Goal: Task Accomplishment & Management: Manage account settings

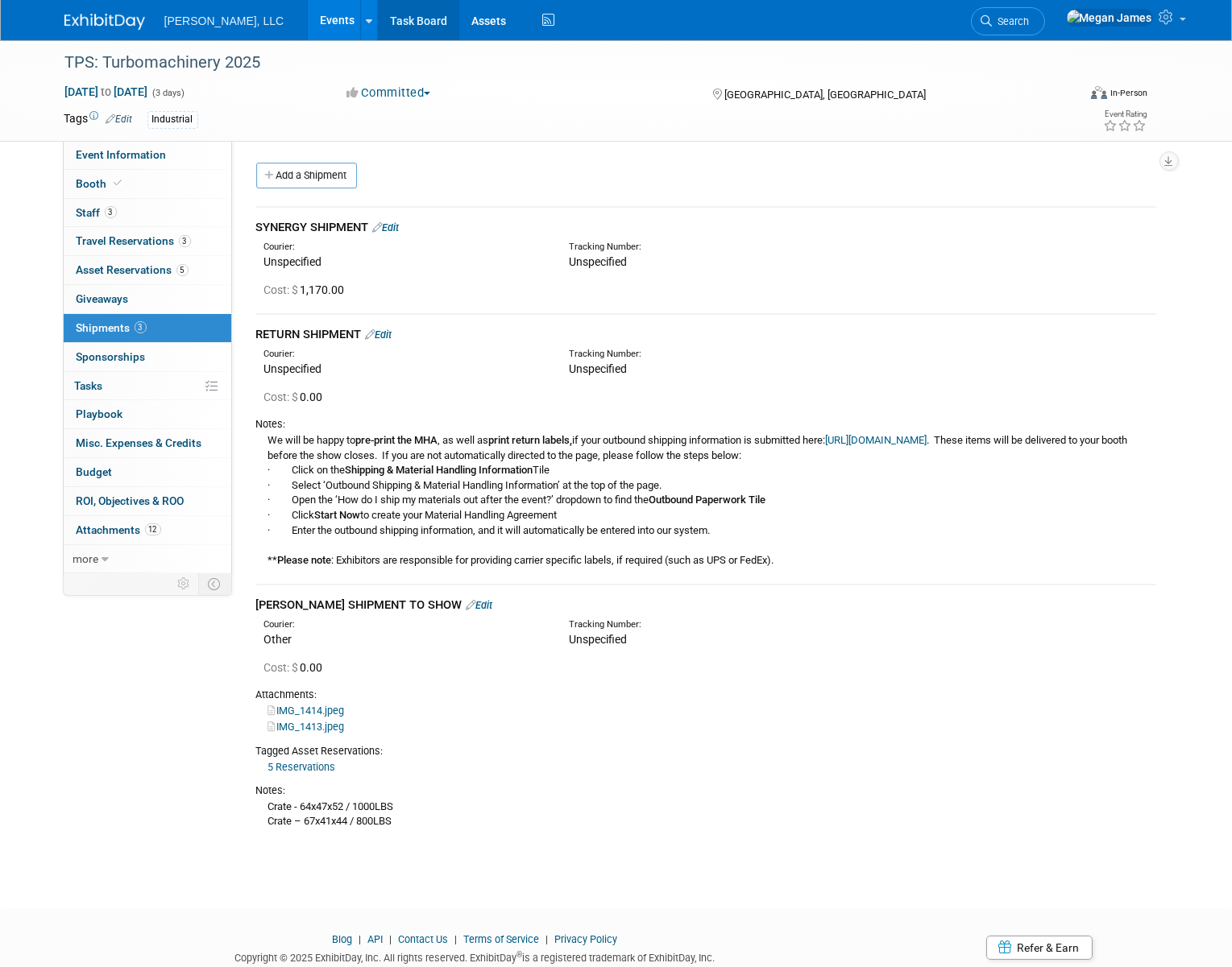
drag, startPoint x: 597, startPoint y: 27, endPoint x: 393, endPoint y: 19, distance: 204.2
click at [597, 27] on div "Boerger, LLC Events Add Event Bulk Upload Events Shareable Event Boards Recentl…" at bounding box center [616, 20] width 1104 height 40
click at [308, 19] on link "Events" at bounding box center [337, 20] width 59 height 40
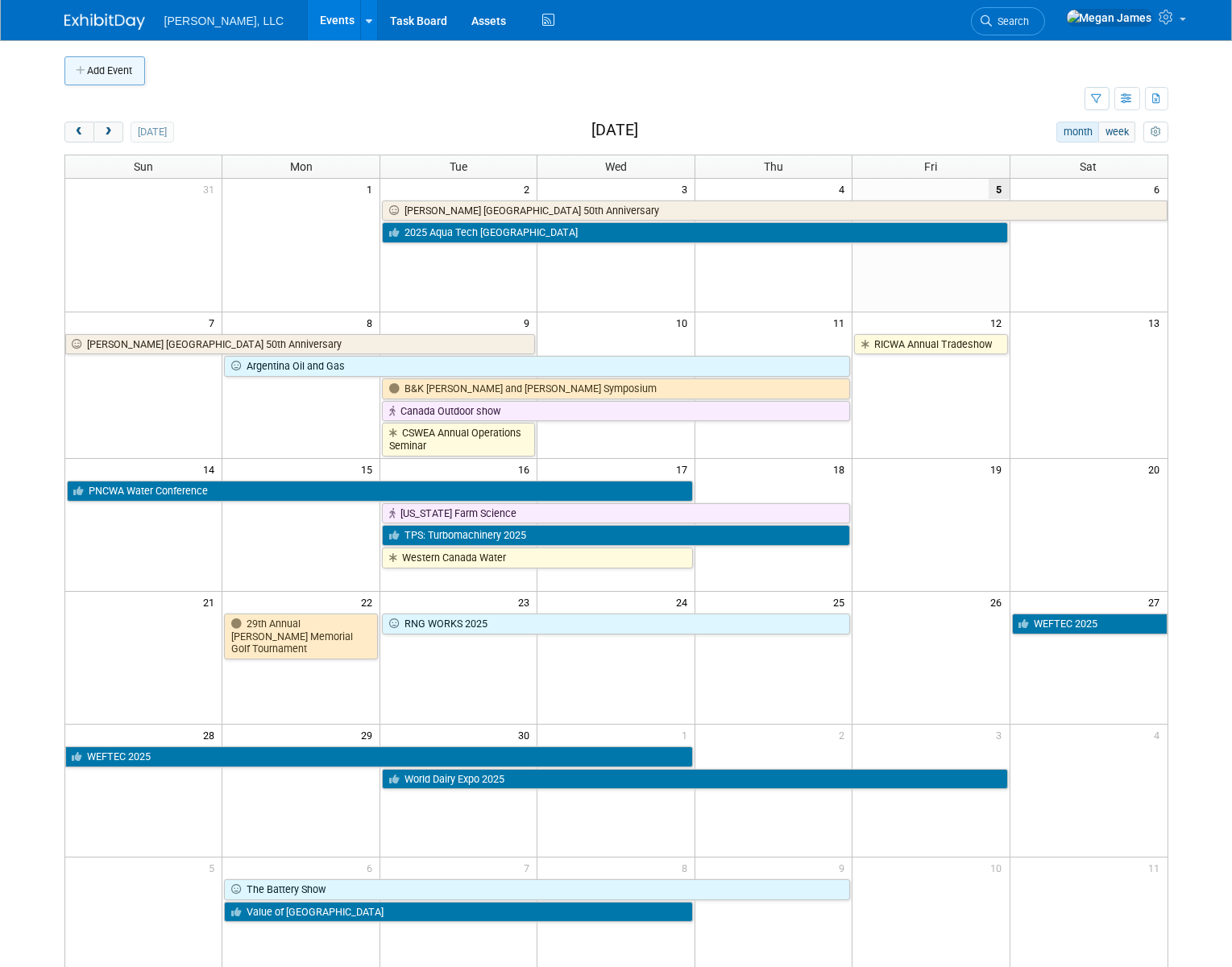
click at [114, 77] on button "Add Event" at bounding box center [105, 70] width 81 height 29
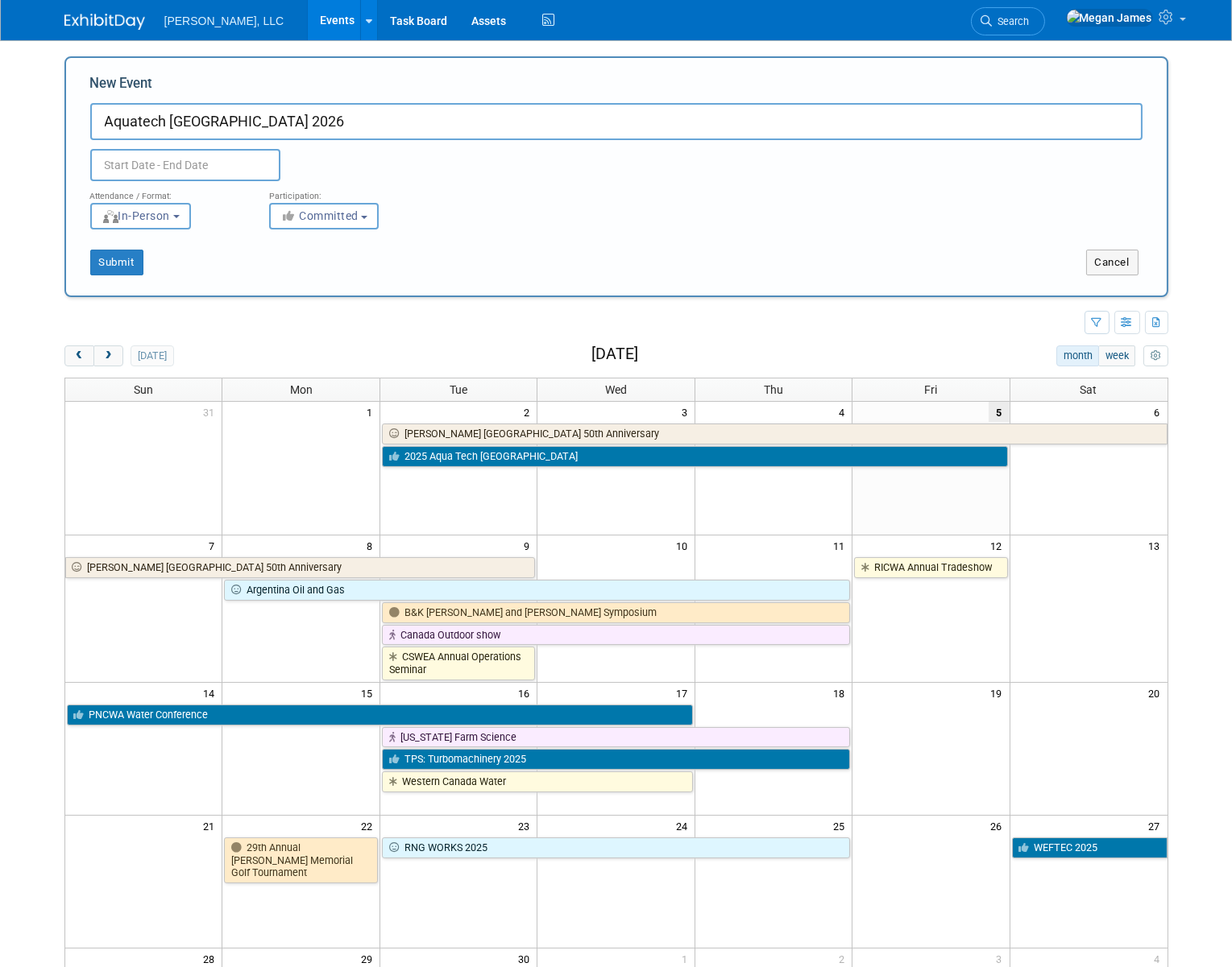
type input "Aquatech Mexico 2026"
click at [281, 119] on input "Aquatech Mexico 2026" at bounding box center [616, 121] width 1052 height 37
click at [153, 161] on input "text" at bounding box center [185, 165] width 190 height 32
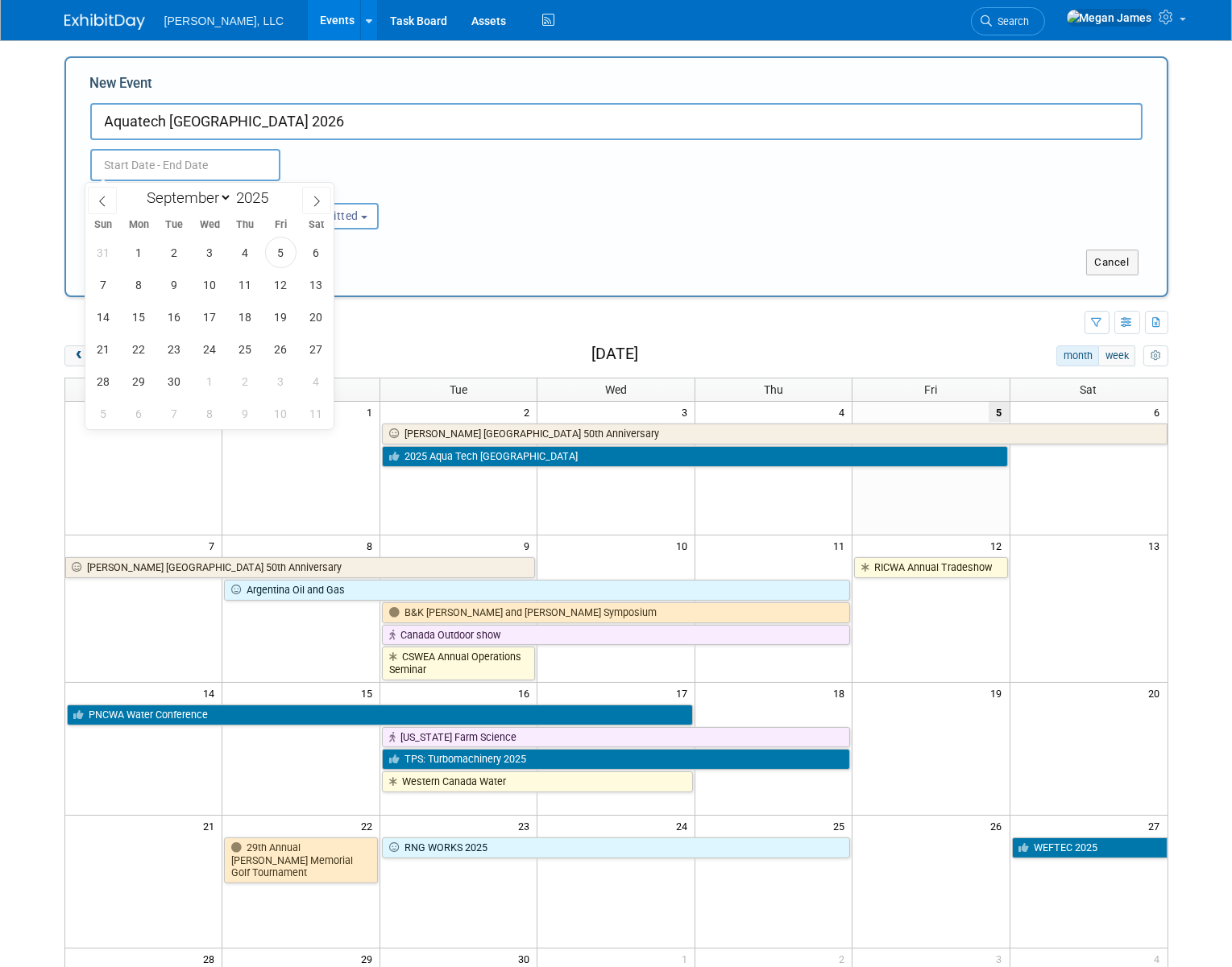
click at [784, 219] on div "Attendance / Format: <img src="https://www.exhibitday.com/Images/Format-InPerso…" at bounding box center [616, 205] width 1076 height 48
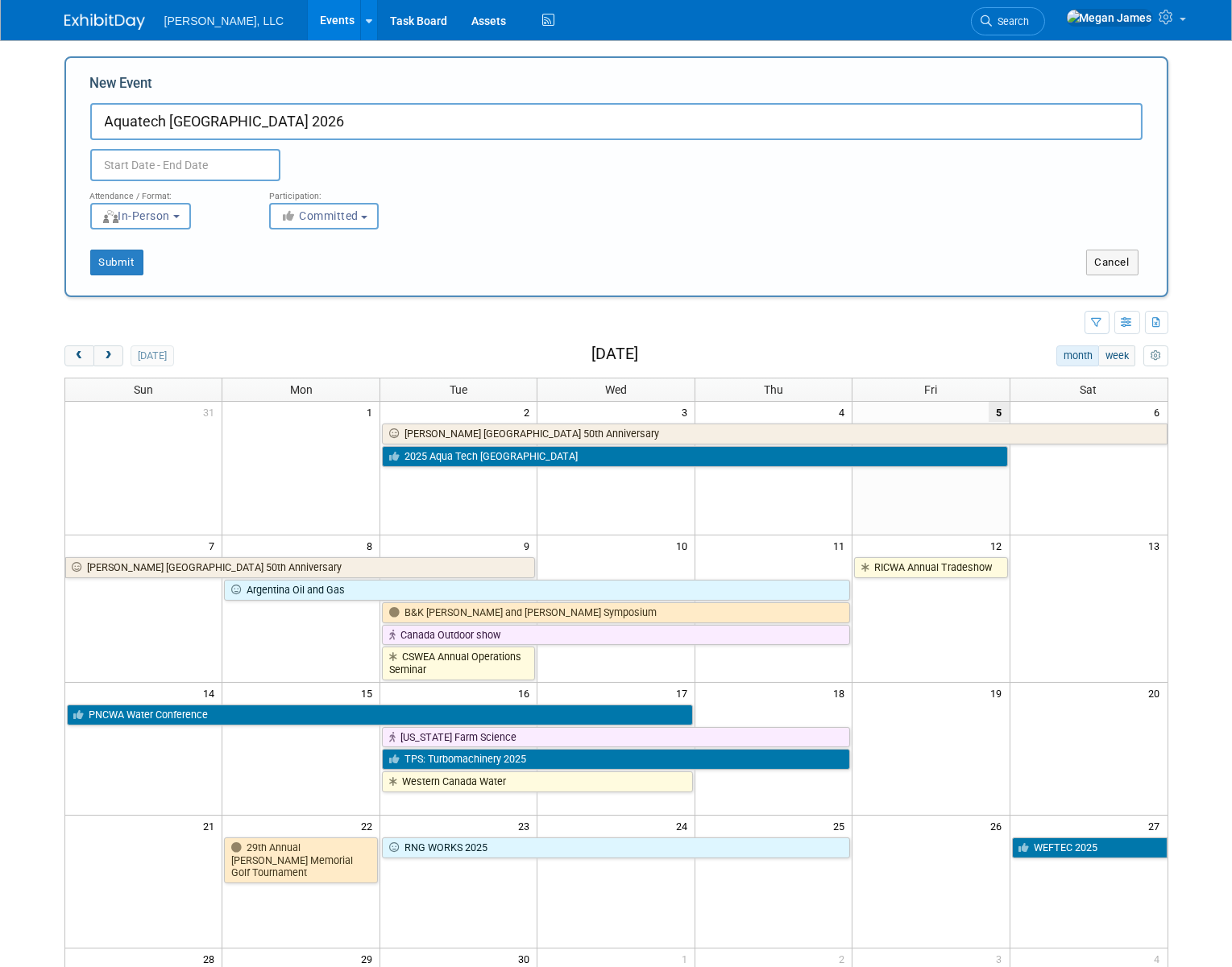
click at [961, 18] on div "Boerger, LLC Events Add Event Bulk Upload Events Shareable Event Boards Recentl…" at bounding box center [616, 20] width 1104 height 40
click at [308, 23] on link "Events" at bounding box center [337, 20] width 59 height 40
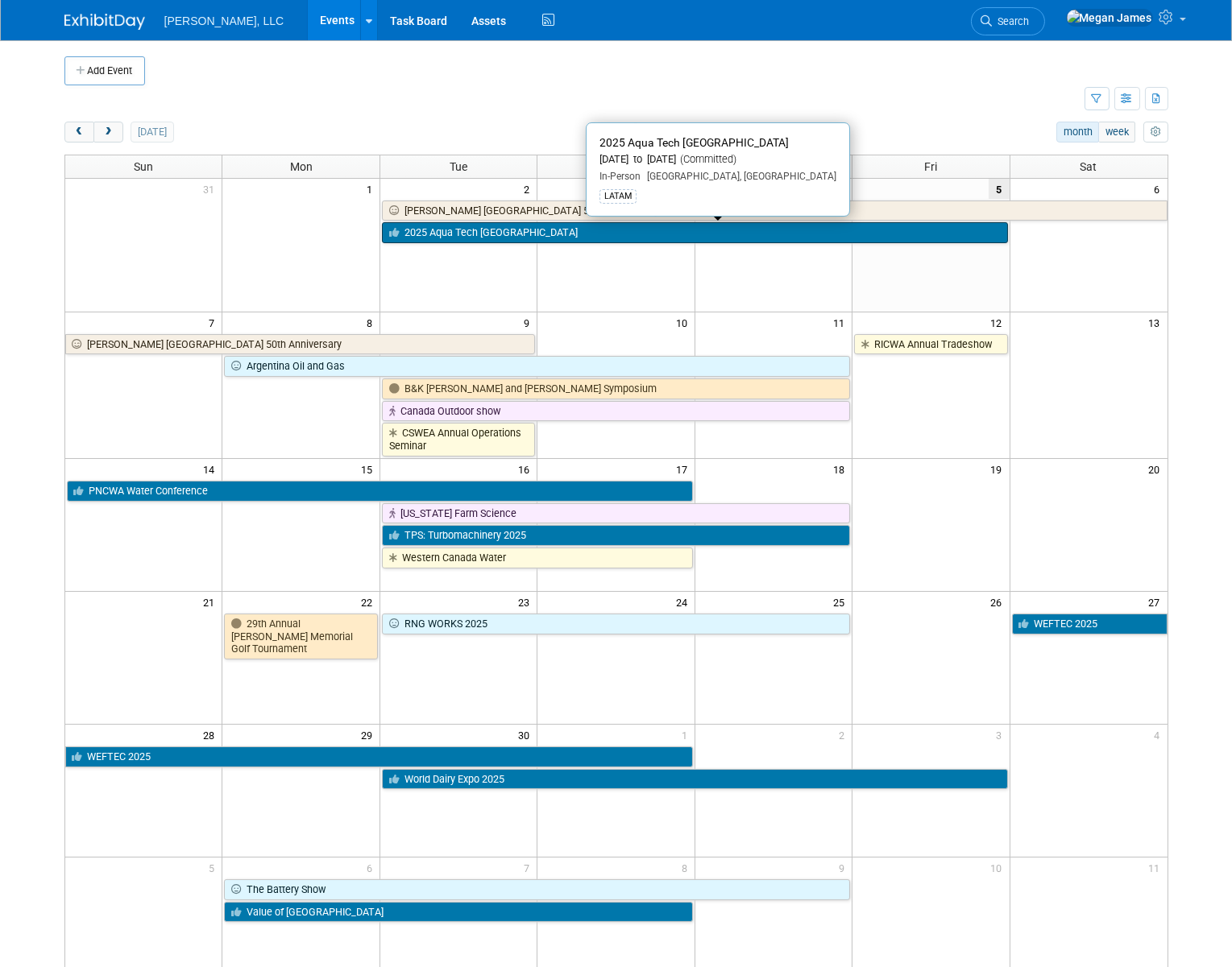
click at [439, 234] on link "2025 Aqua Tech [GEOGRAPHIC_DATA]" at bounding box center [694, 233] width 625 height 21
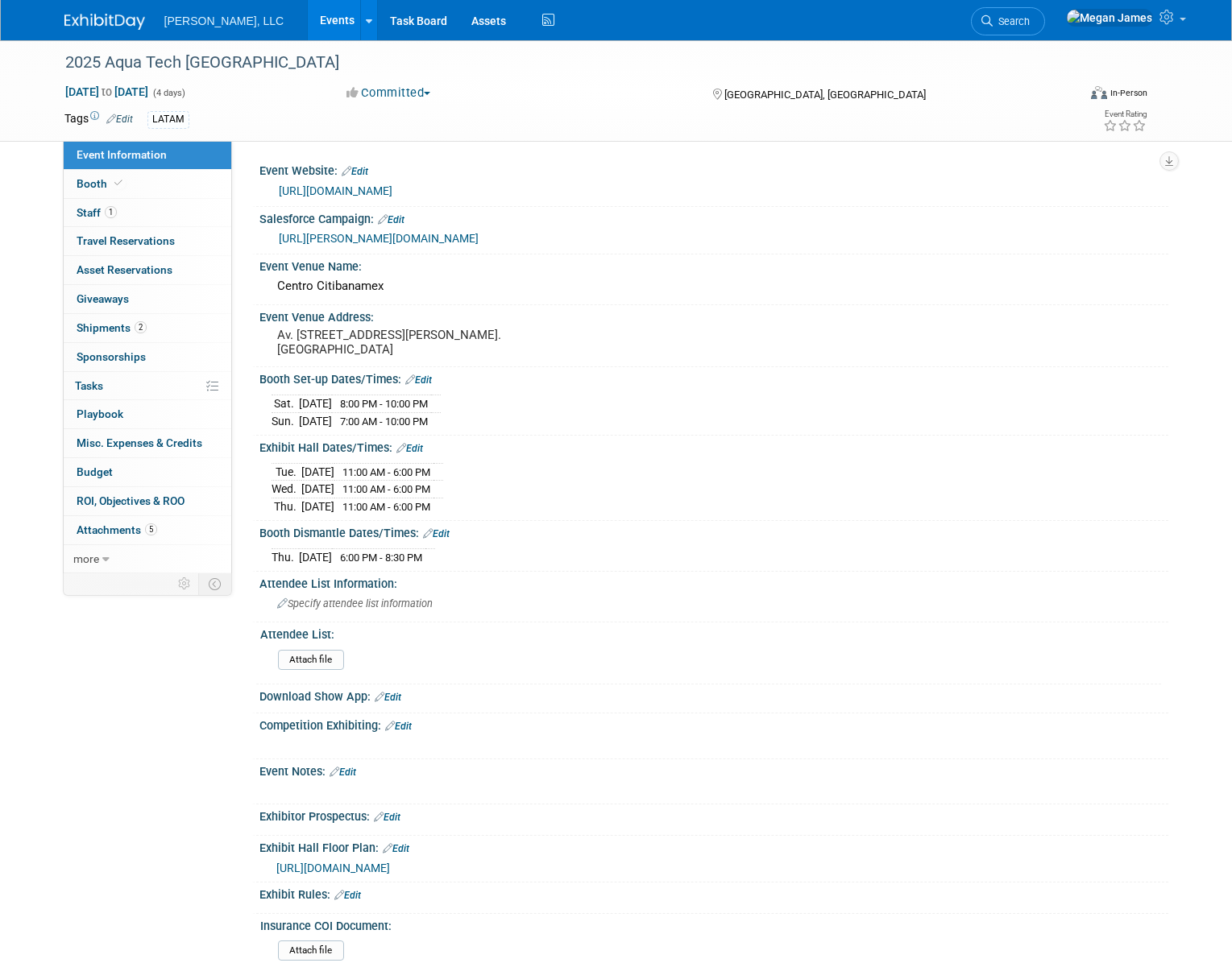
select select "Municipal"
click at [159, 185] on link "Booth" at bounding box center [148, 184] width 168 height 28
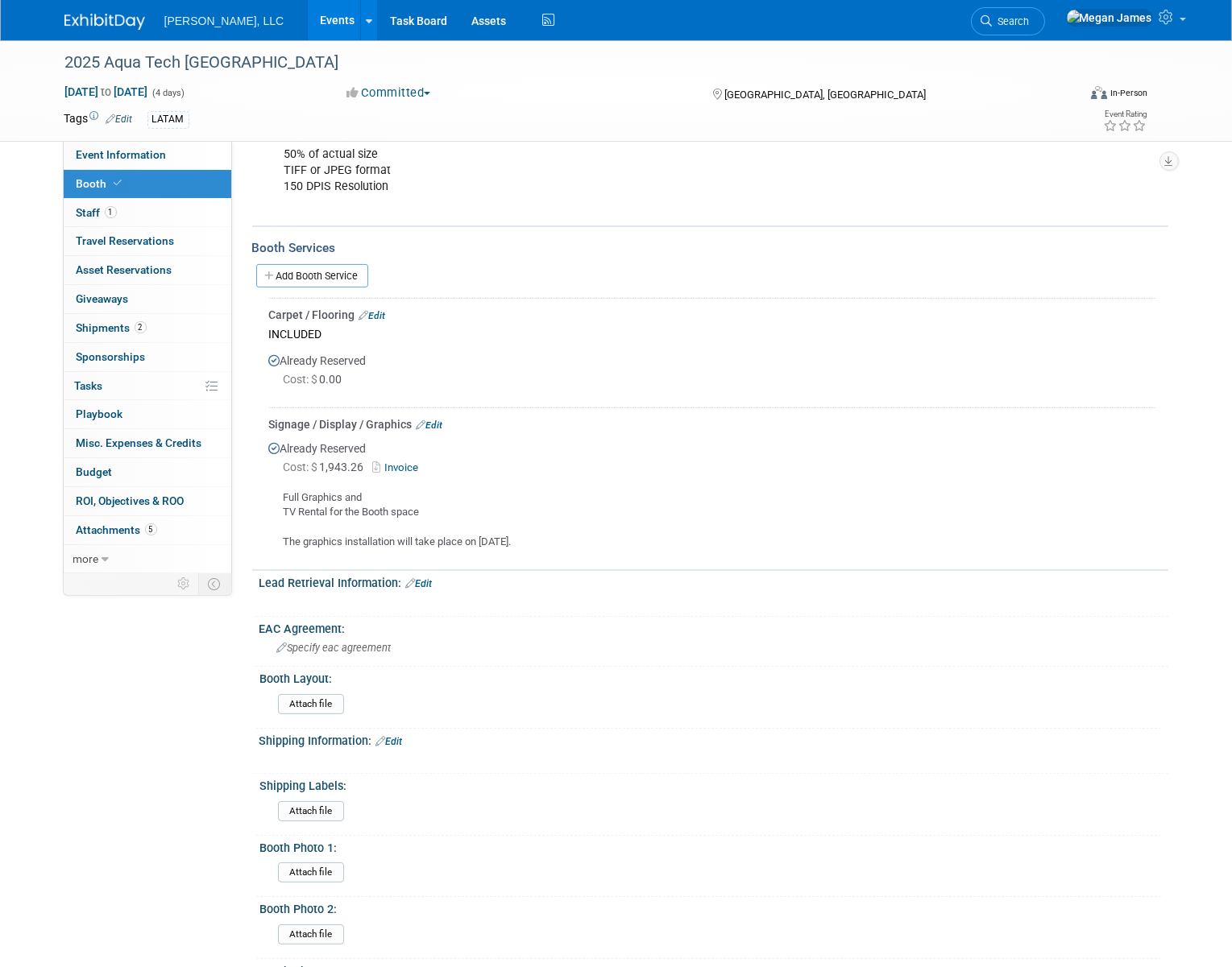
scroll to position [951, 0]
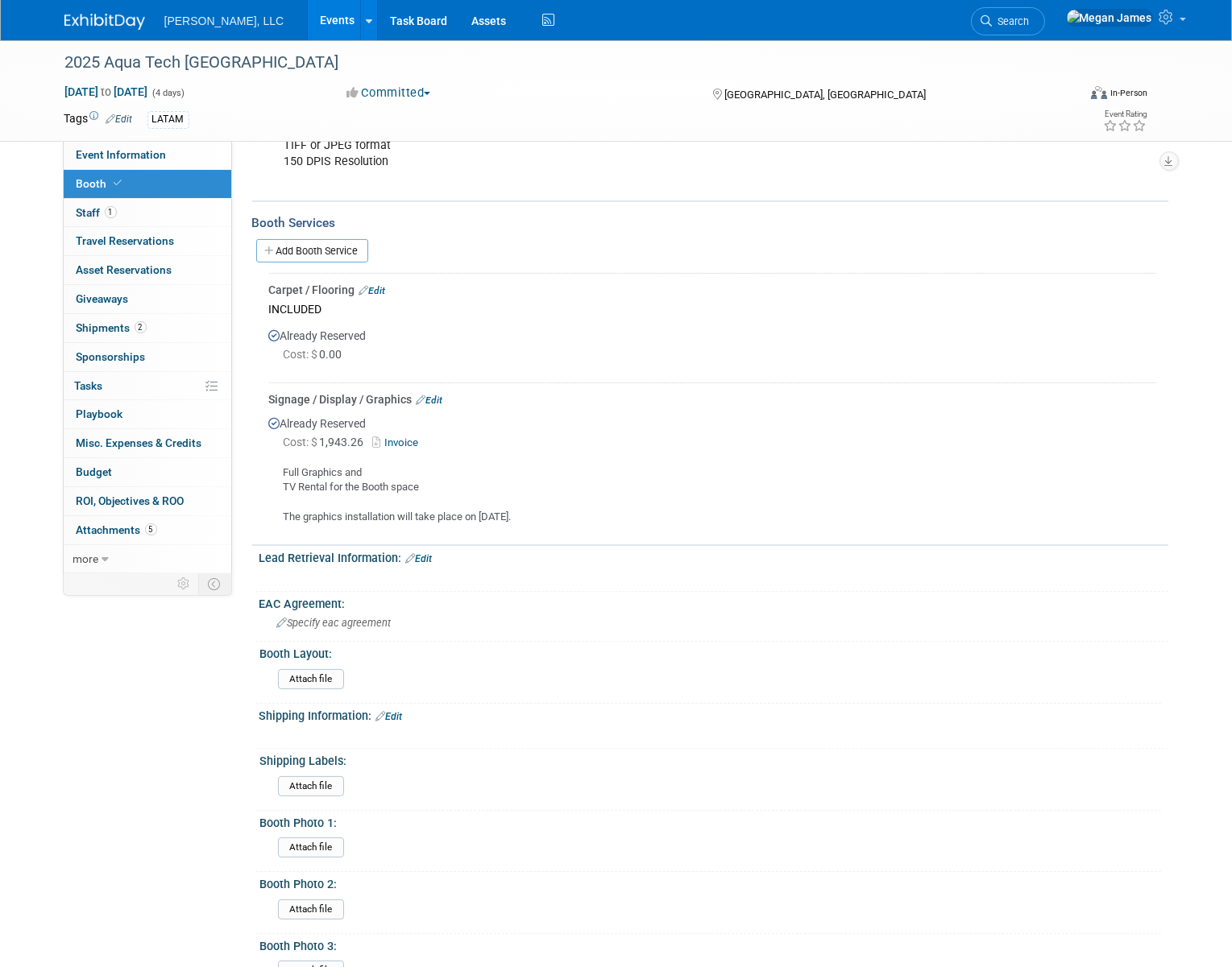
click at [410, 437] on link "Invoice" at bounding box center [399, 443] width 52 height 12
click at [1189, 24] on link at bounding box center [1124, 20] width 135 height 40
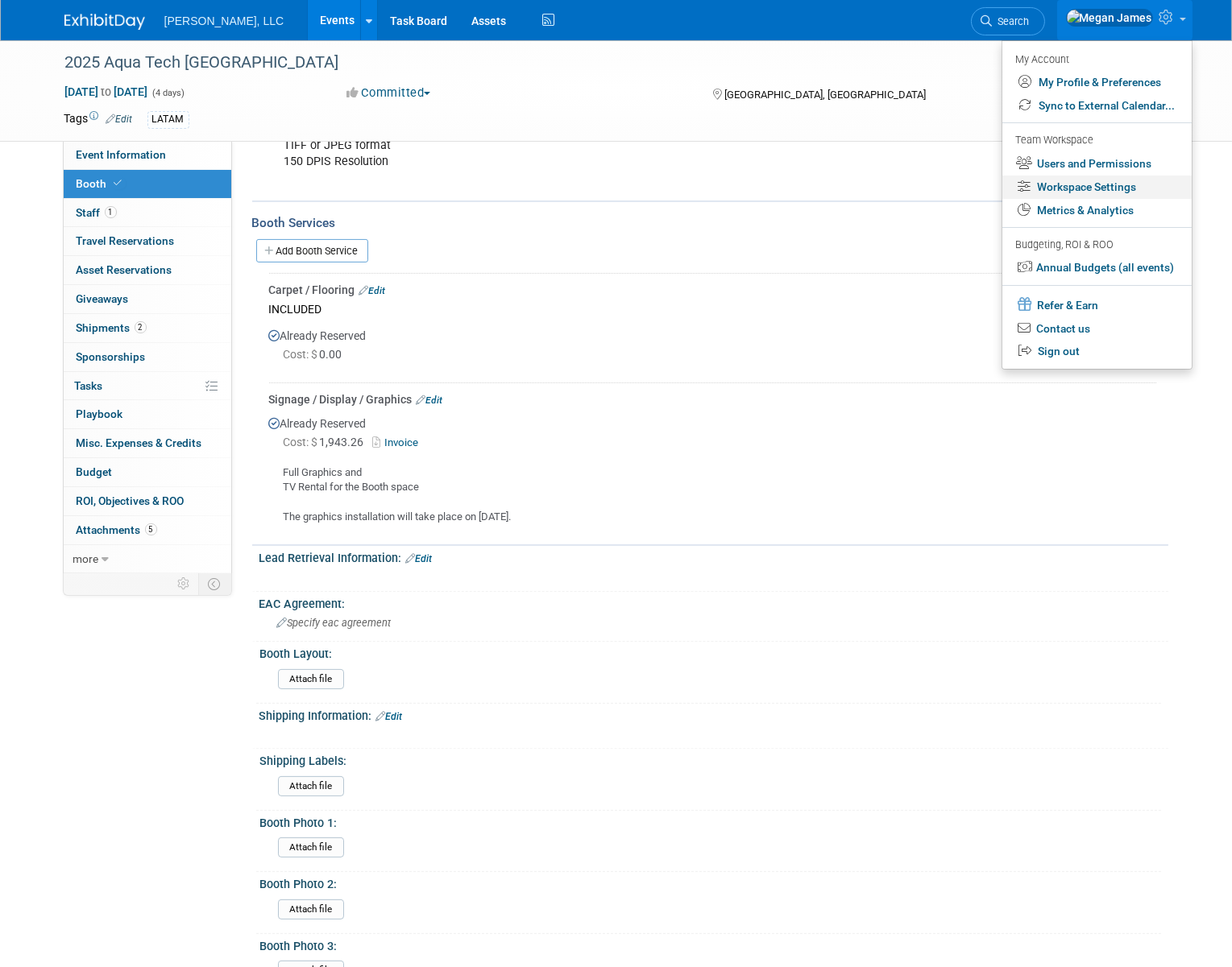
click at [1113, 193] on link "Workspace Settings" at bounding box center [1096, 187] width 189 height 23
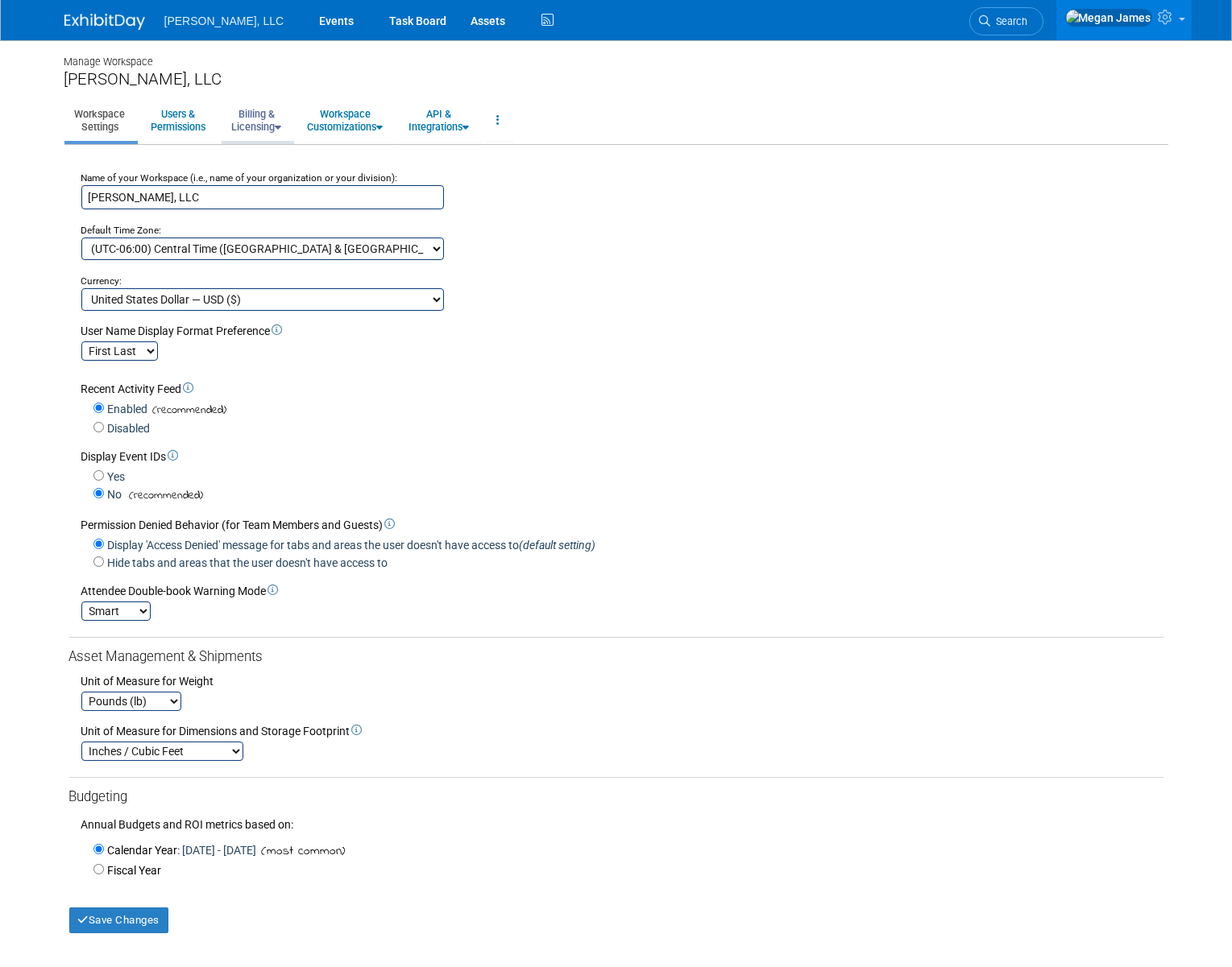
click at [260, 130] on link "Billing & Licensing" at bounding box center [257, 121] width 71 height 40
click at [270, 202] on link "Payment Receipts" at bounding box center [295, 205] width 146 height 24
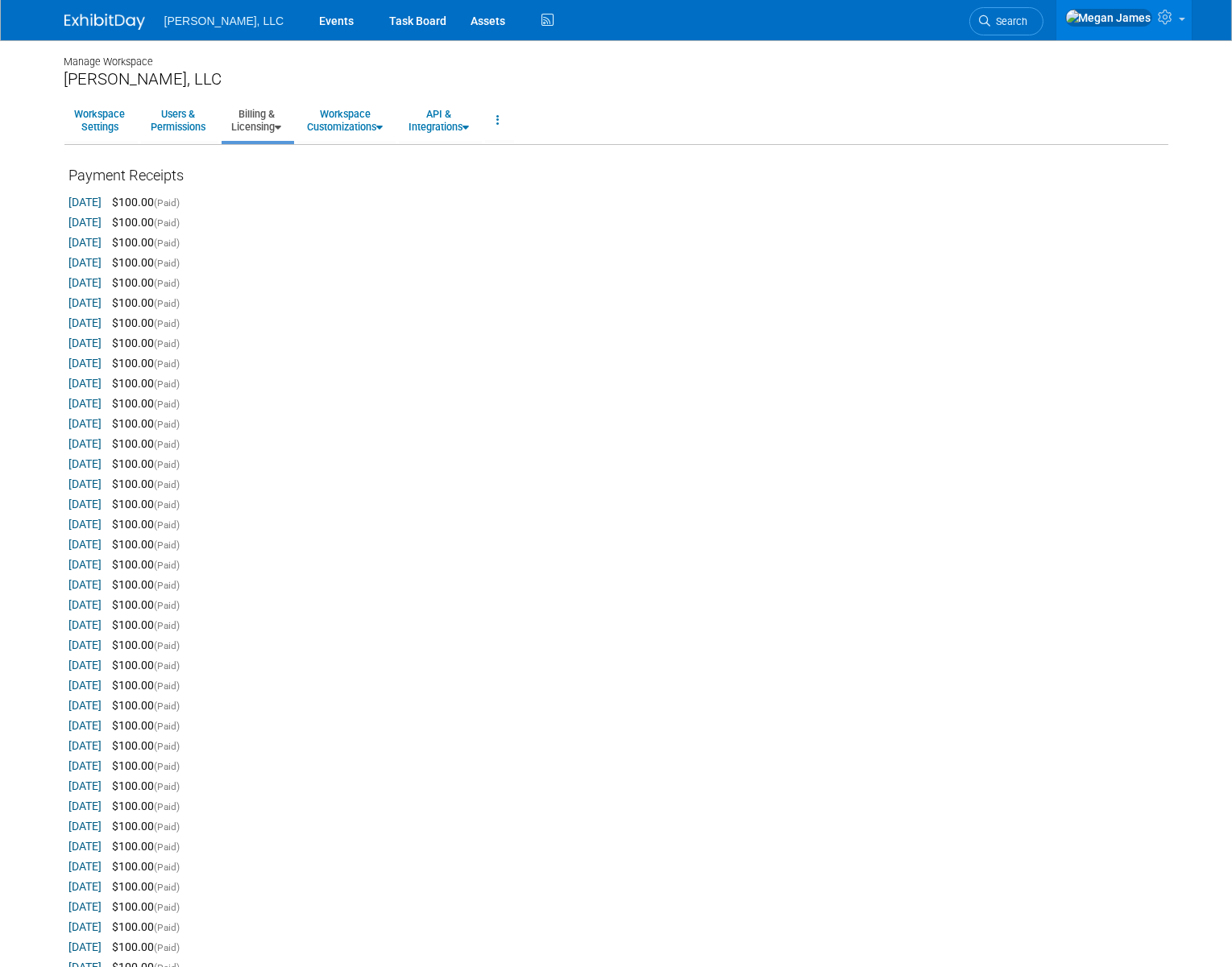
click at [102, 202] on link "[DATE]" at bounding box center [85, 202] width 33 height 13
click at [307, 18] on link "Events" at bounding box center [336, 20] width 59 height 40
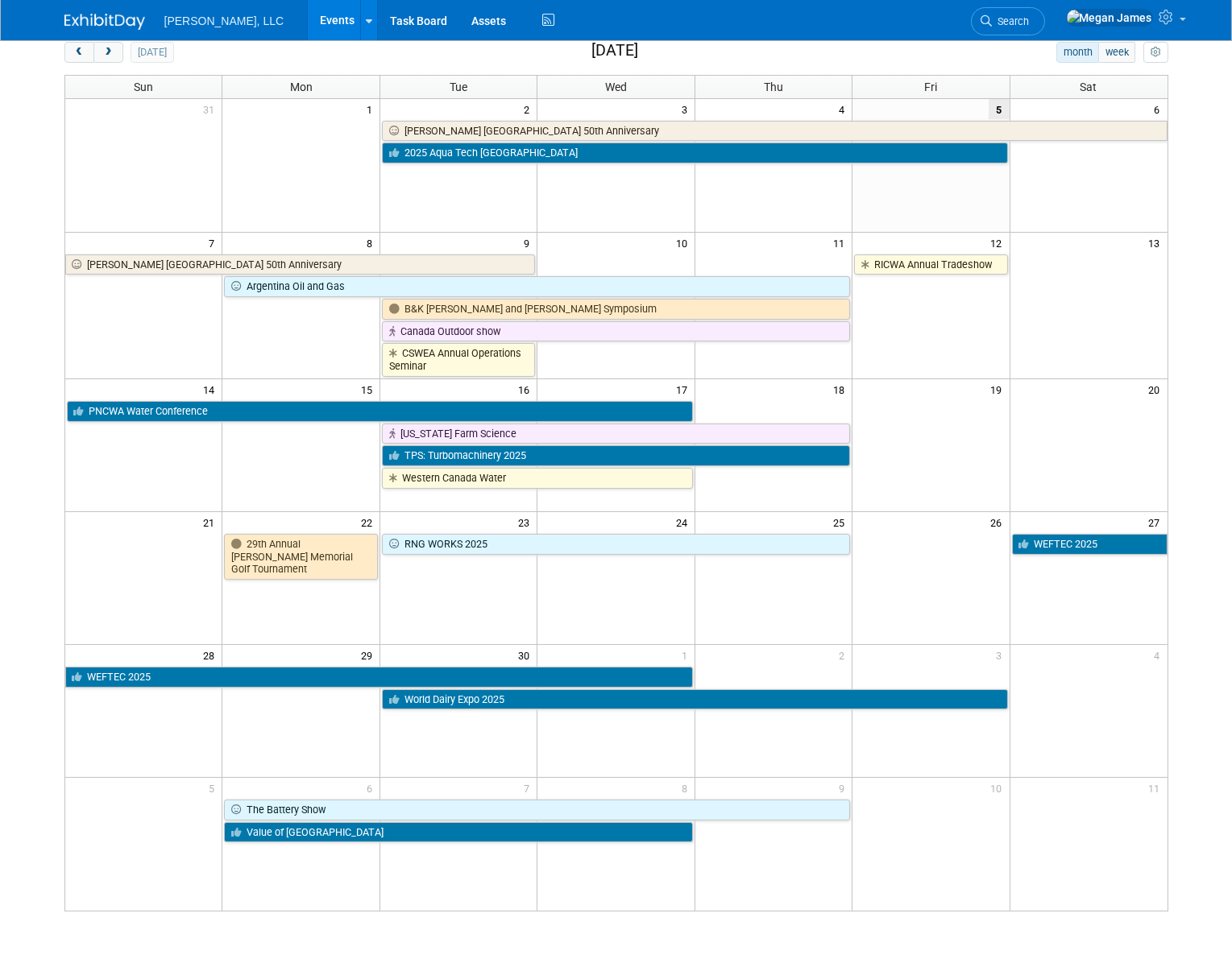
scroll to position [197, 0]
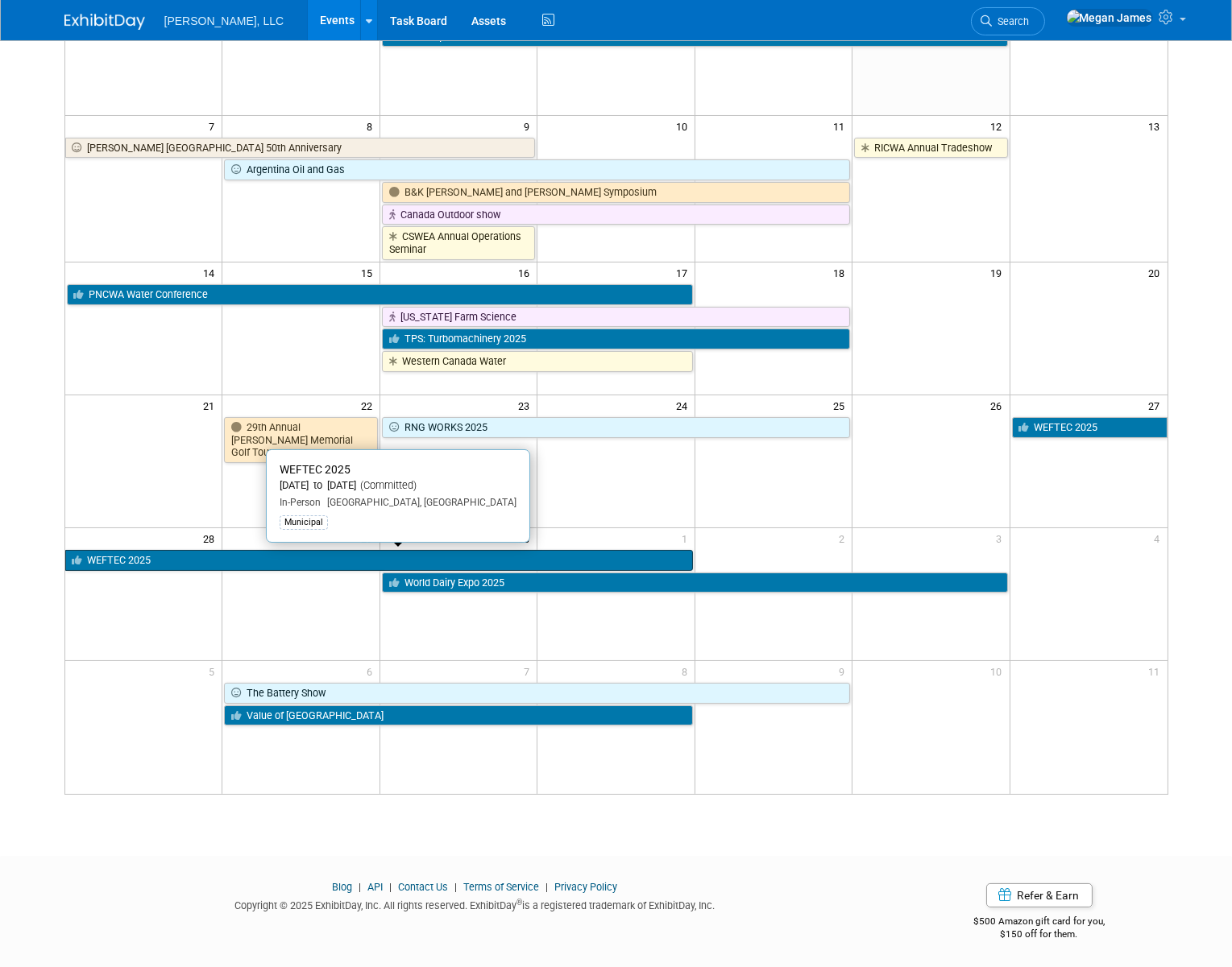
click at [115, 561] on link "WEFTEC 2025" at bounding box center [379, 560] width 627 height 21
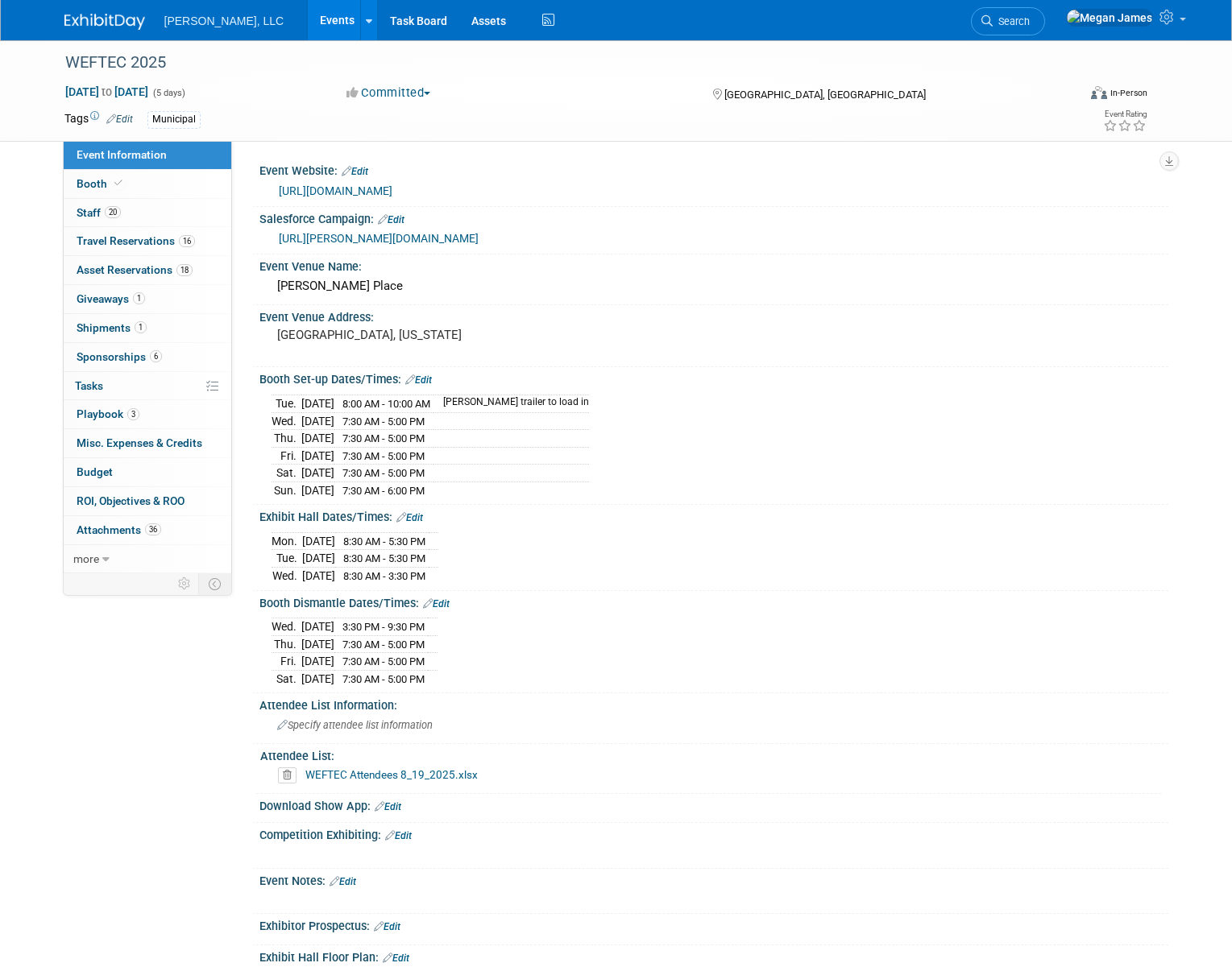
select select "Municipal"
click at [177, 185] on link "Booth" at bounding box center [148, 184] width 168 height 28
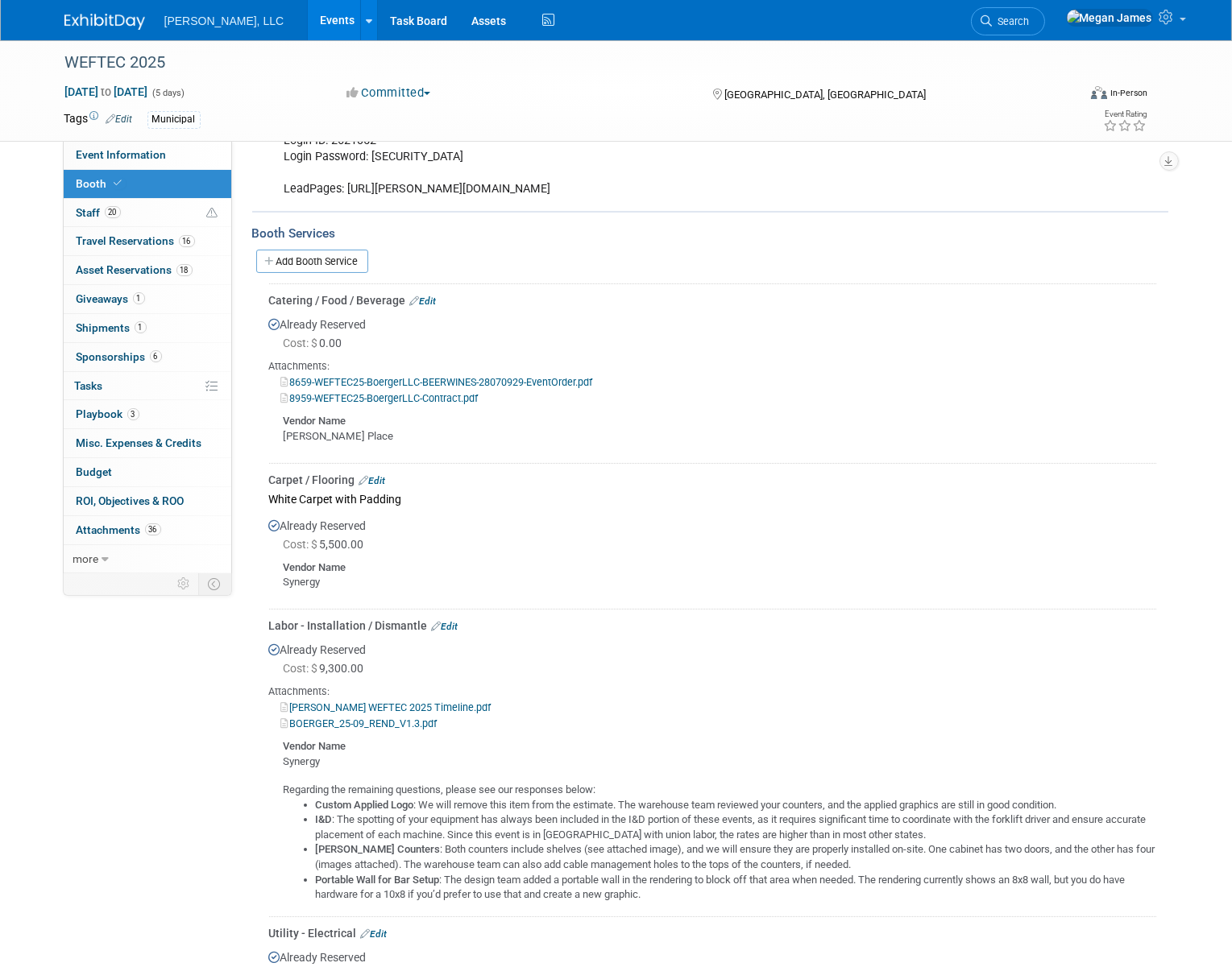
scroll to position [805, 0]
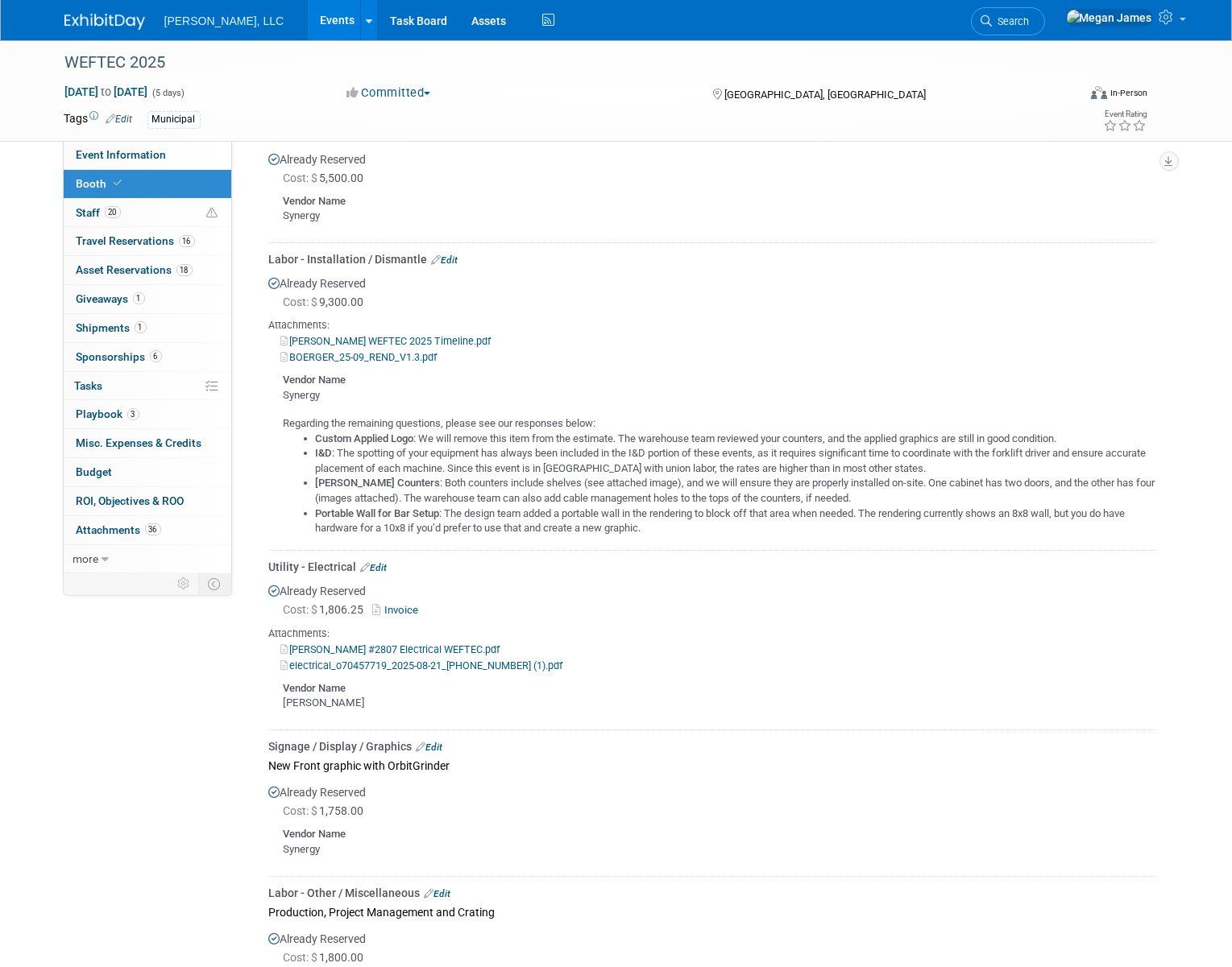
drag, startPoint x: 368, startPoint y: 564, endPoint x: 424, endPoint y: 557, distance: 56.4
click at [368, 564] on link "Edit" at bounding box center [374, 567] width 27 height 11
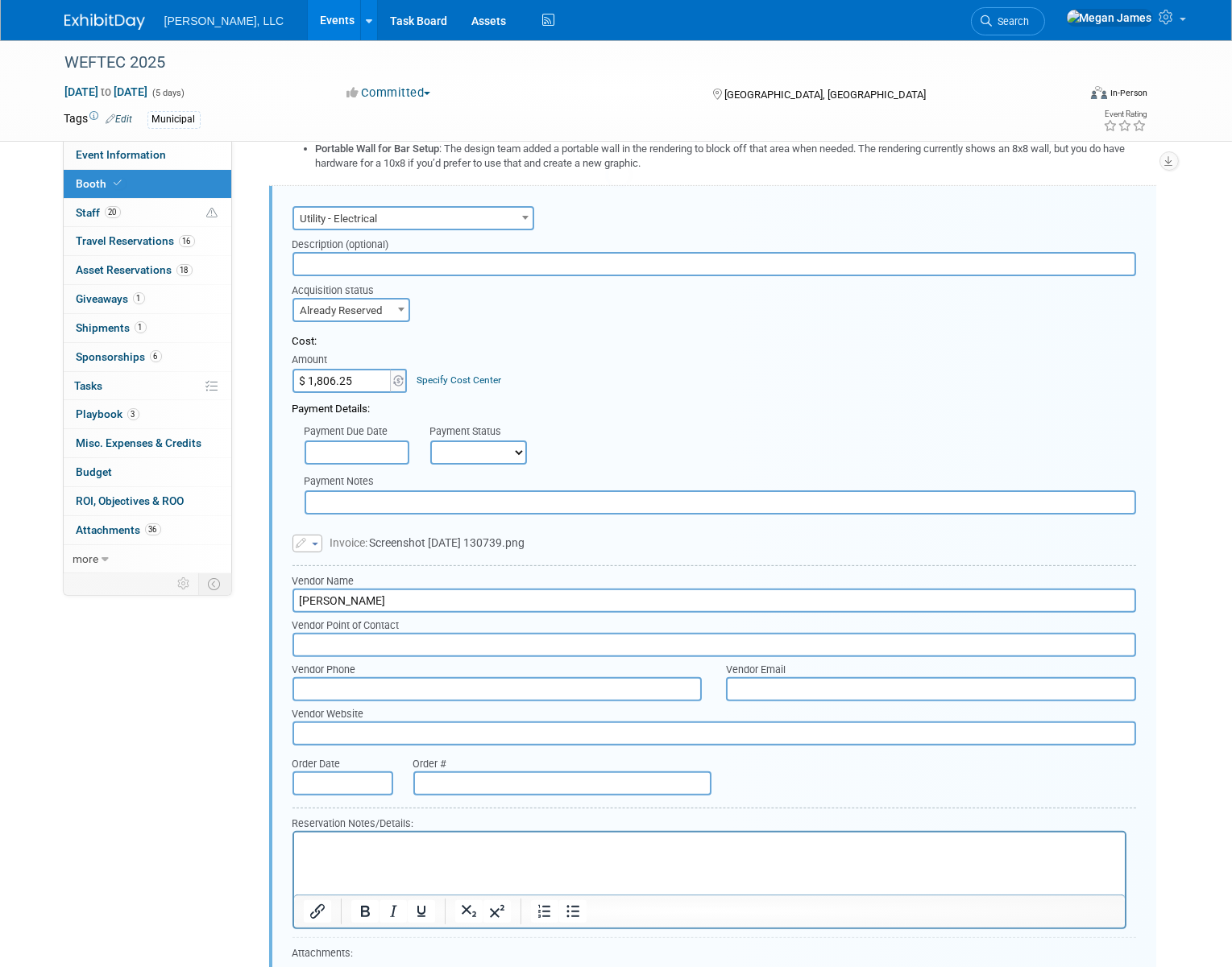
scroll to position [0, 0]
click at [355, 380] on input "$ 1,806.25" at bounding box center [343, 381] width 101 height 24
click at [354, 380] on input "$ 1,806.25" at bounding box center [343, 381] width 101 height 24
type input "$ 2,004.94"
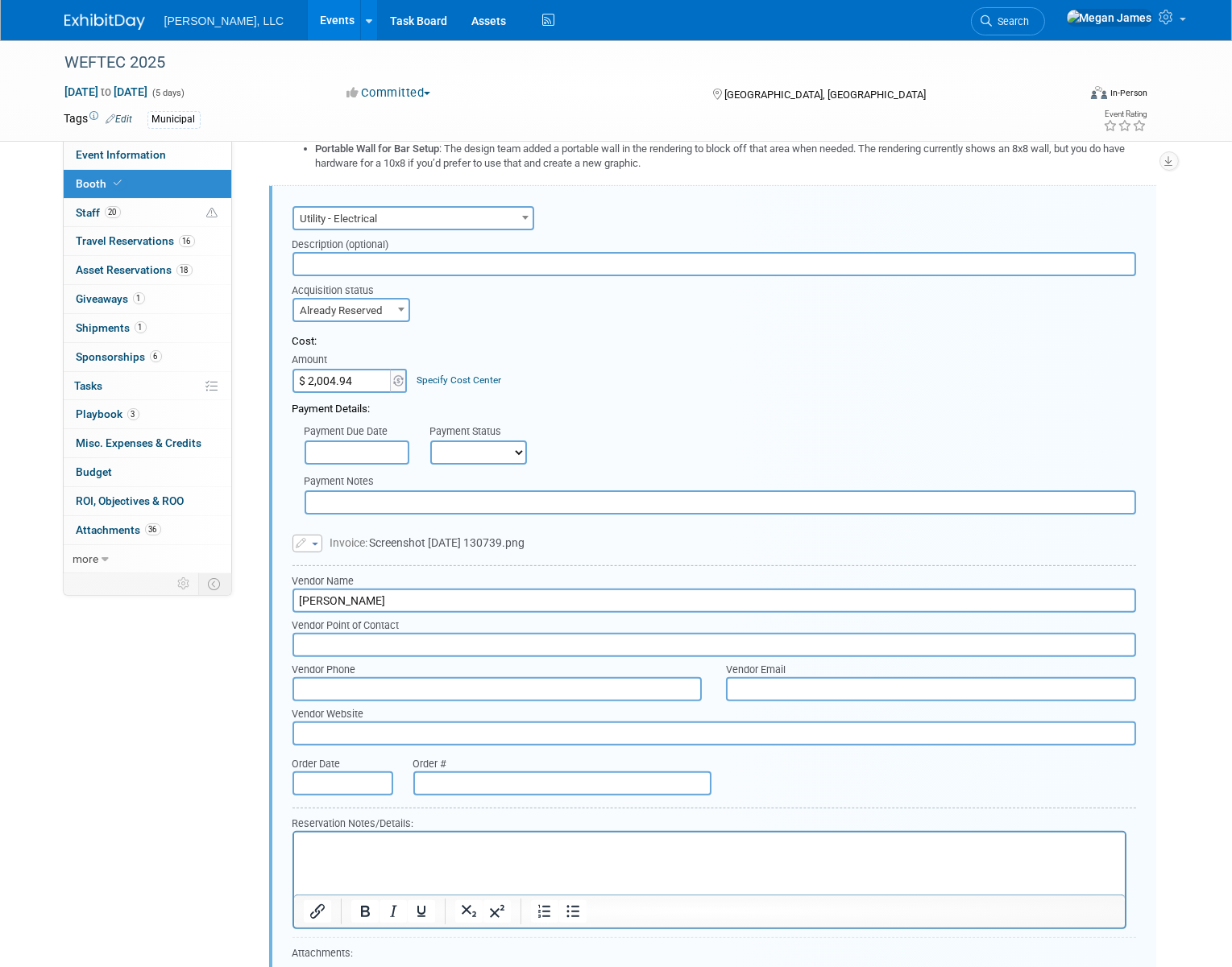
click at [617, 338] on div "Cost:" at bounding box center [714, 342] width 843 height 15
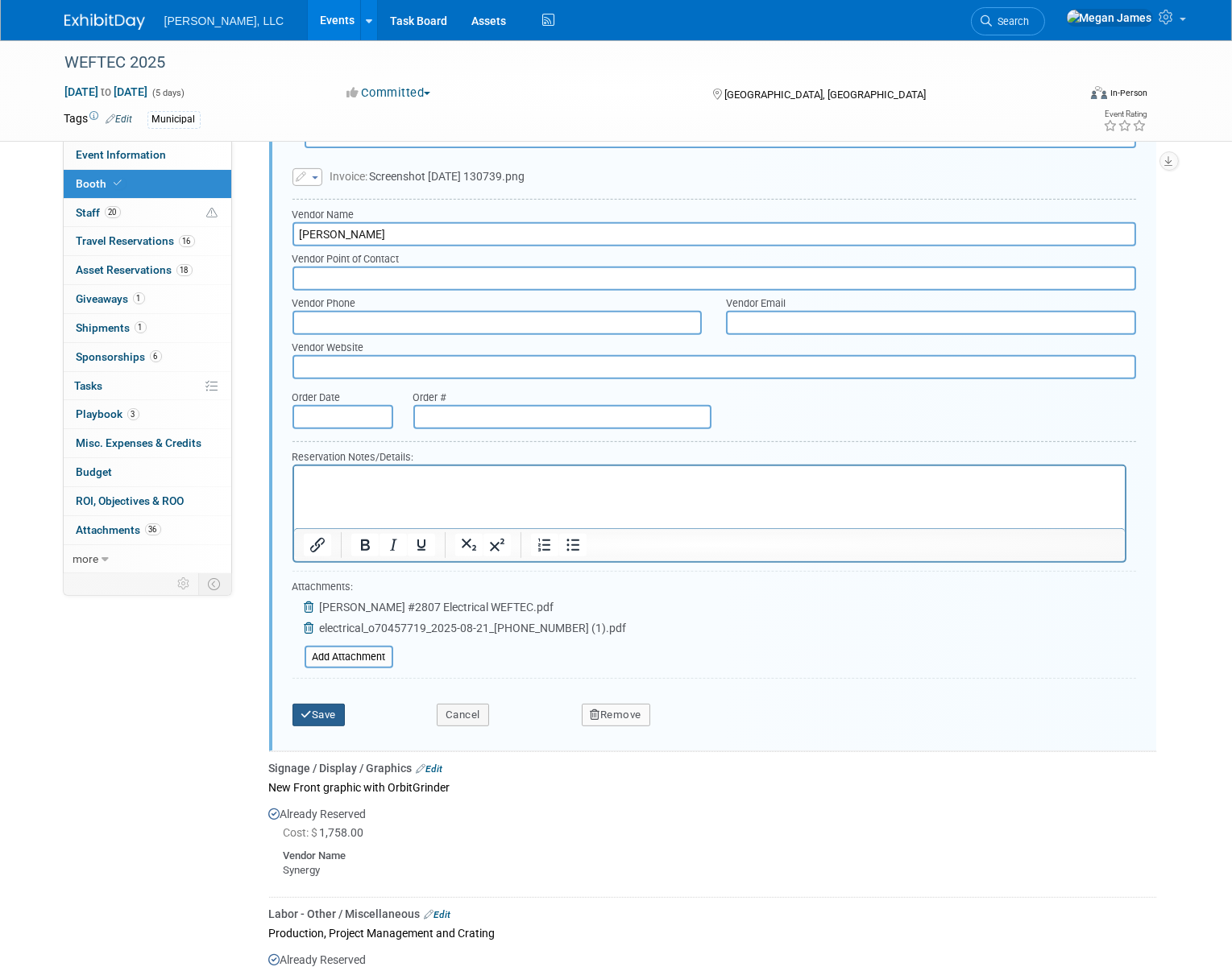
click at [329, 704] on button "Save" at bounding box center [319, 715] width 53 height 23
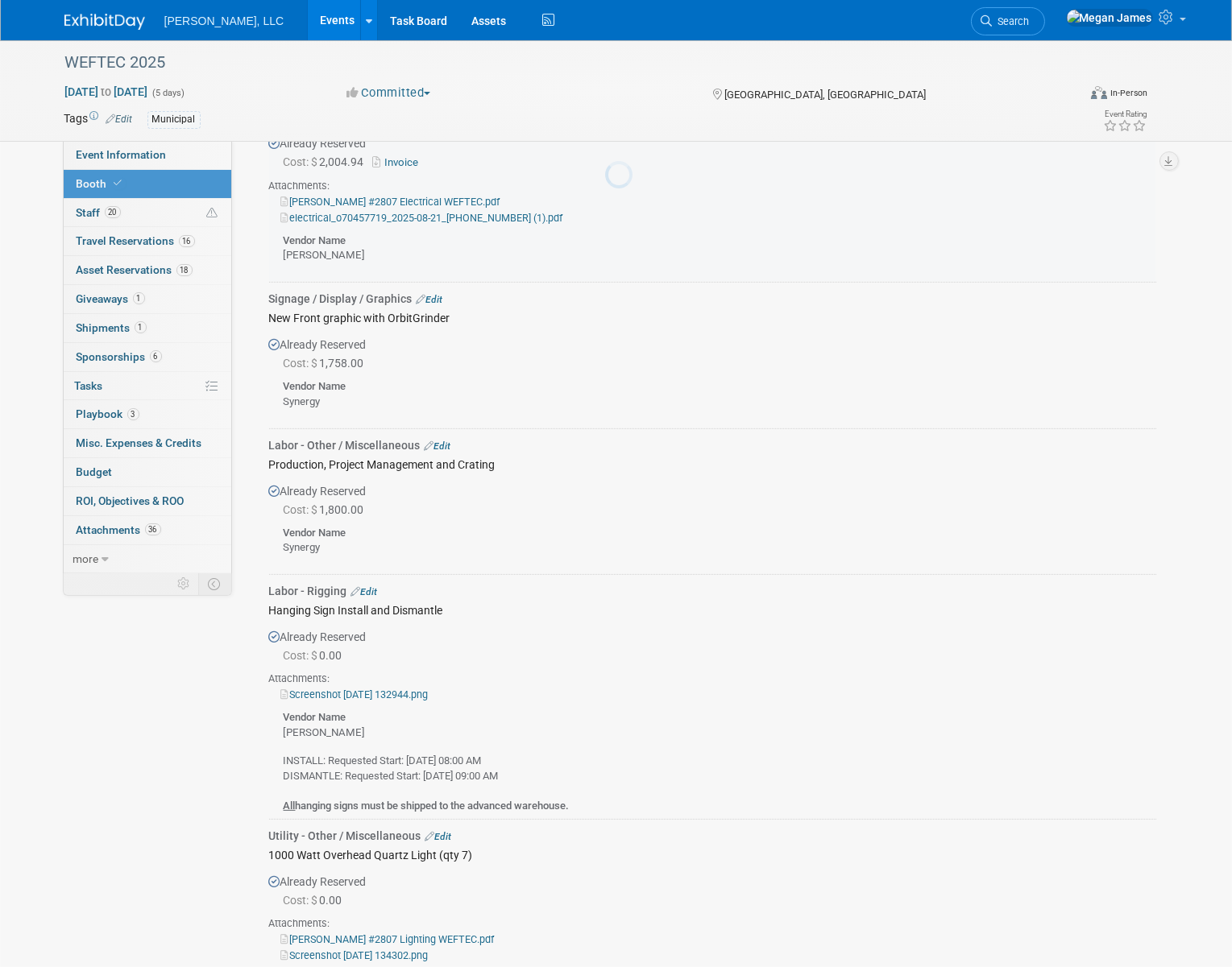
scroll to position [1171, 0]
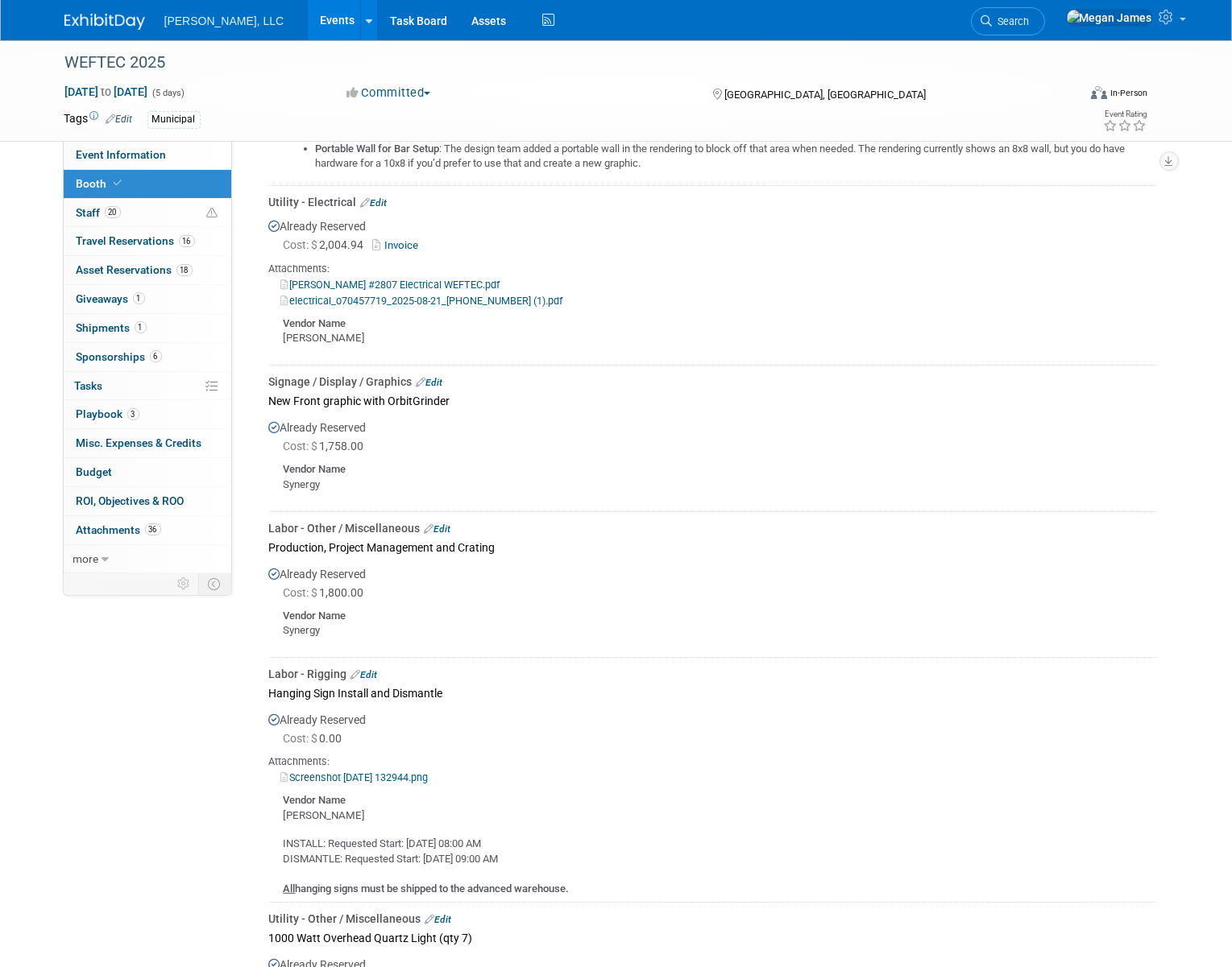
drag, startPoint x: 254, startPoint y: 22, endPoint x: 280, endPoint y: 23, distance: 26.0
click at [308, 22] on link "Events" at bounding box center [337, 20] width 59 height 40
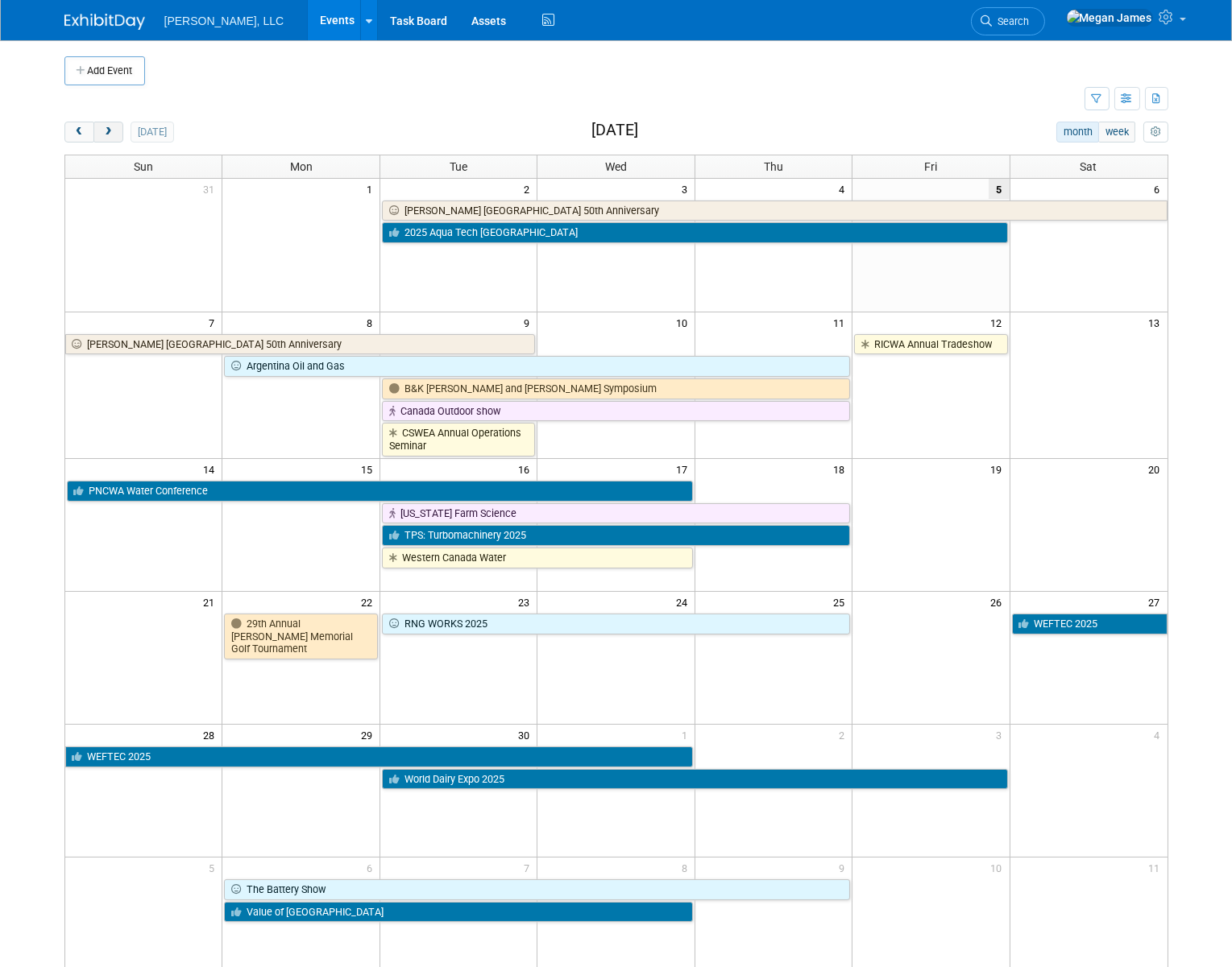
click at [115, 135] on button "next" at bounding box center [109, 132] width 30 height 21
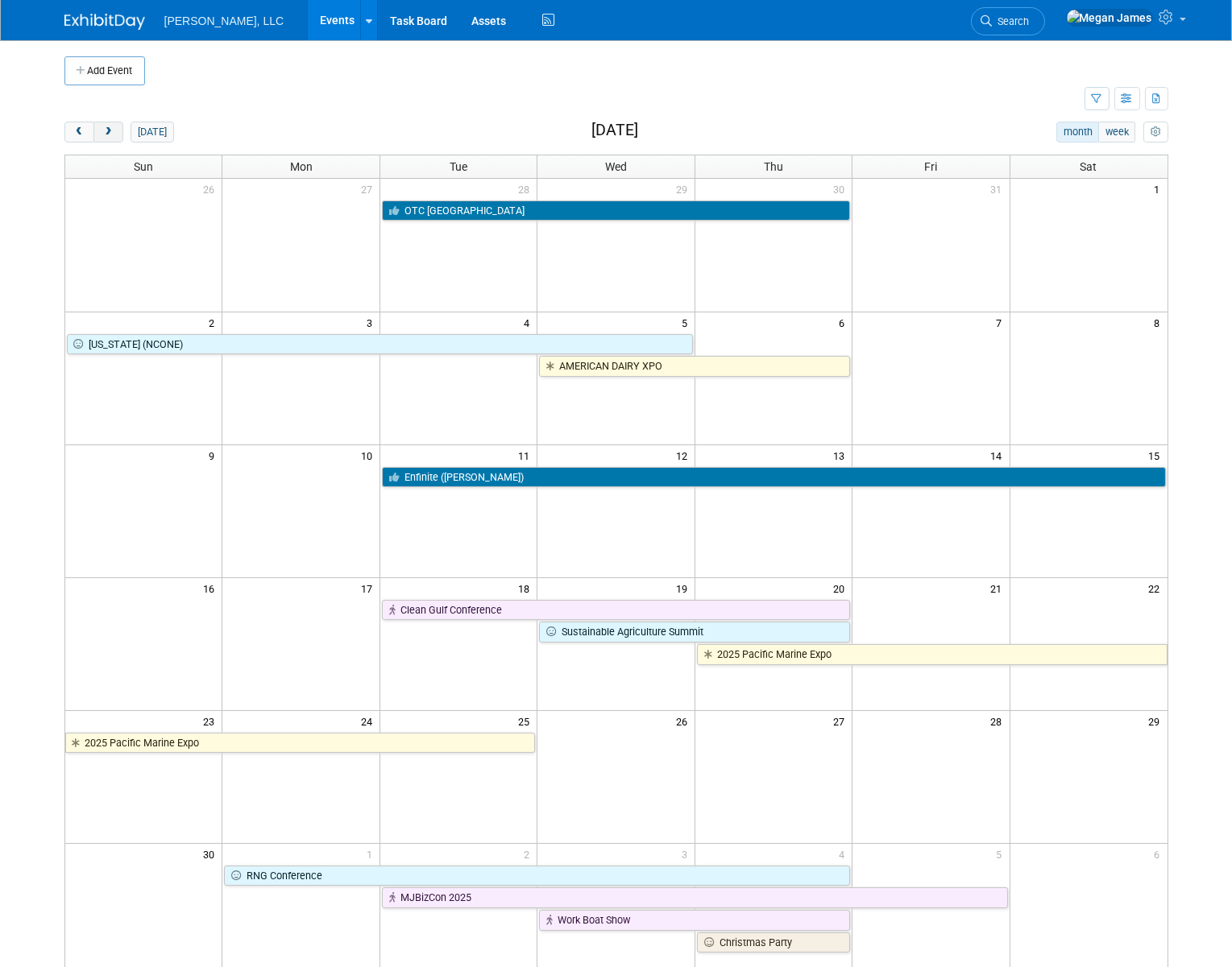
click at [115, 135] on button "next" at bounding box center [109, 132] width 30 height 21
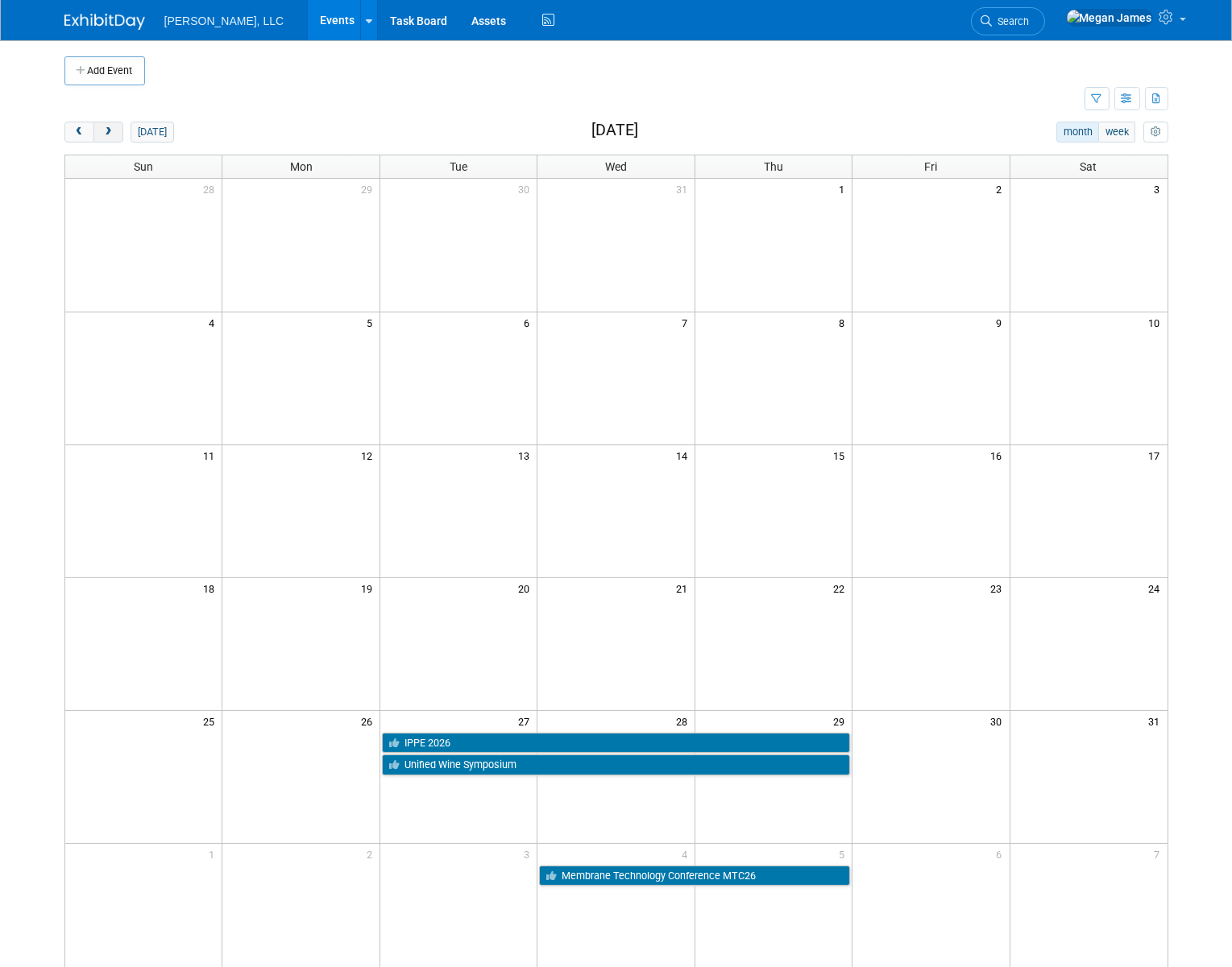
click at [115, 135] on button "next" at bounding box center [109, 132] width 30 height 21
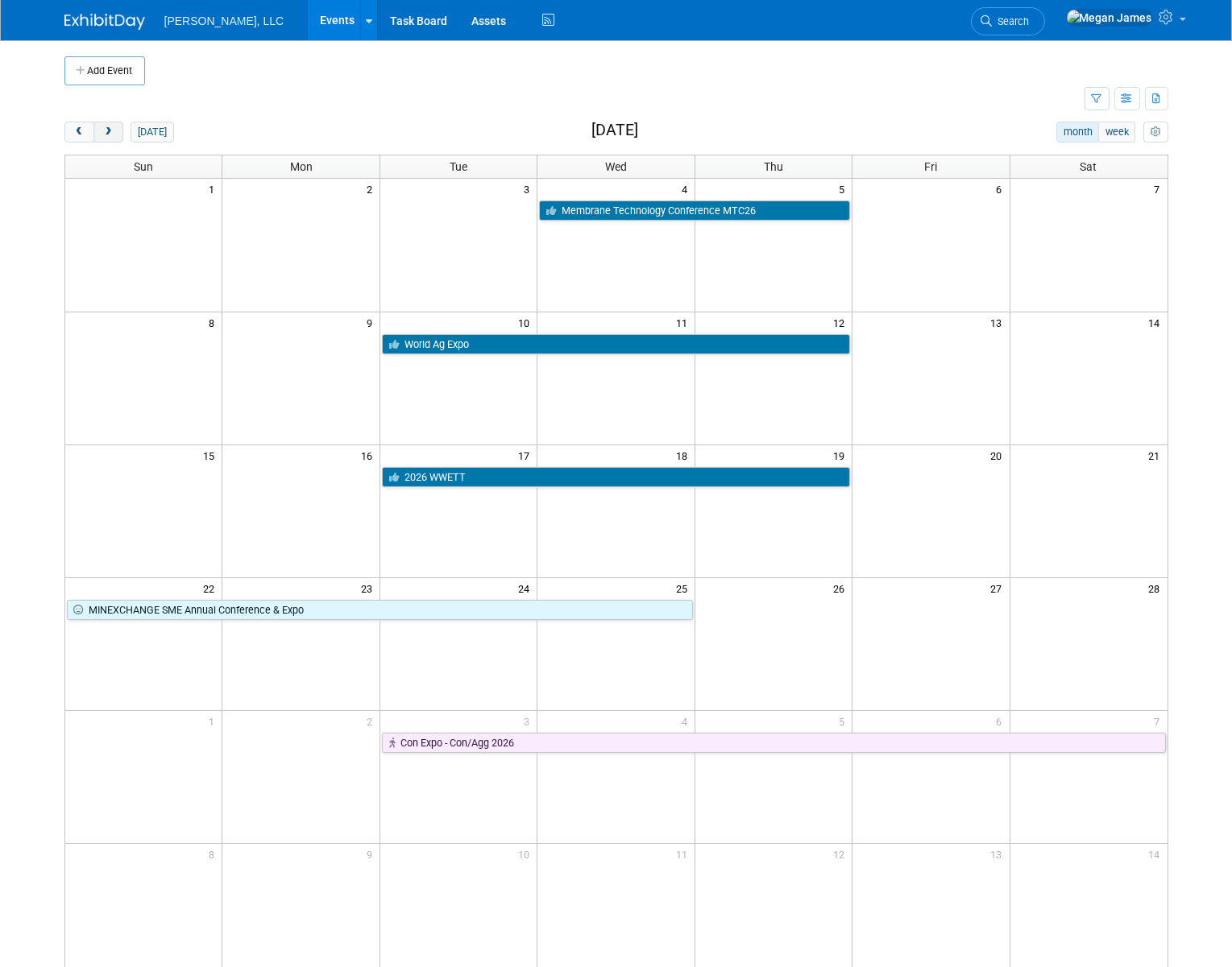
click at [115, 135] on button "next" at bounding box center [109, 132] width 30 height 21
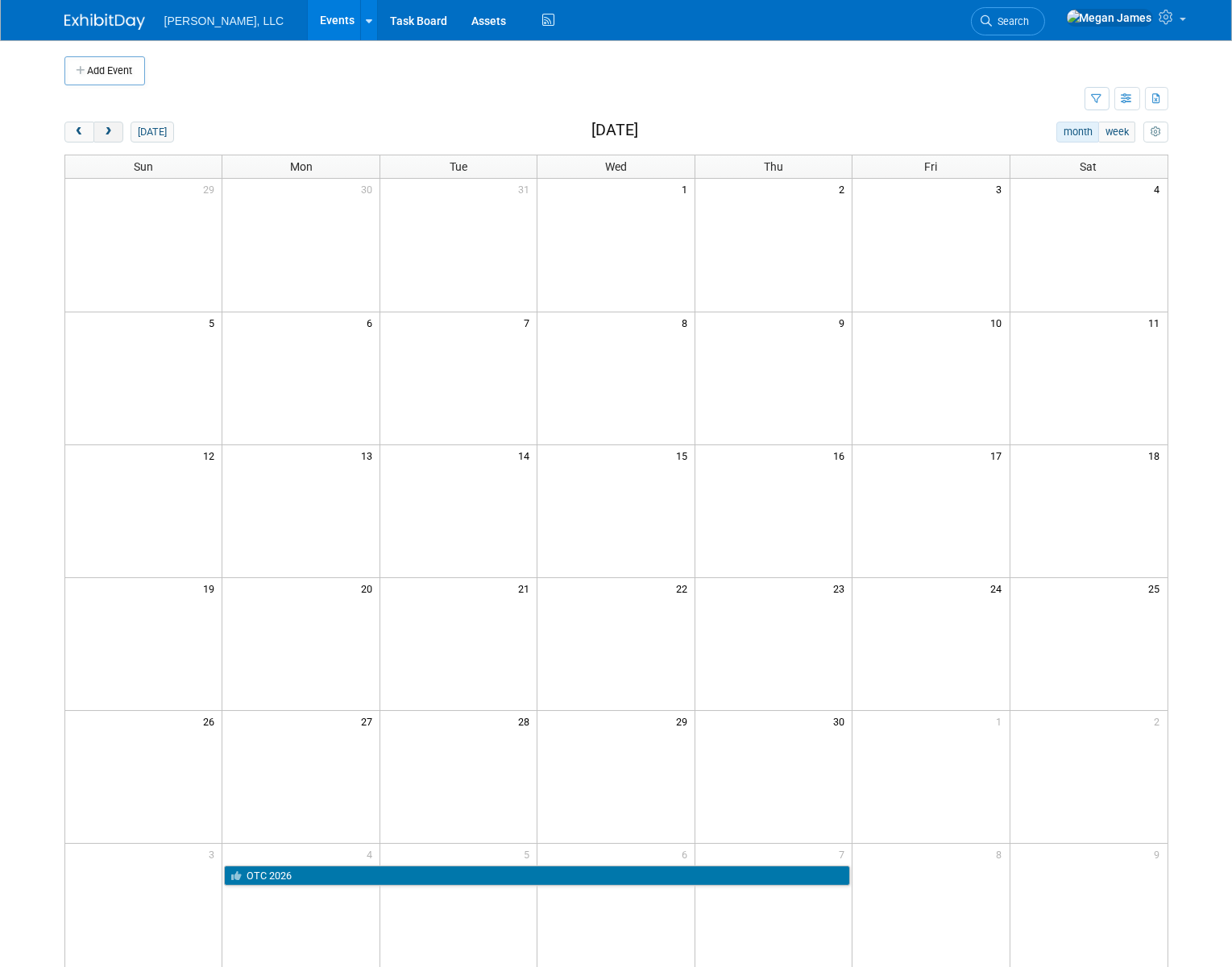
click at [115, 135] on button "next" at bounding box center [109, 132] width 30 height 21
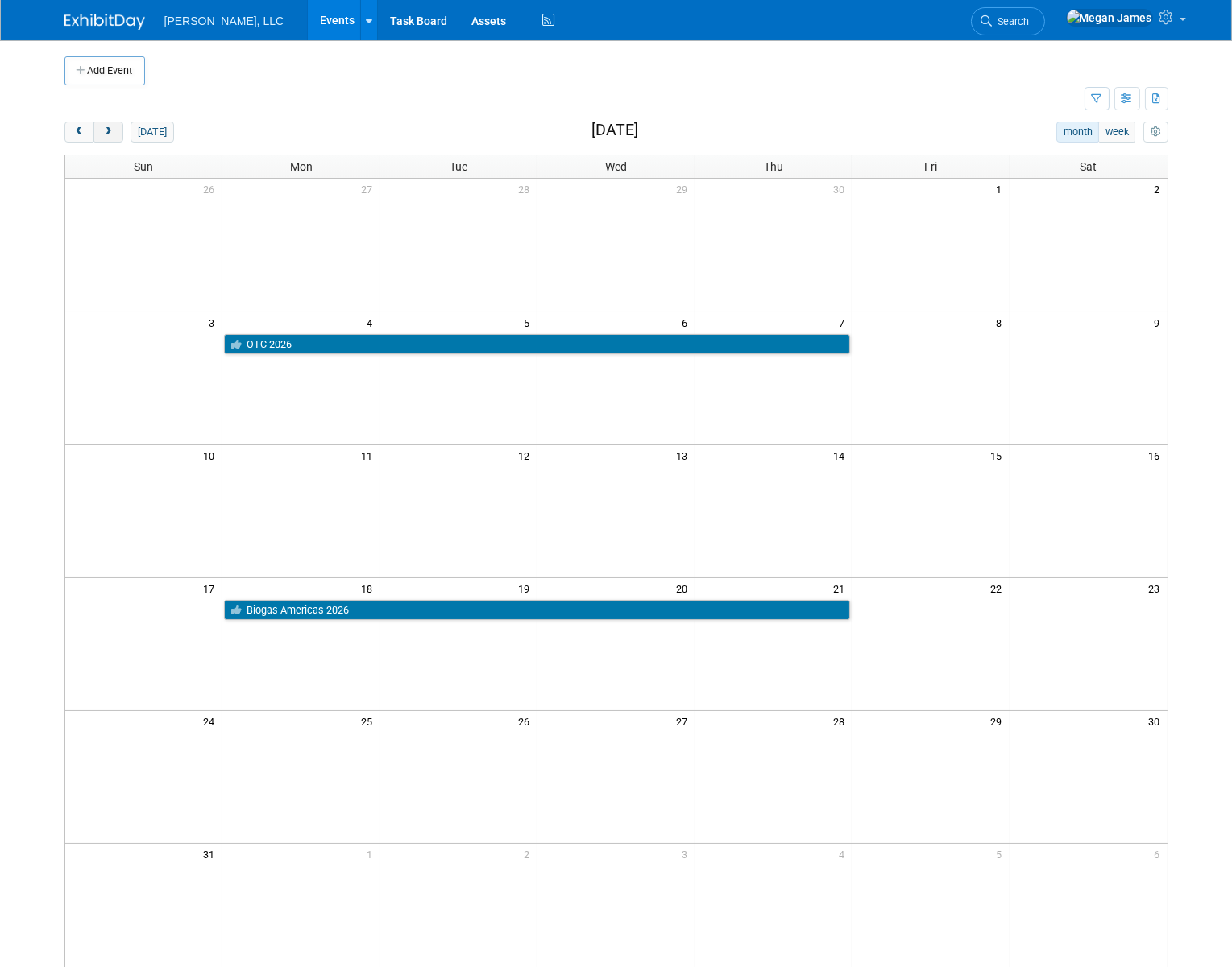
click at [115, 135] on button "next" at bounding box center [109, 132] width 30 height 21
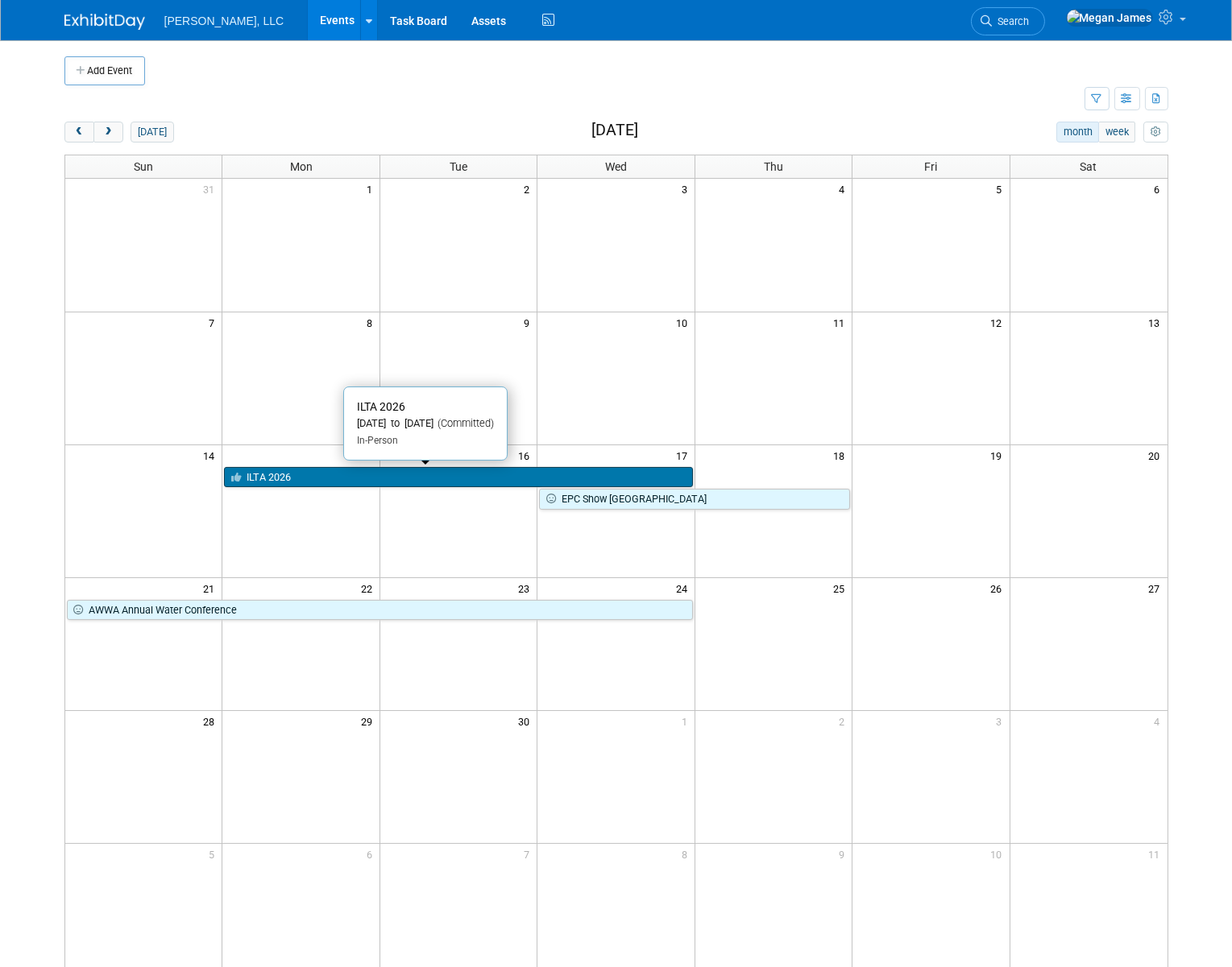
click at [373, 481] on link "ILTA 2026" at bounding box center [458, 478] width 468 height 21
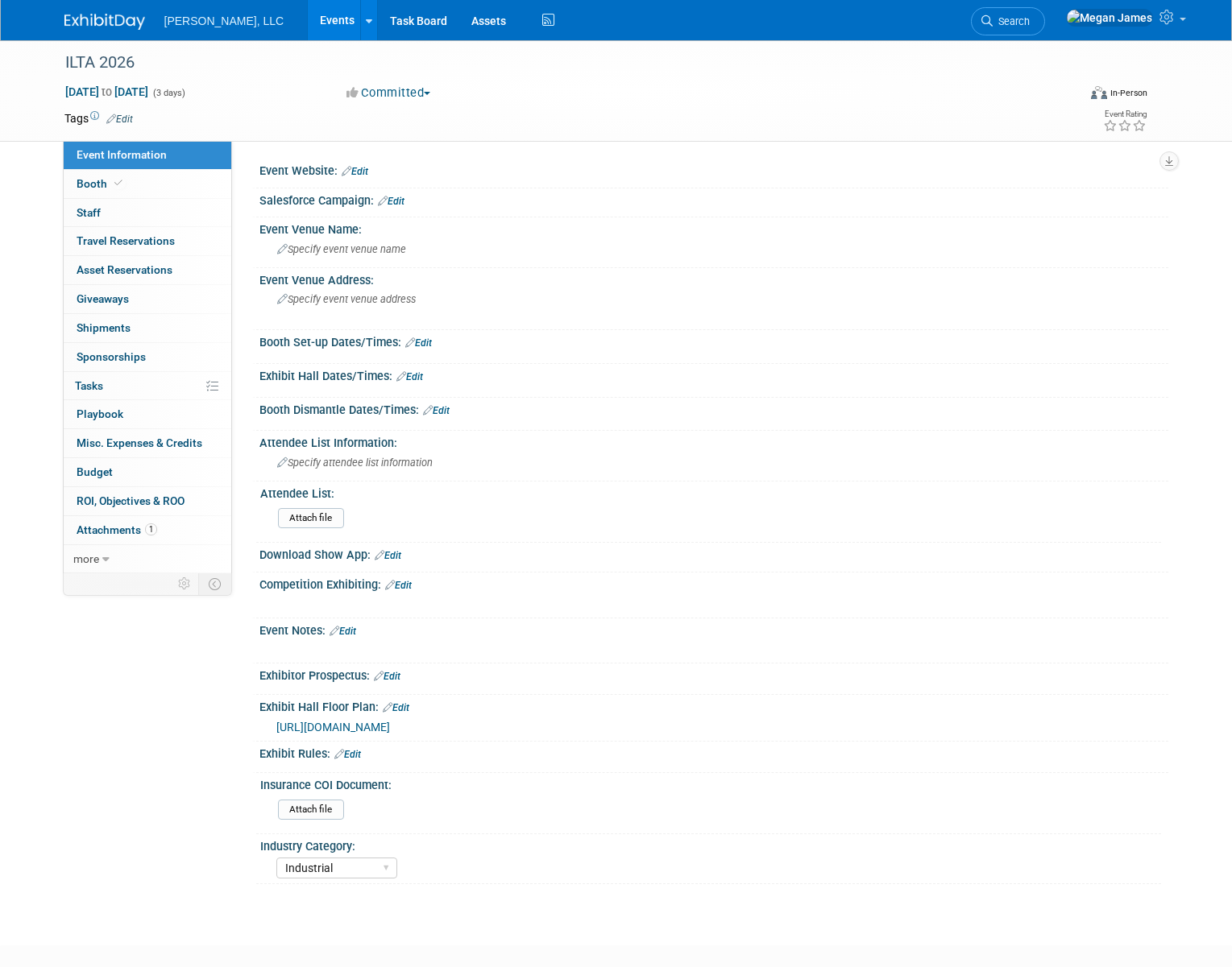
select select "Industrial"
click at [189, 185] on link "Booth" at bounding box center [148, 184] width 168 height 28
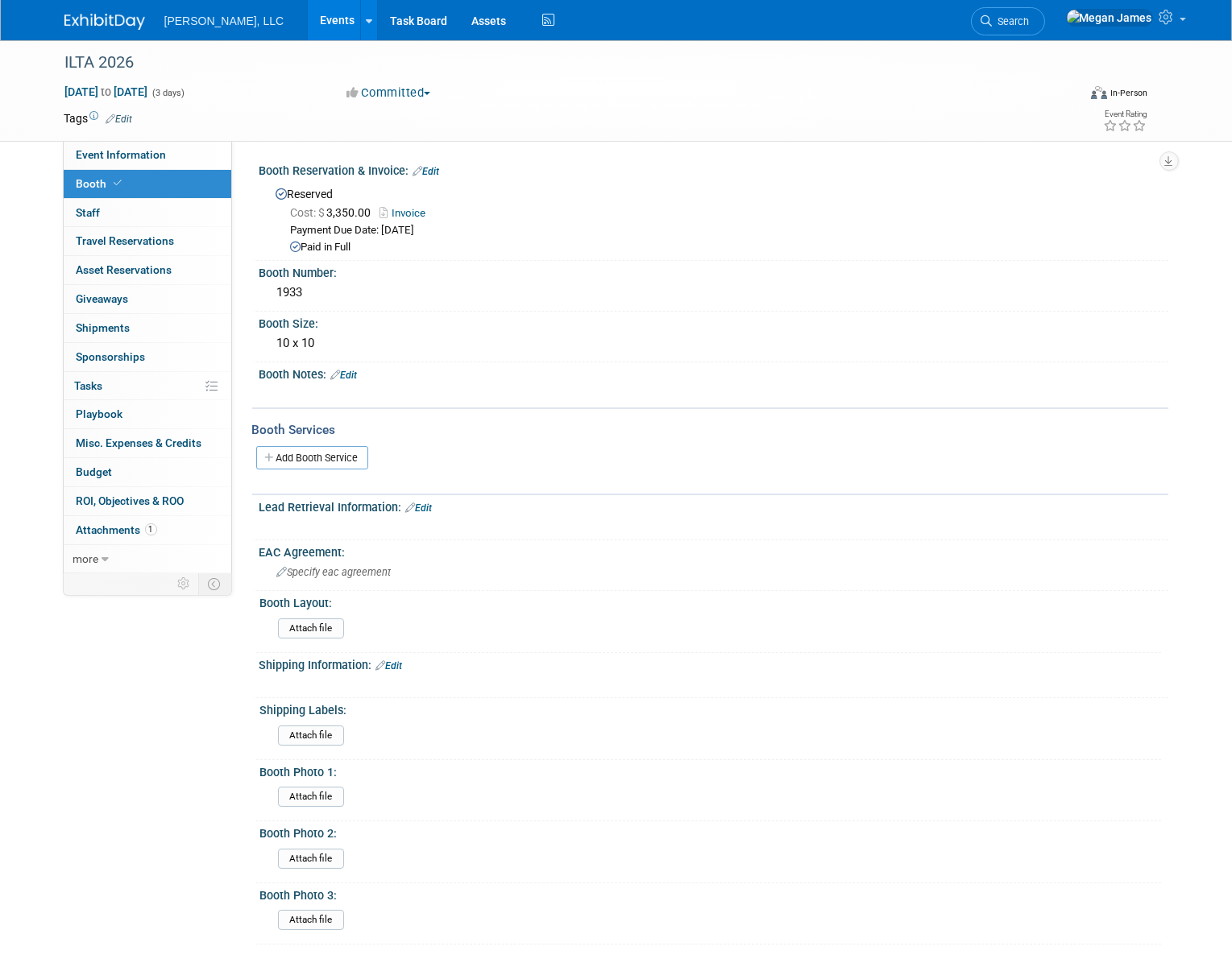
click at [402, 210] on link "Invoice" at bounding box center [408, 213] width 54 height 12
click at [308, 15] on link "Events" at bounding box center [337, 20] width 59 height 40
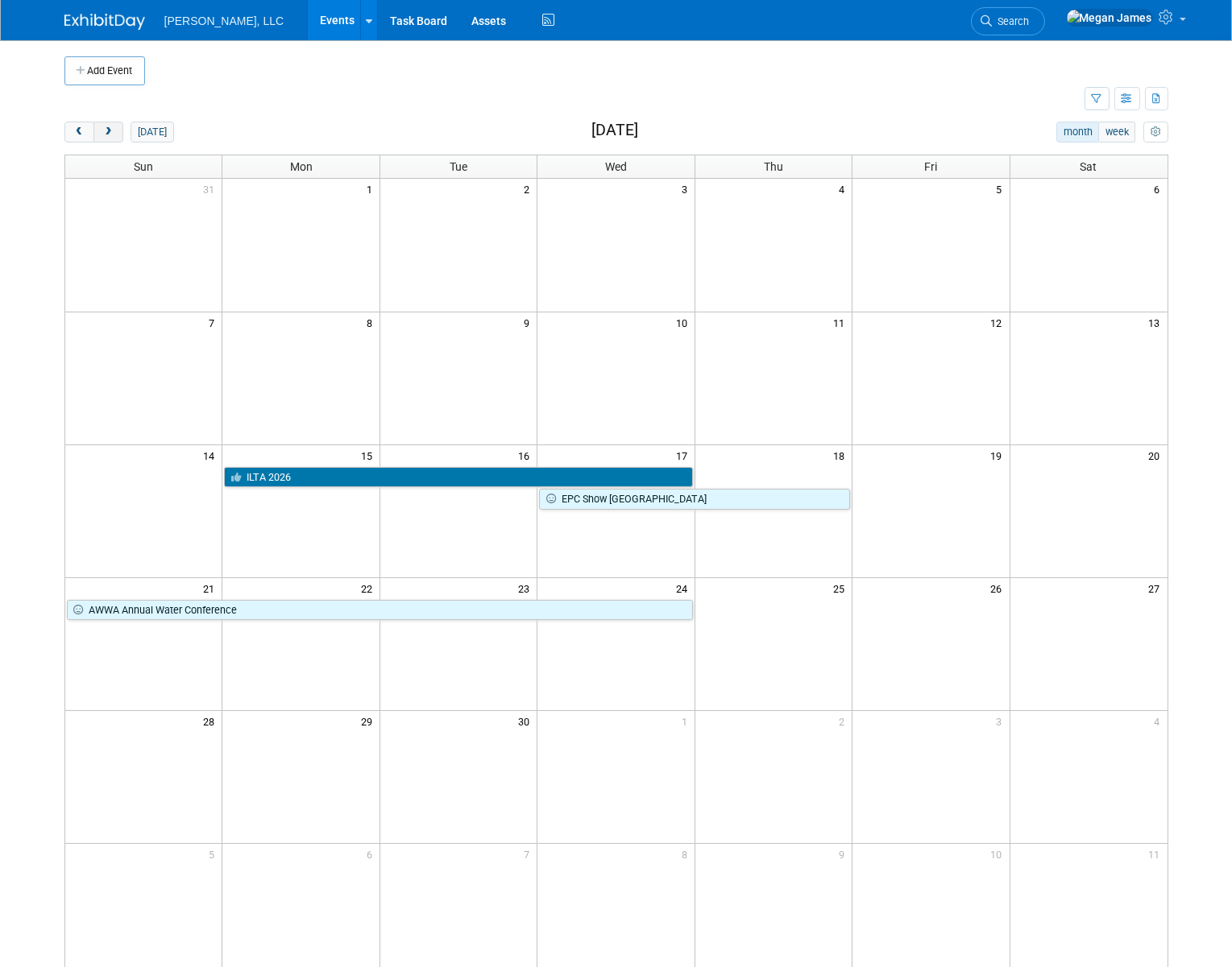
click at [106, 135] on span "next" at bounding box center [108, 132] width 12 height 10
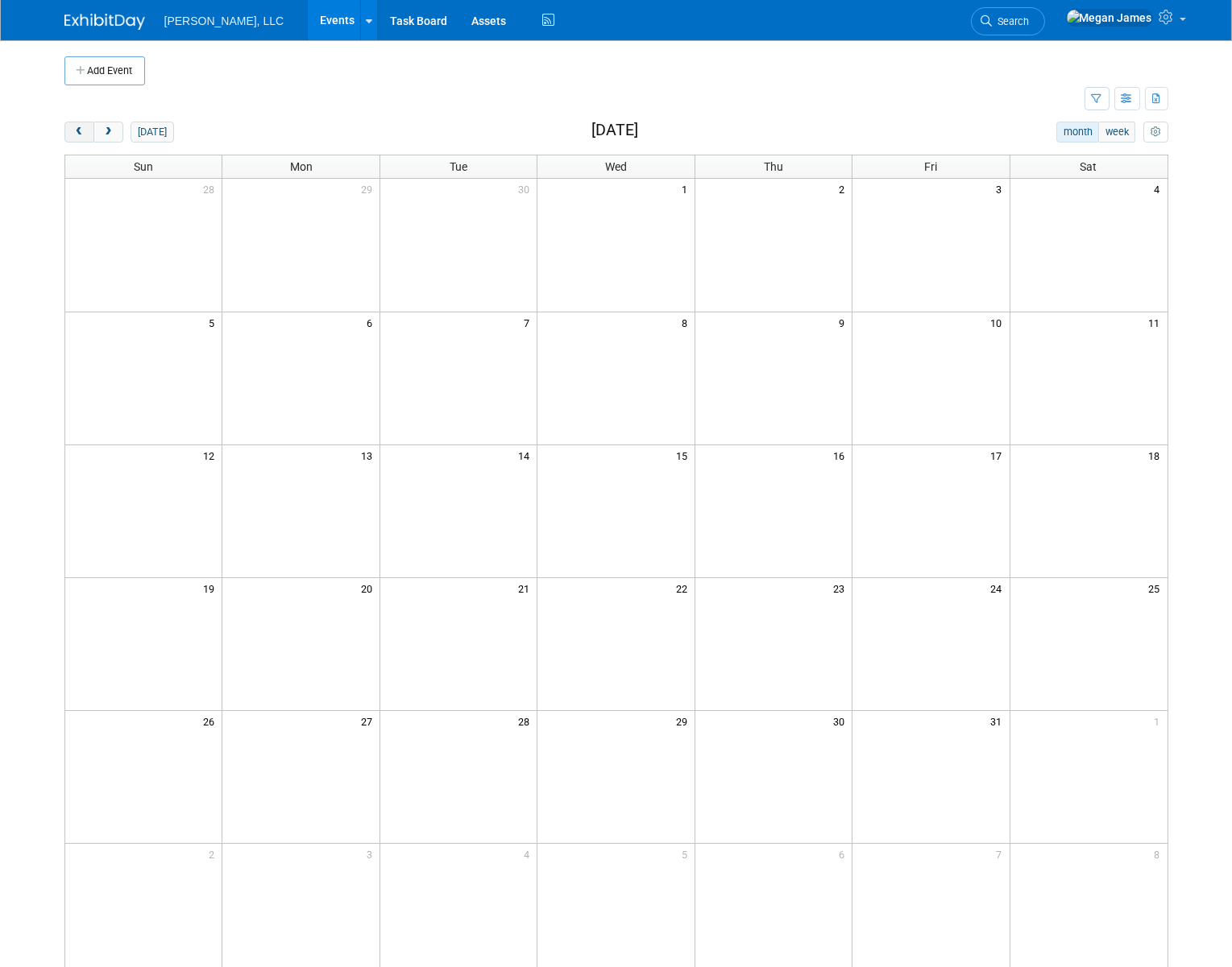
click at [80, 129] on span "prev" at bounding box center [79, 132] width 12 height 10
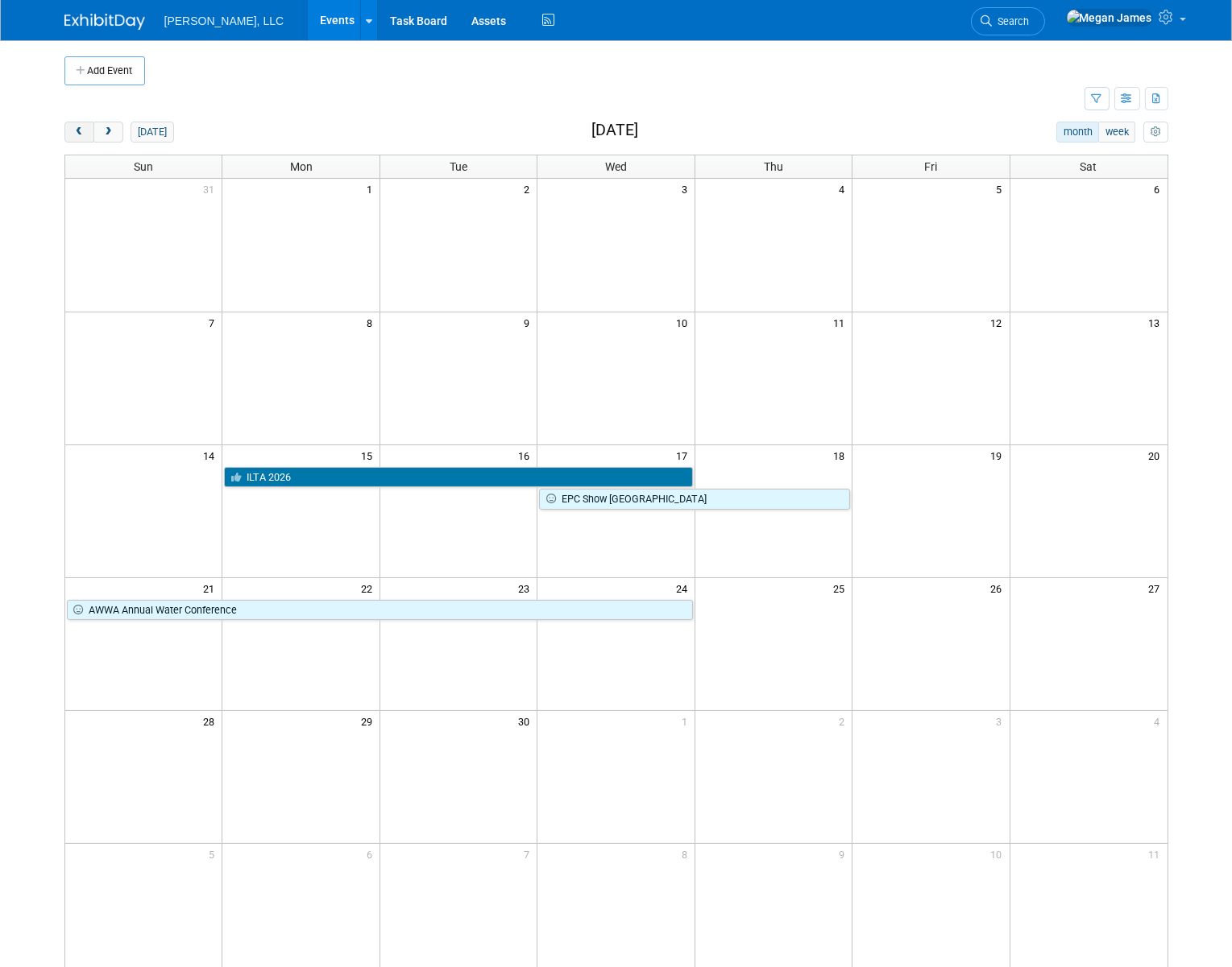
click at [80, 129] on span "prev" at bounding box center [79, 132] width 12 height 10
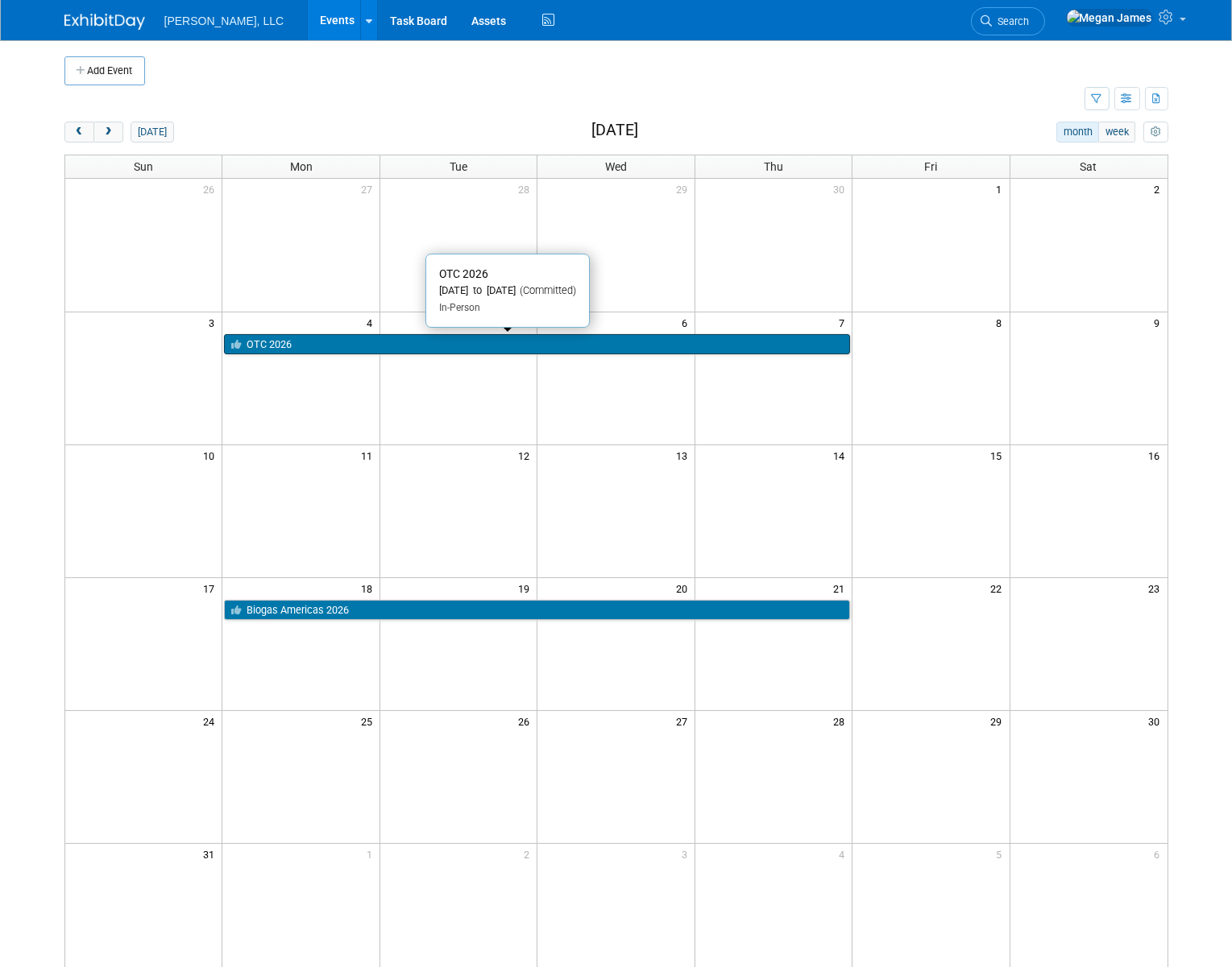
click at [277, 344] on link "OTC 2026" at bounding box center [537, 345] width 625 height 21
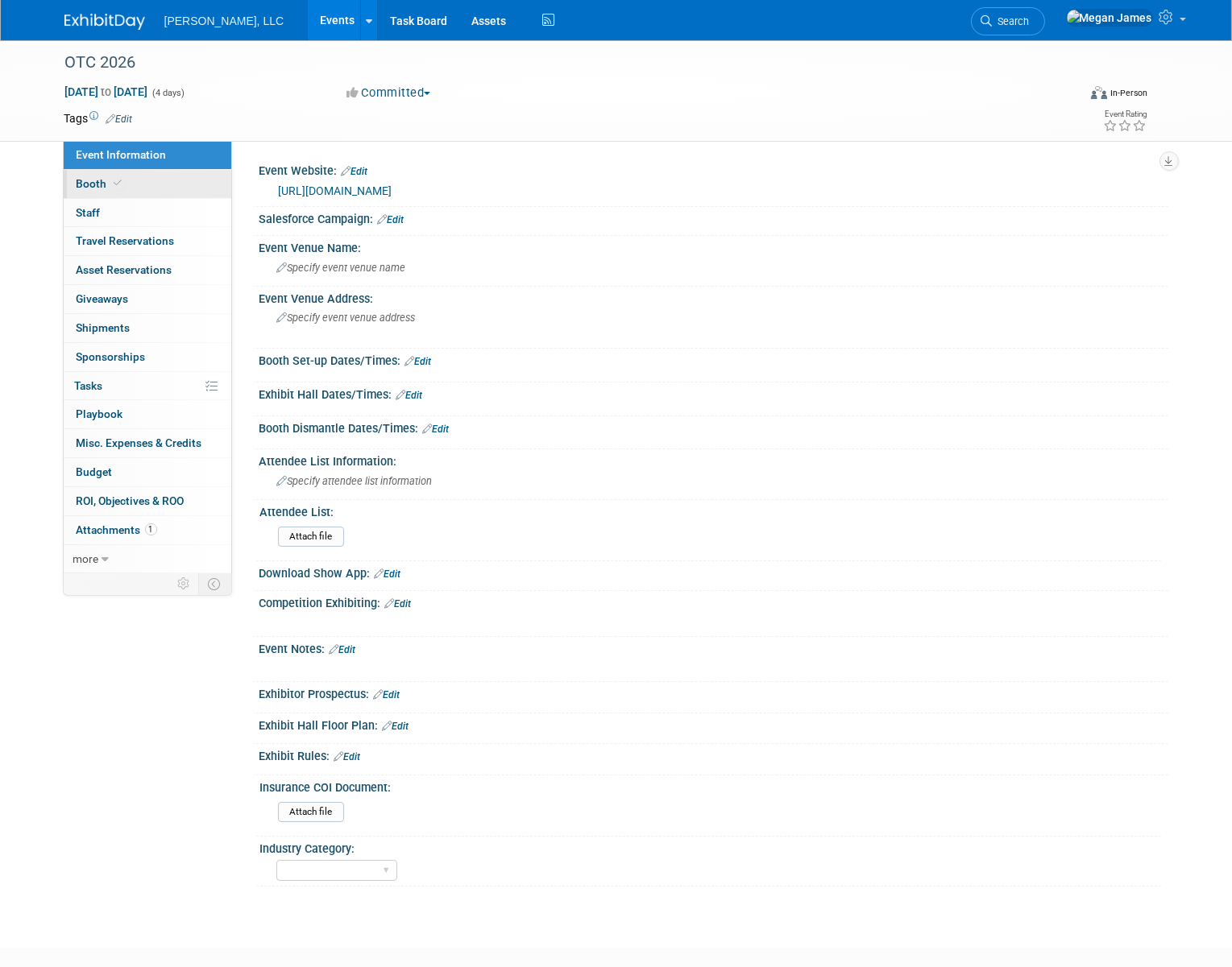
click at [189, 185] on link "Booth" at bounding box center [148, 184] width 168 height 28
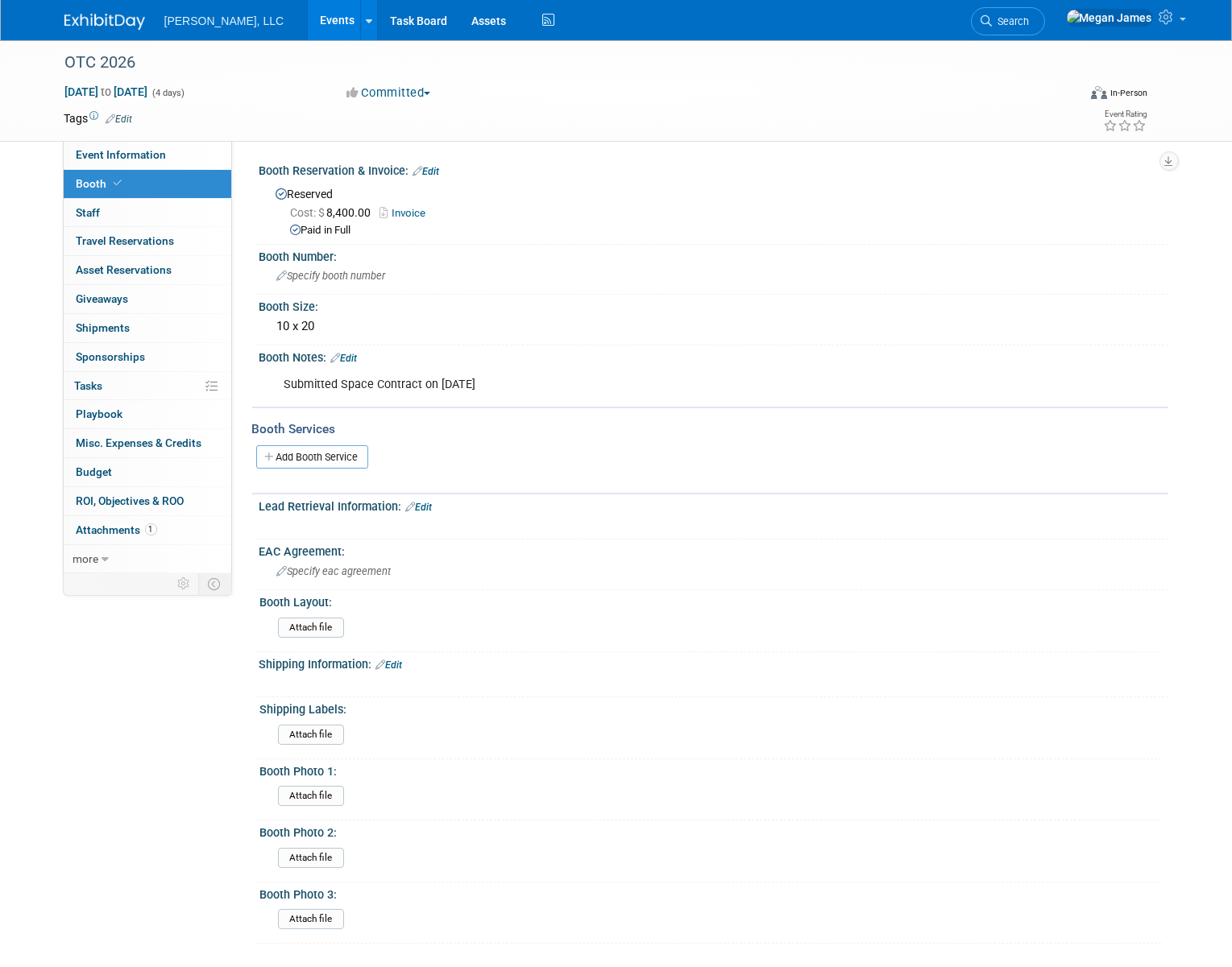
click at [402, 211] on link "Invoice" at bounding box center [408, 213] width 54 height 12
click at [418, 210] on link "Invoice" at bounding box center [408, 213] width 54 height 12
click at [686, 0] on div "[PERSON_NAME], LLC Events Add Event Bulk Upload Events Shareable Event Boards R…" at bounding box center [616, 20] width 1104 height 40
click at [308, 23] on link "Events" at bounding box center [337, 20] width 59 height 40
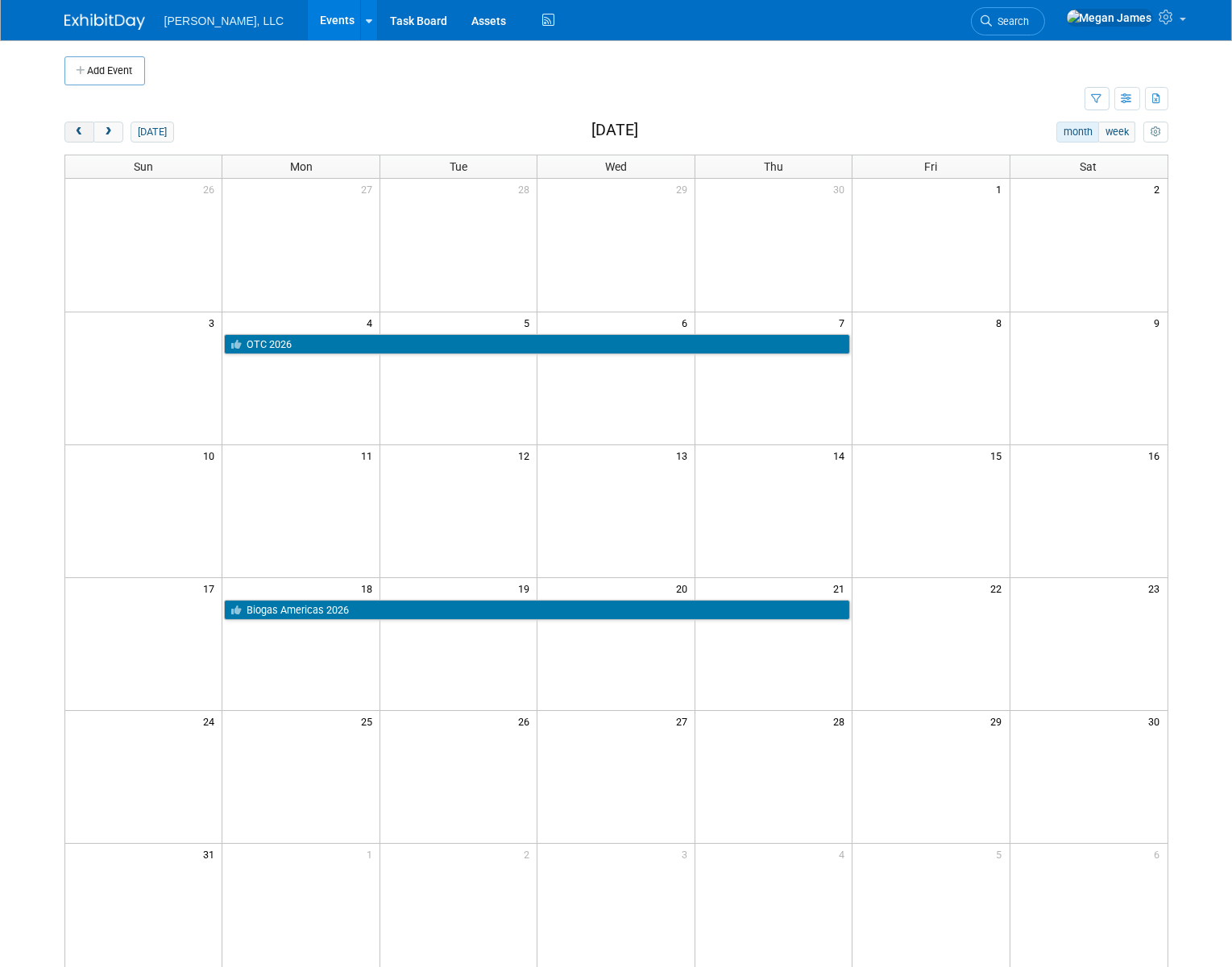
click at [76, 131] on span "prev" at bounding box center [79, 132] width 12 height 10
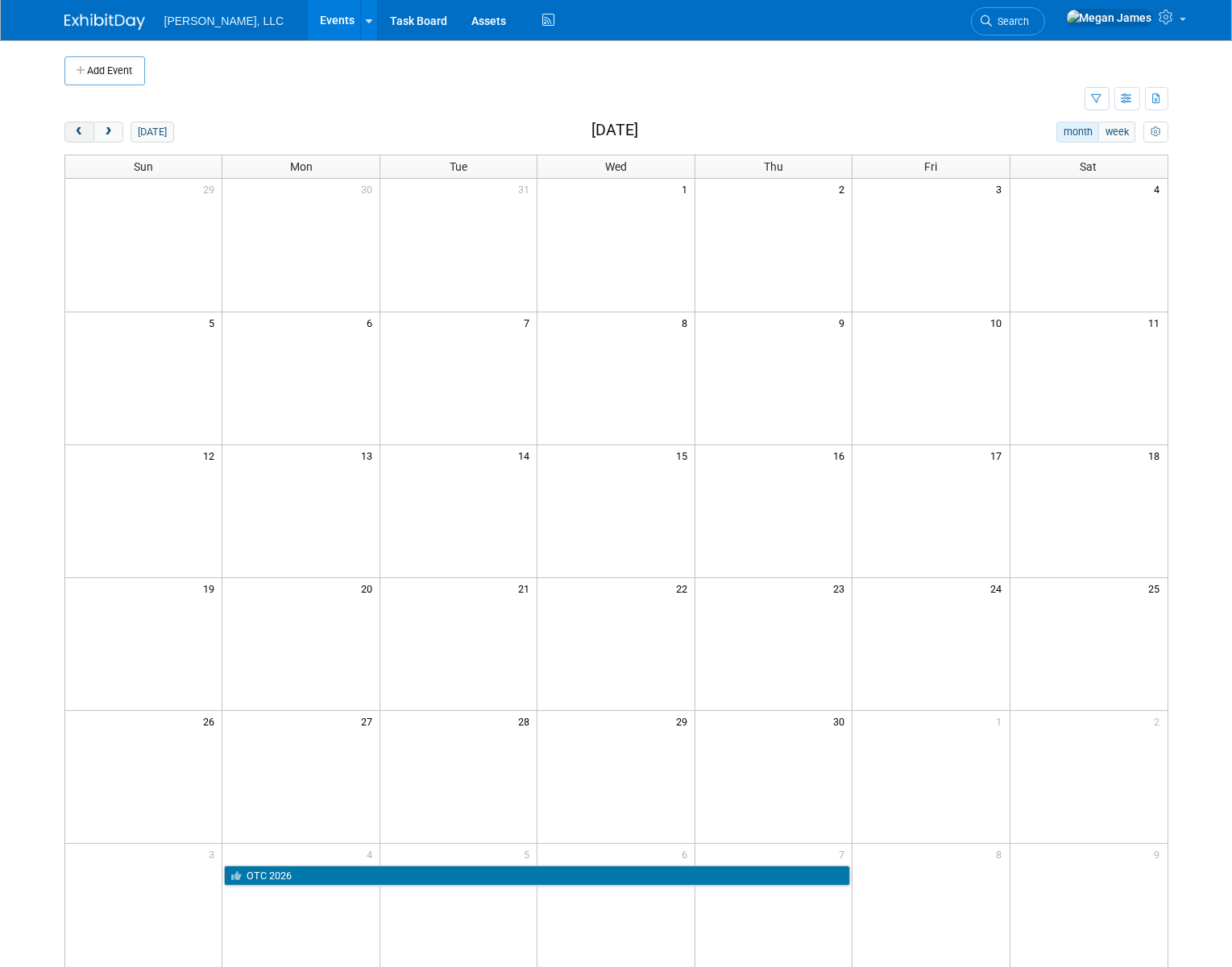
click at [76, 131] on span "prev" at bounding box center [79, 132] width 12 height 10
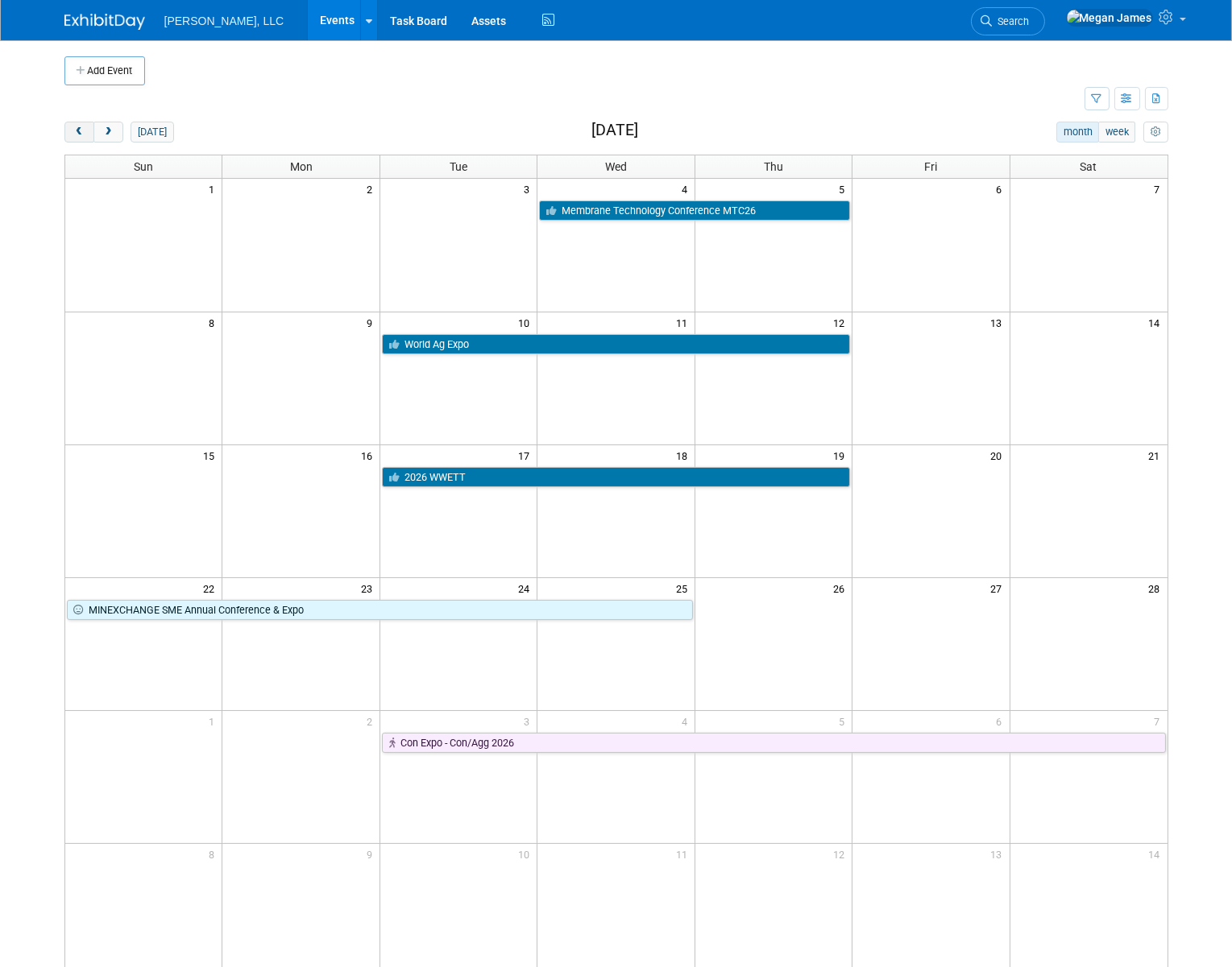
click at [76, 131] on span "prev" at bounding box center [79, 132] width 12 height 10
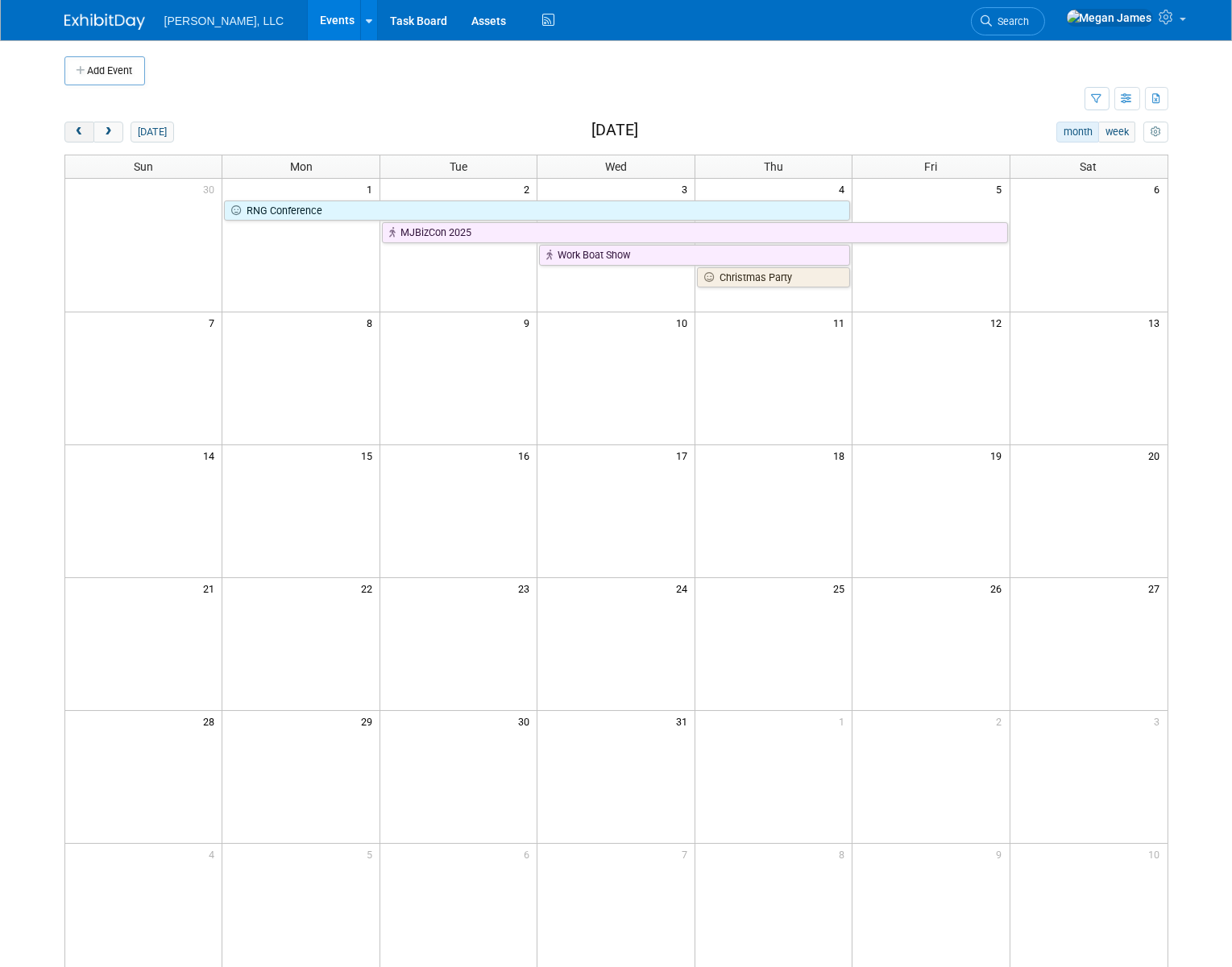
click at [76, 131] on span "prev" at bounding box center [79, 132] width 12 height 10
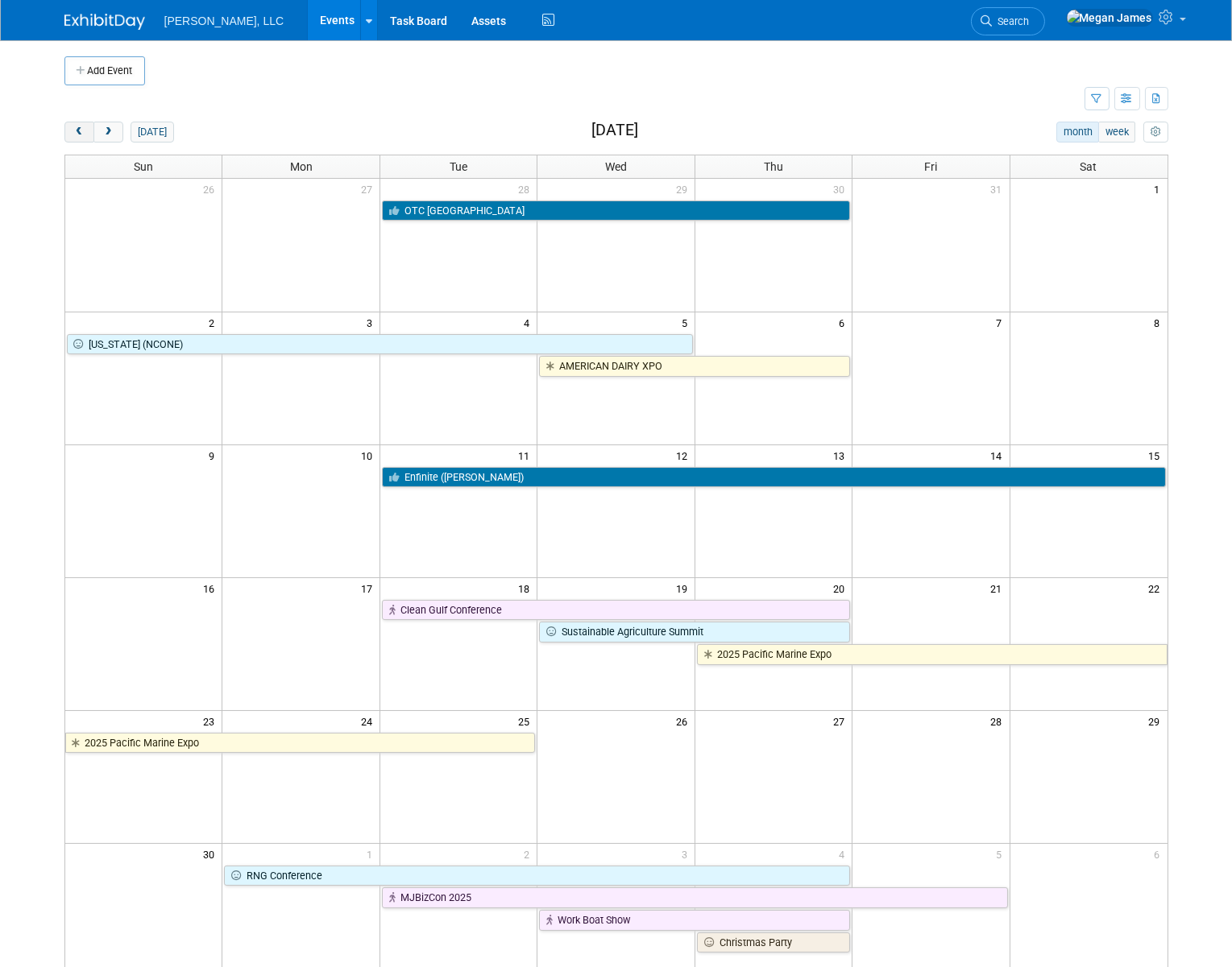
click at [76, 131] on span "prev" at bounding box center [79, 132] width 12 height 10
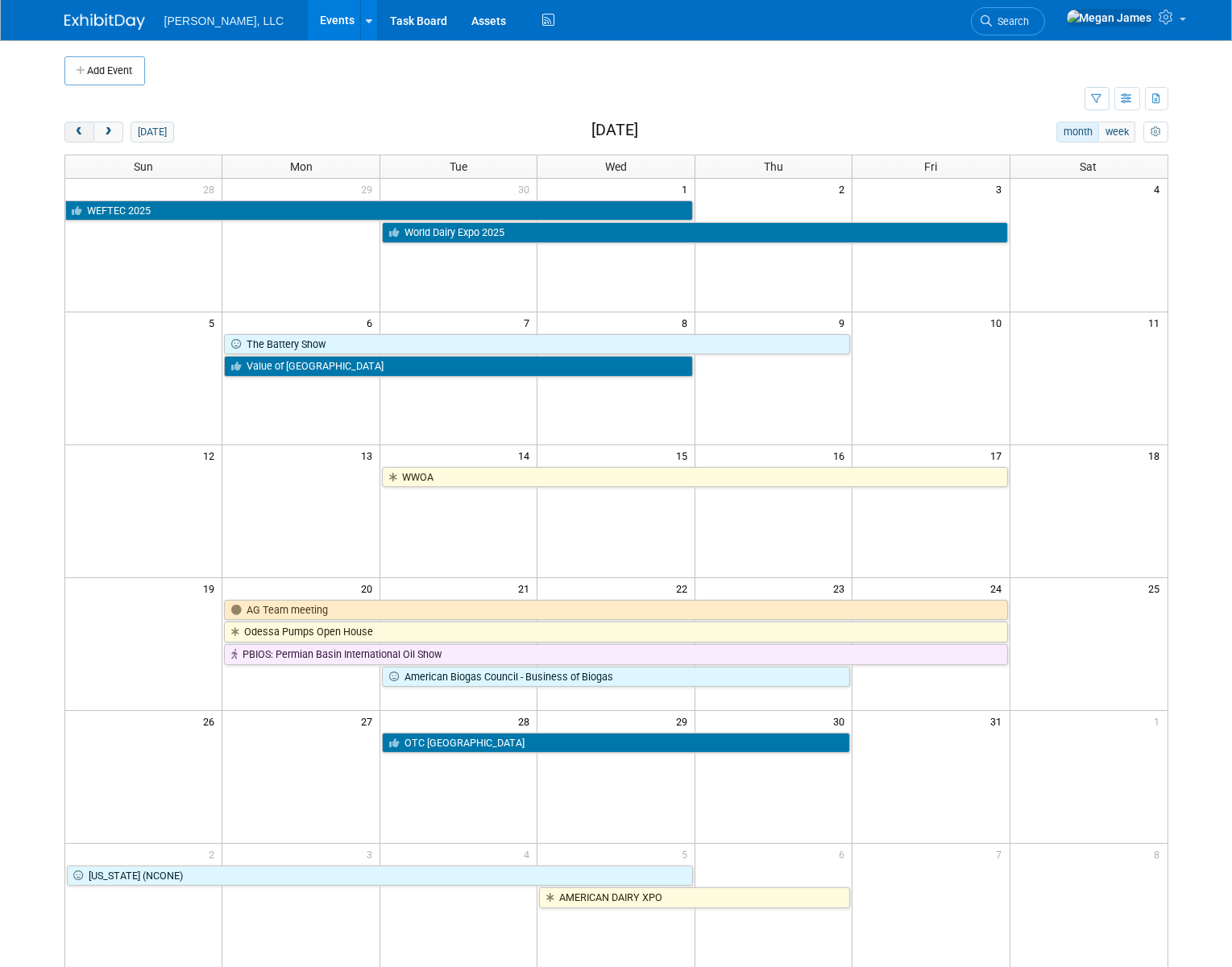
click at [76, 131] on span "prev" at bounding box center [79, 132] width 12 height 10
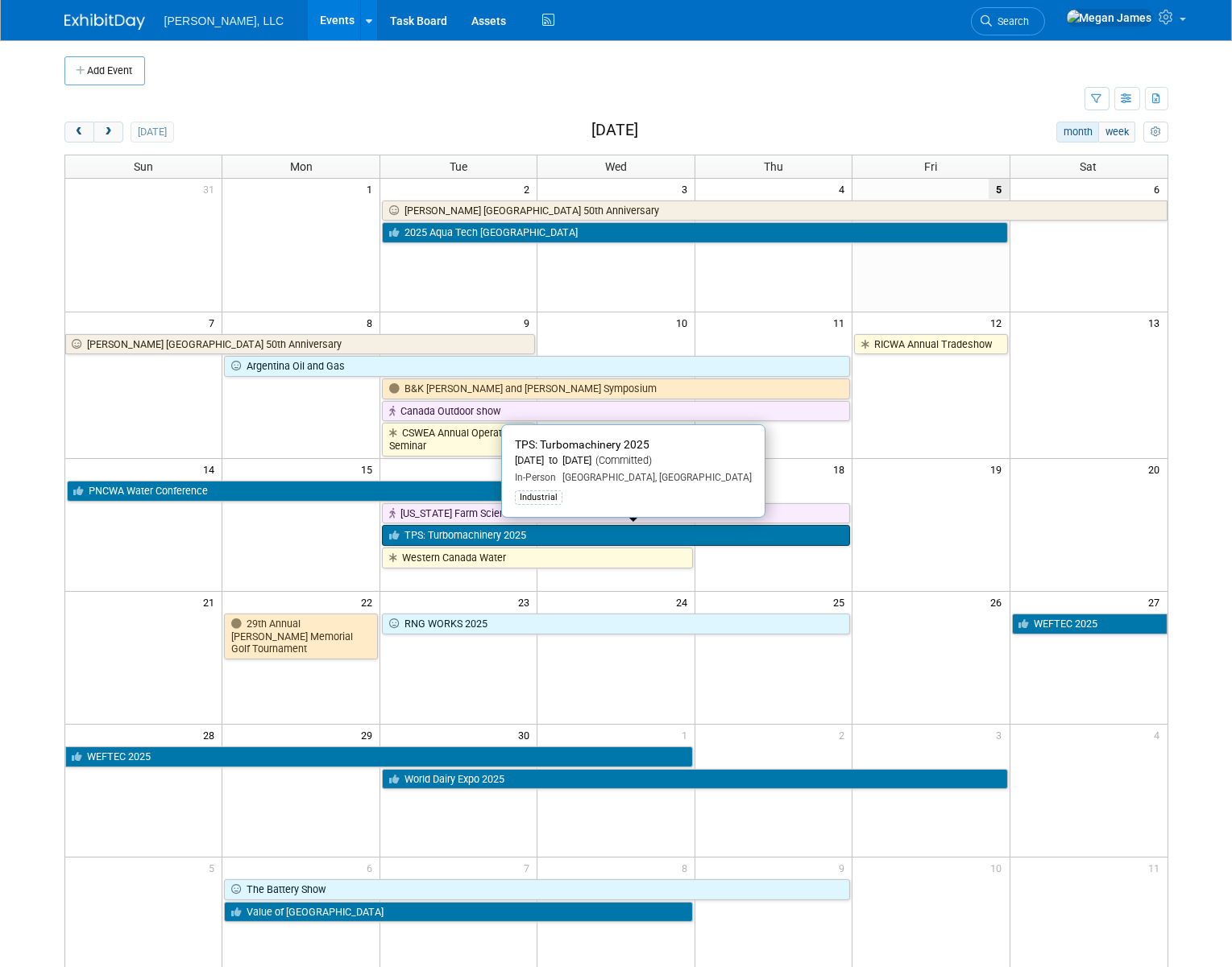
click at [485, 536] on link "TPS: Turbomachinery 2025" at bounding box center [616, 535] width 468 height 21
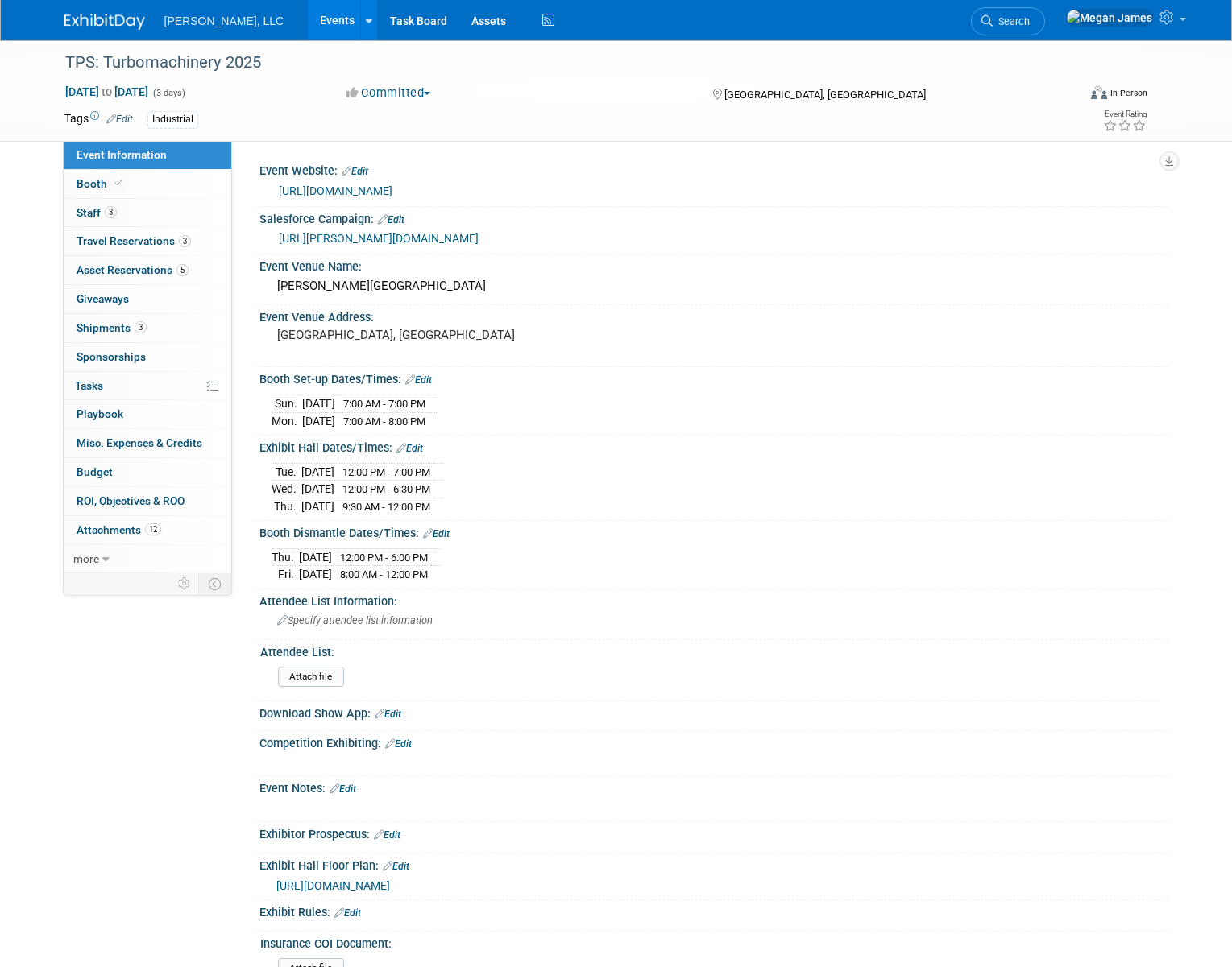
select select "Industrial"
click at [167, 185] on link "Booth" at bounding box center [148, 184] width 168 height 28
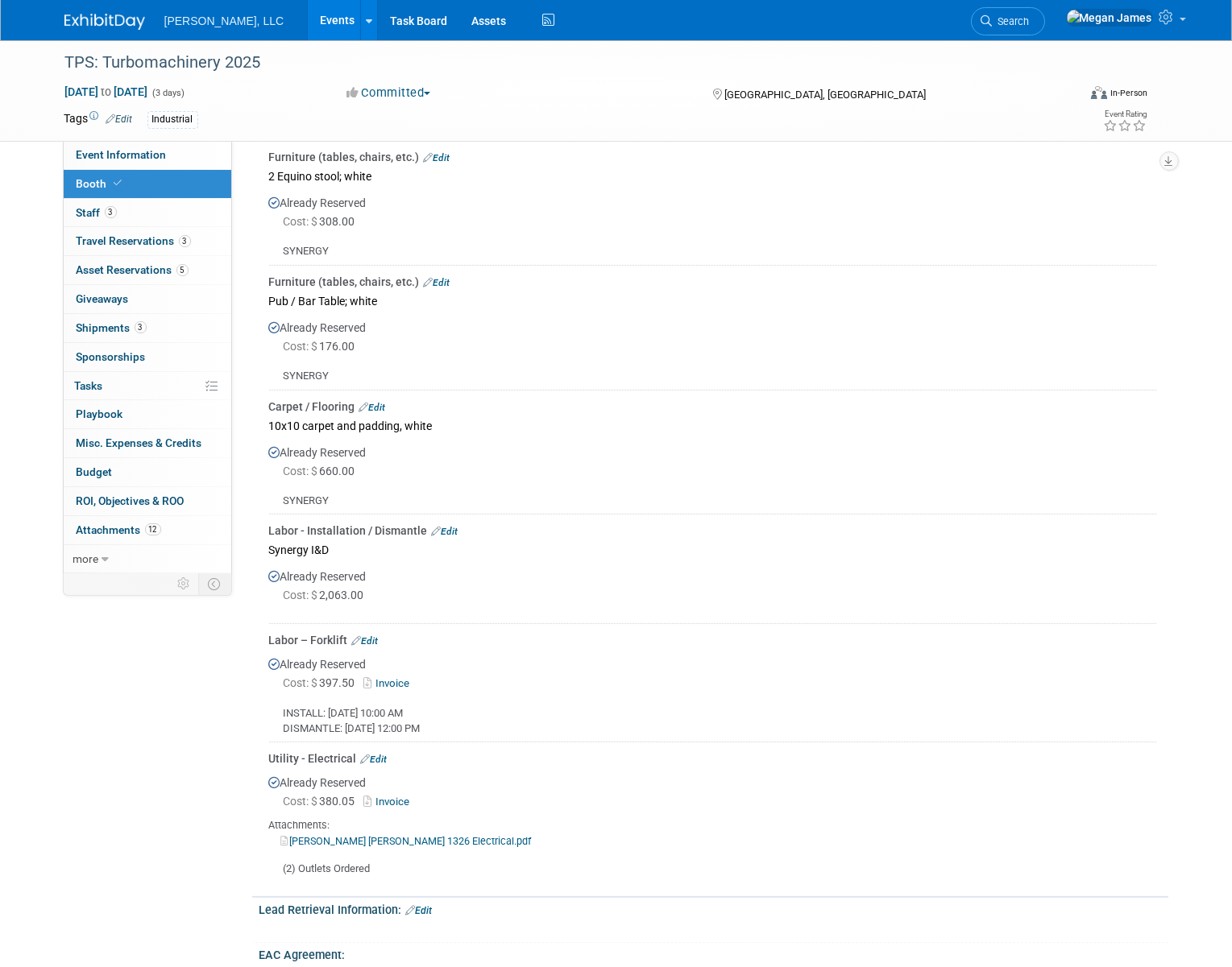
scroll to position [732, 0]
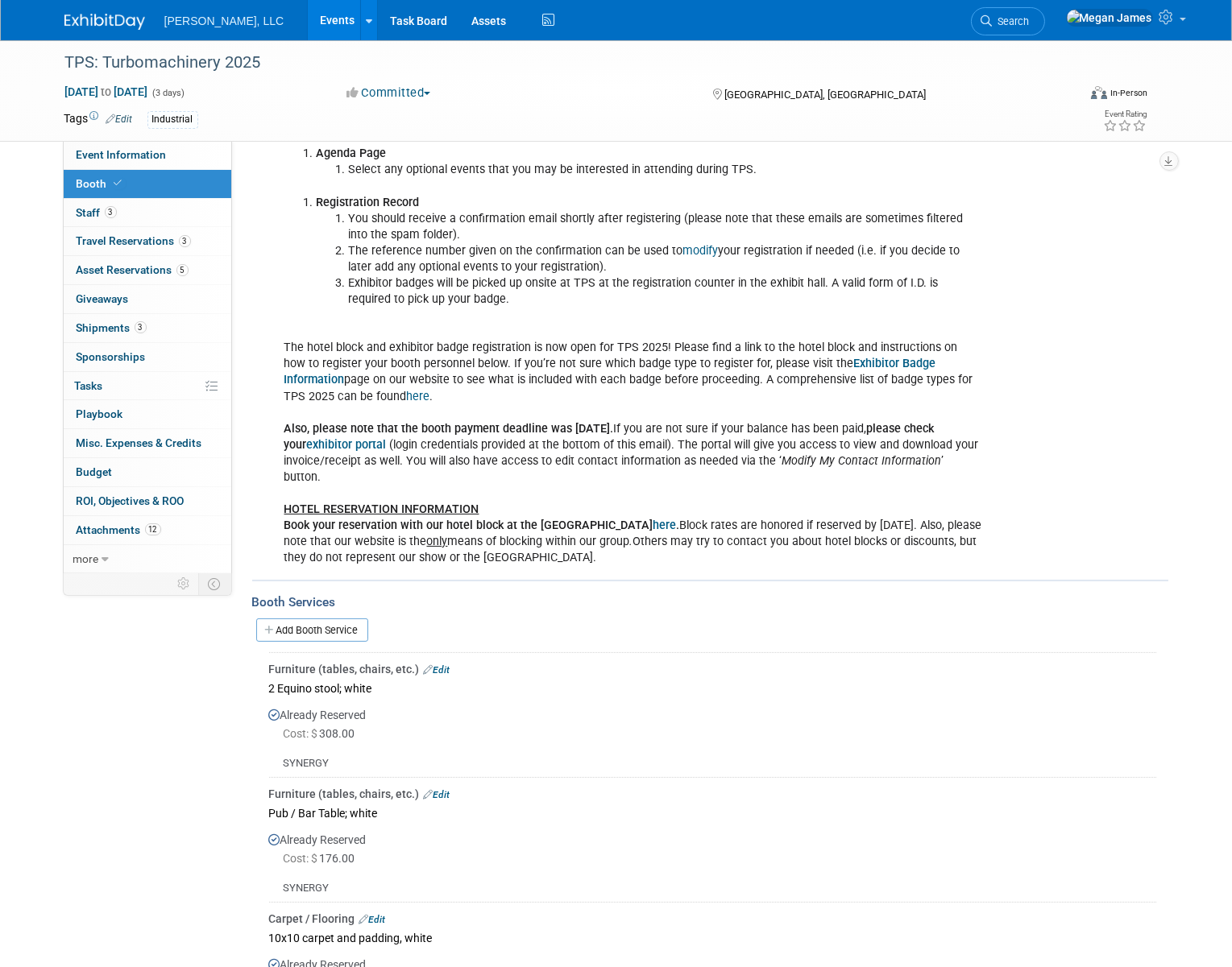
click at [308, 10] on link "Events" at bounding box center [337, 20] width 59 height 40
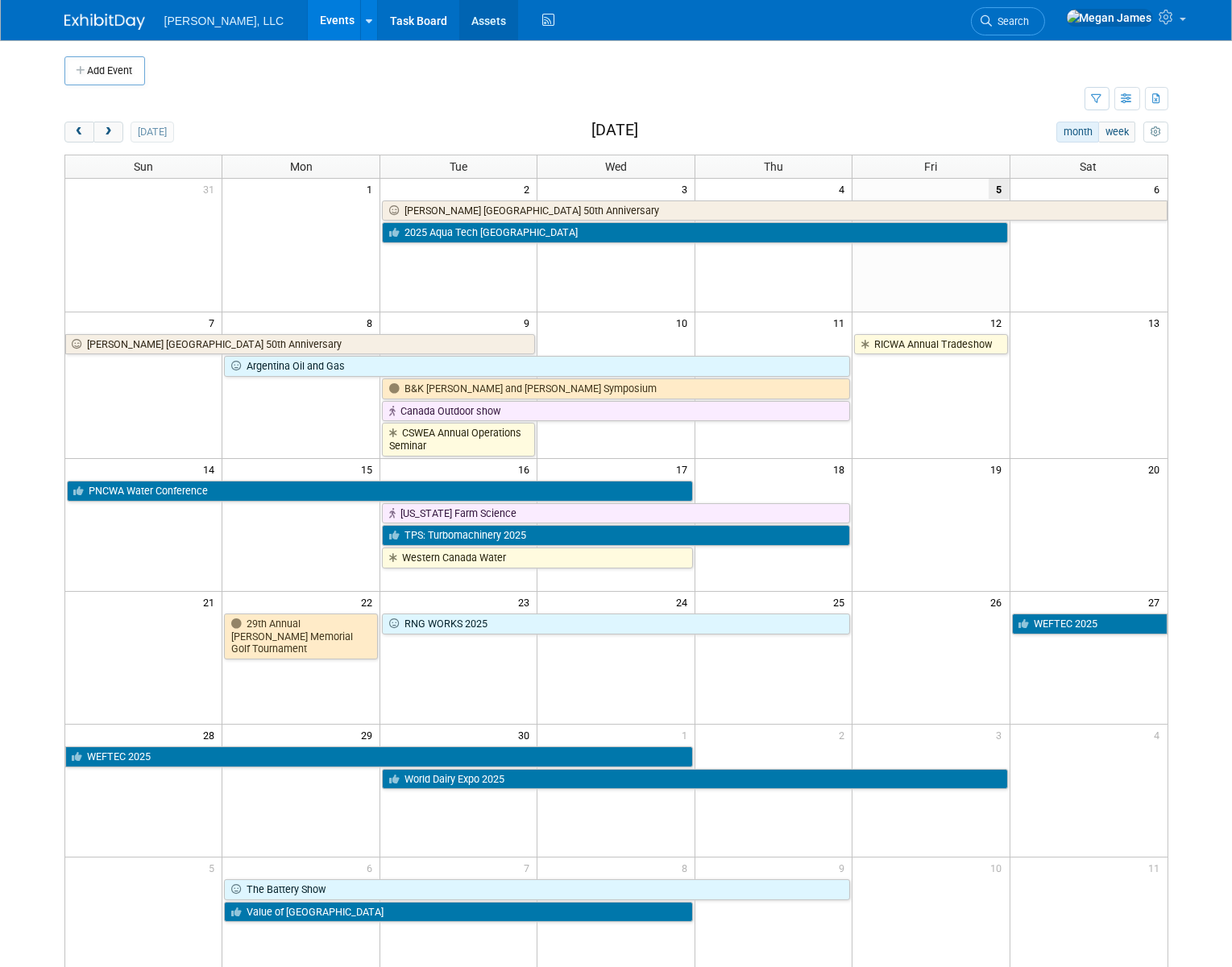
drag, startPoint x: 282, startPoint y: 24, endPoint x: 452, endPoint y: 0, distance: 171.7
click at [308, 24] on link "Events" at bounding box center [337, 20] width 59 height 40
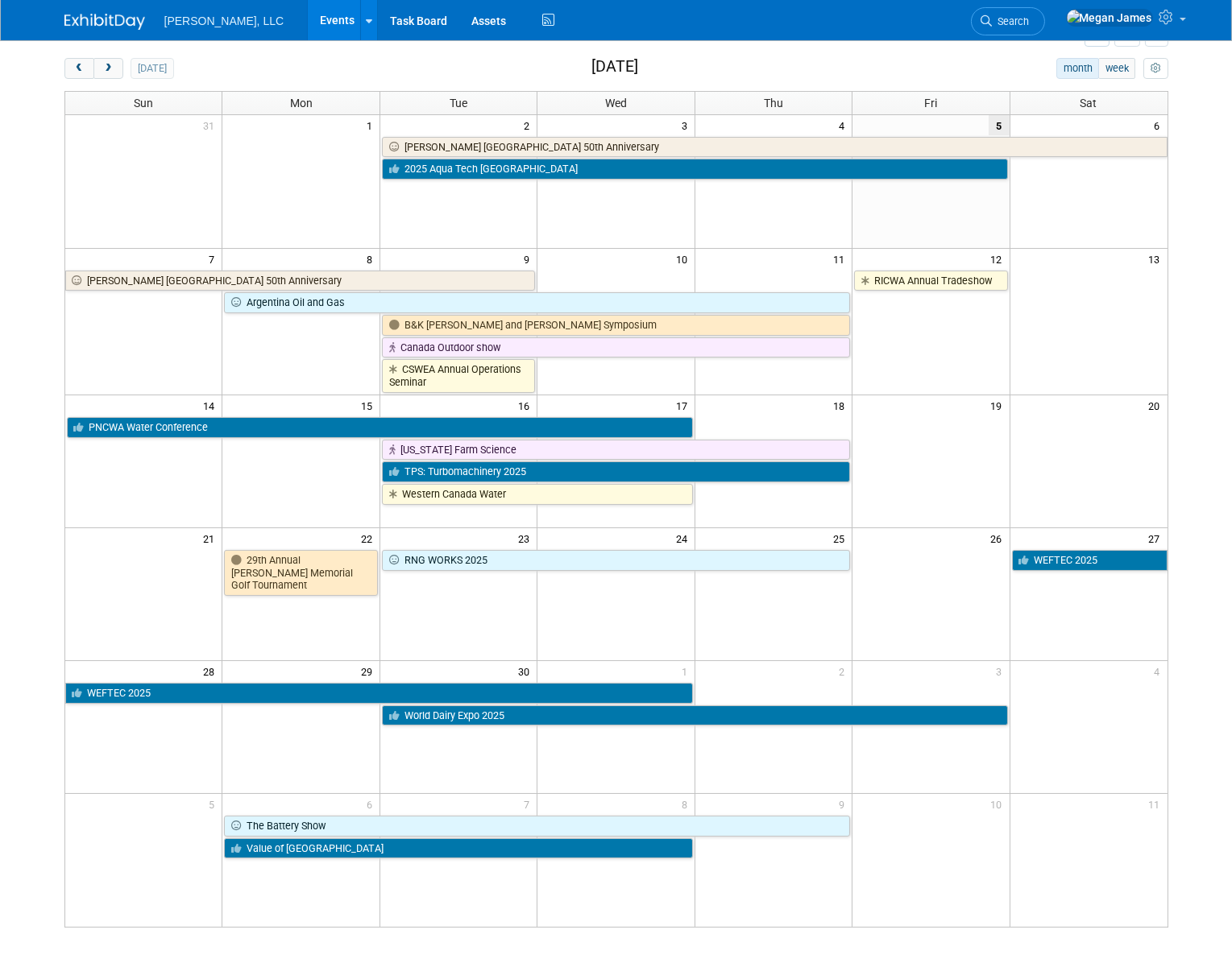
scroll to position [197, 0]
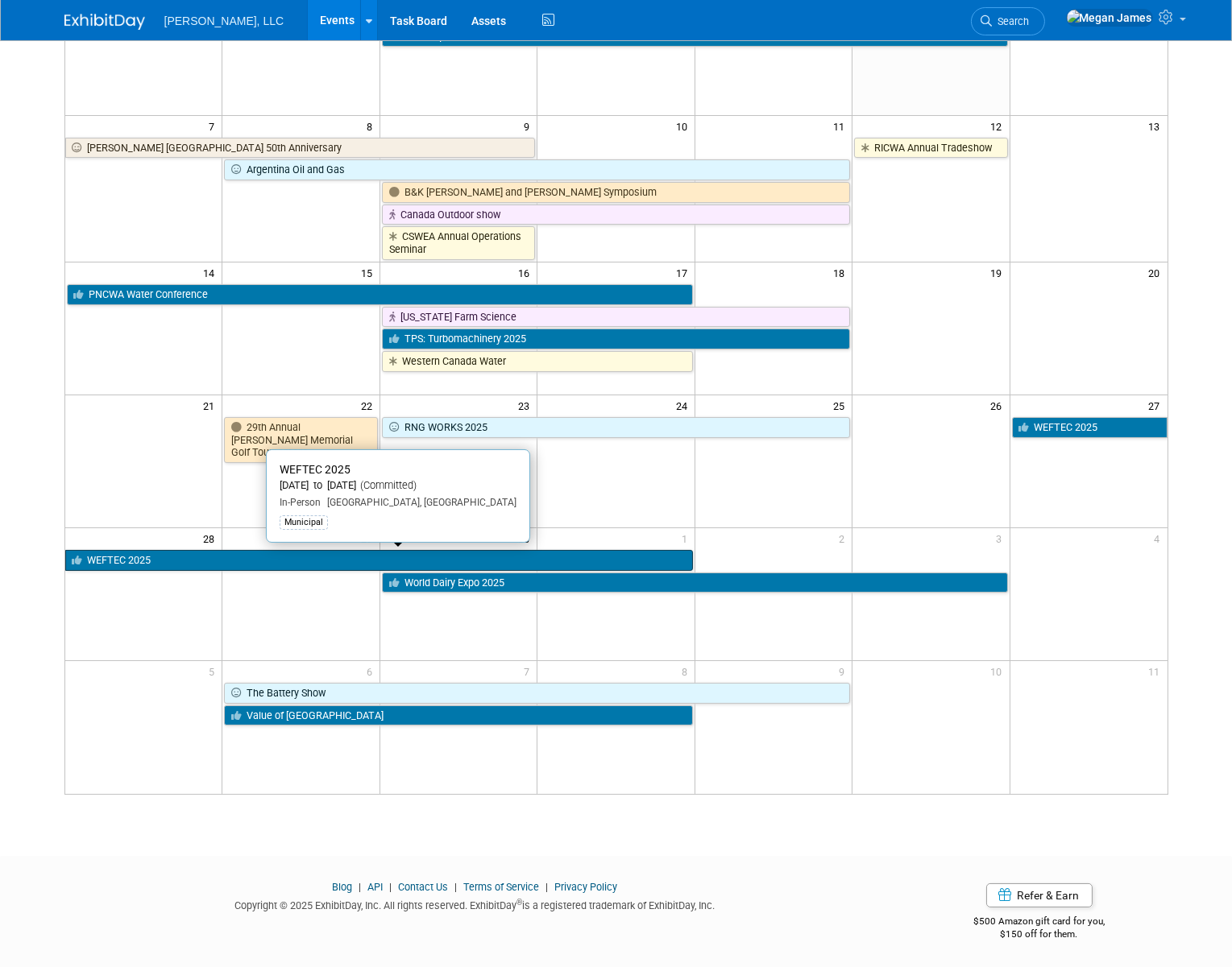
click at [177, 554] on link "WEFTEC 2025" at bounding box center [379, 560] width 627 height 21
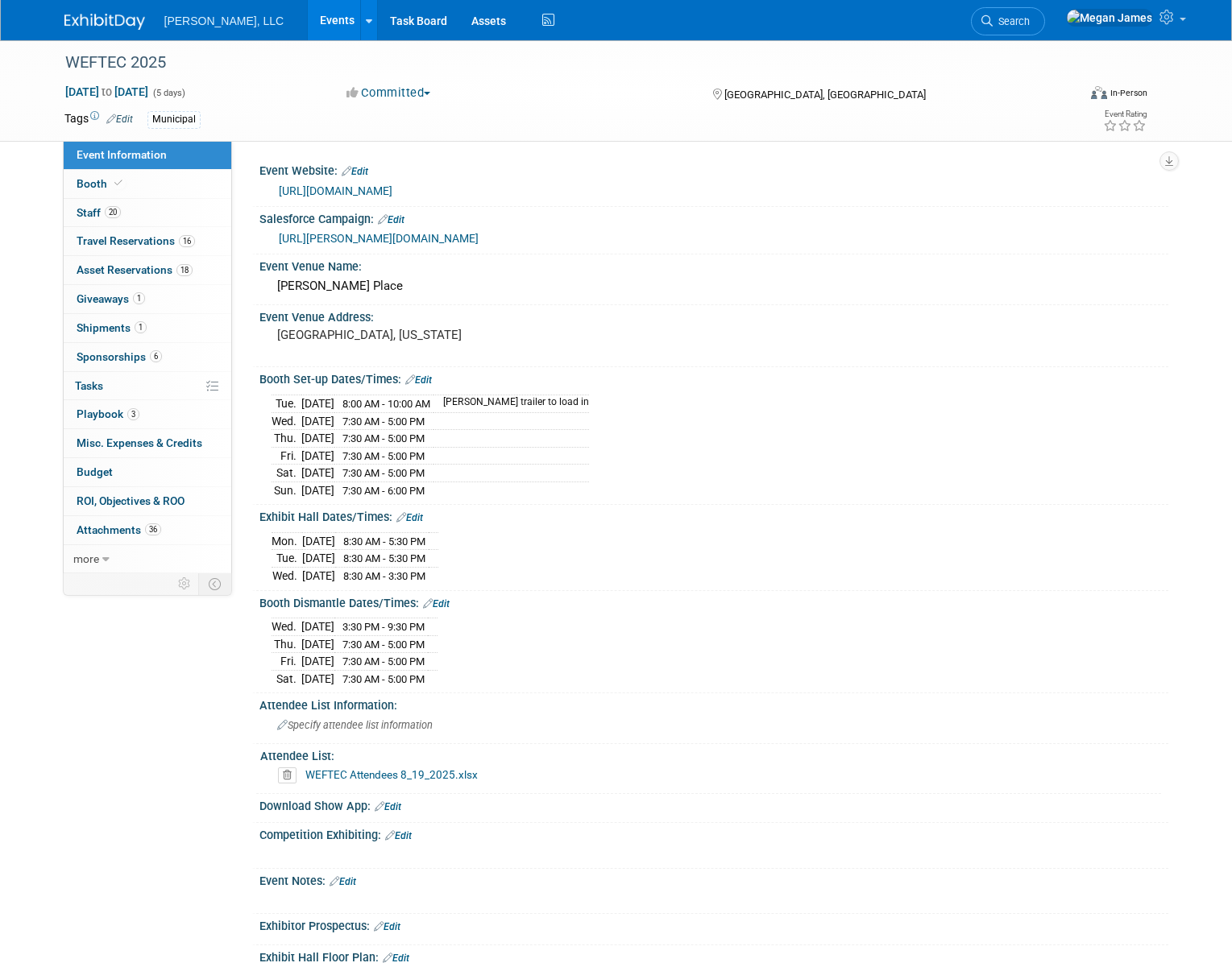
select select "Municipal"
click at [131, 182] on link "Booth" at bounding box center [148, 184] width 168 height 28
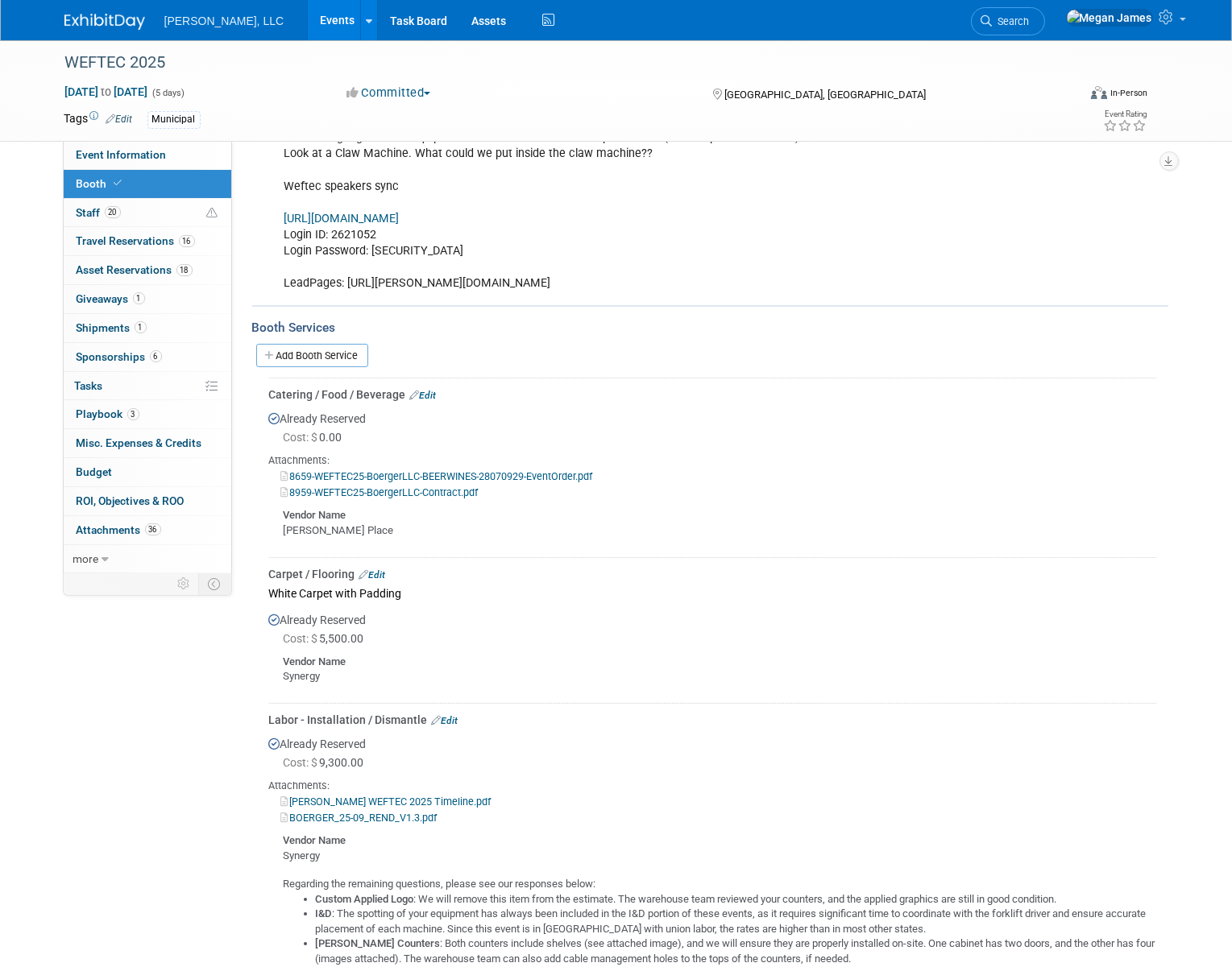
scroll to position [73, 0]
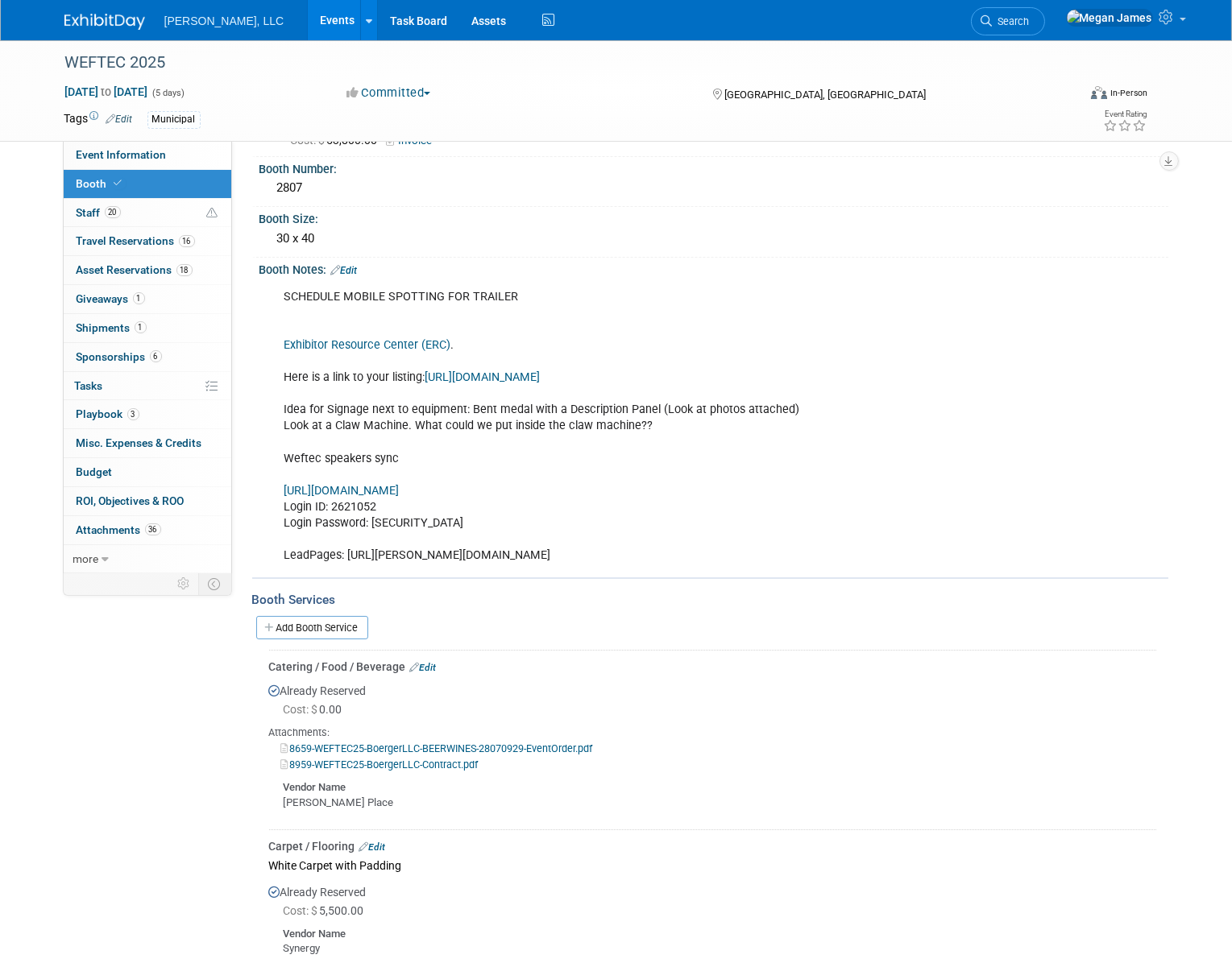
click at [541, 376] on link "https://weftec25.mapyourshow.com/exhibitor/exhibitor-details.cfm?ExhID=600049167" at bounding box center [483, 378] width 115 height 14
click at [400, 490] on link "https://weftec25.exh.mapyourshow.com/7_0/boothsales/customer_login.cfm" at bounding box center [342, 491] width 115 height 14
drag, startPoint x: 701, startPoint y: 487, endPoint x: 275, endPoint y: 492, distance: 426.0
click at [275, 492] on div "SCHEDULE MOBILE SPOTTING FOR TRAILER Exhibitor Resource Center (ERC) . Here is …" at bounding box center [632, 426] width 719 height 291
copy link "https://weftec25.exh.mapyourshow.com/7_0/boothsales/customer_login.cfm"
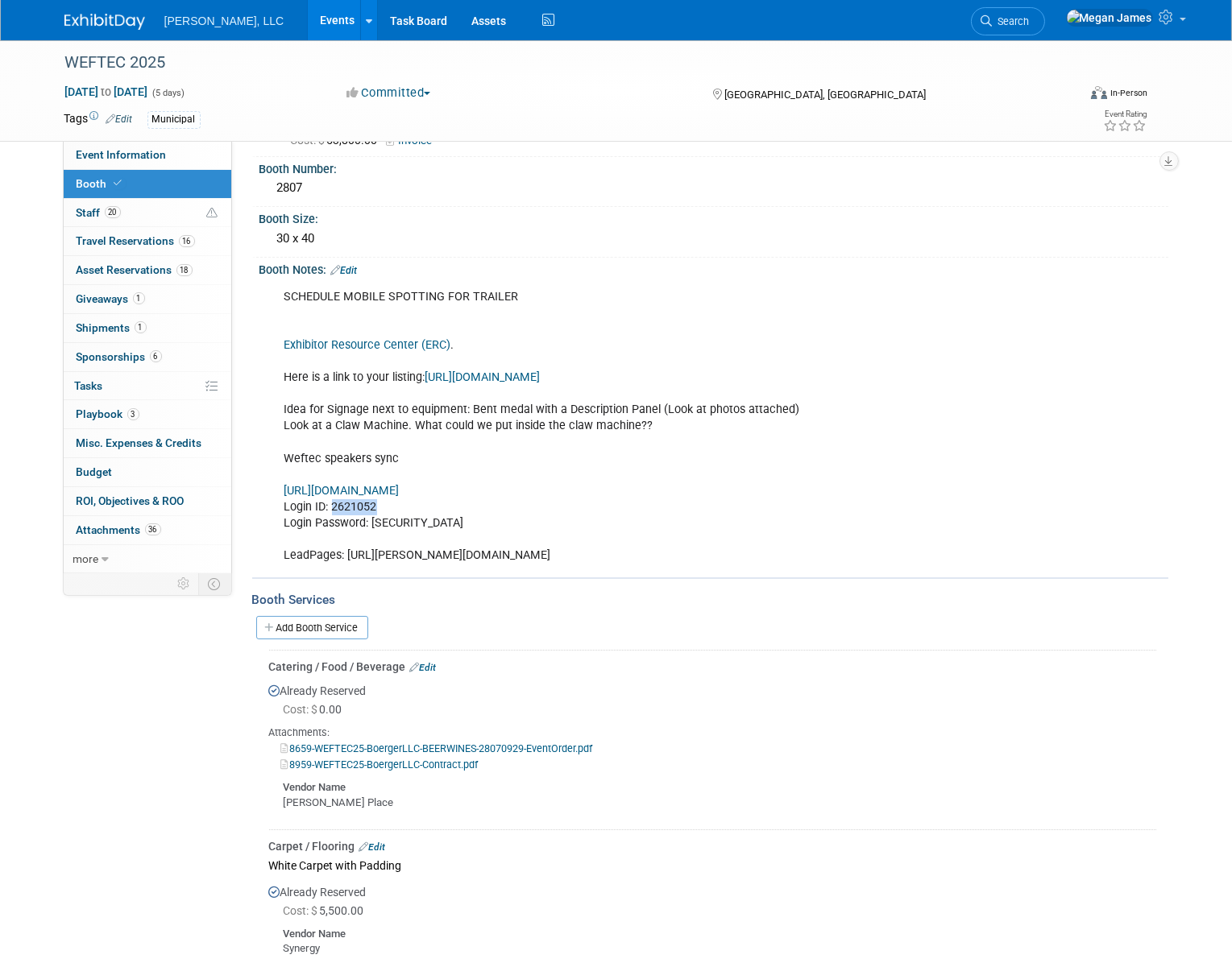
drag, startPoint x: 384, startPoint y: 508, endPoint x: 329, endPoint y: 506, distance: 55.0
click at [329, 506] on div "SCHEDULE MOBILE SPOTTING FOR TRAILER Exhibitor Resource Center (ERC) . Here is …" at bounding box center [632, 426] width 719 height 291
copy div "2621052"
click at [813, 496] on div "SCHEDULE MOBILE SPOTTING FOR TRAILER Exhibitor Resource Center (ERC) . Here is …" at bounding box center [632, 426] width 719 height 291
click at [392, 345] on link "Exhibitor Resource Center (ERC)" at bounding box center [368, 346] width 167 height 14
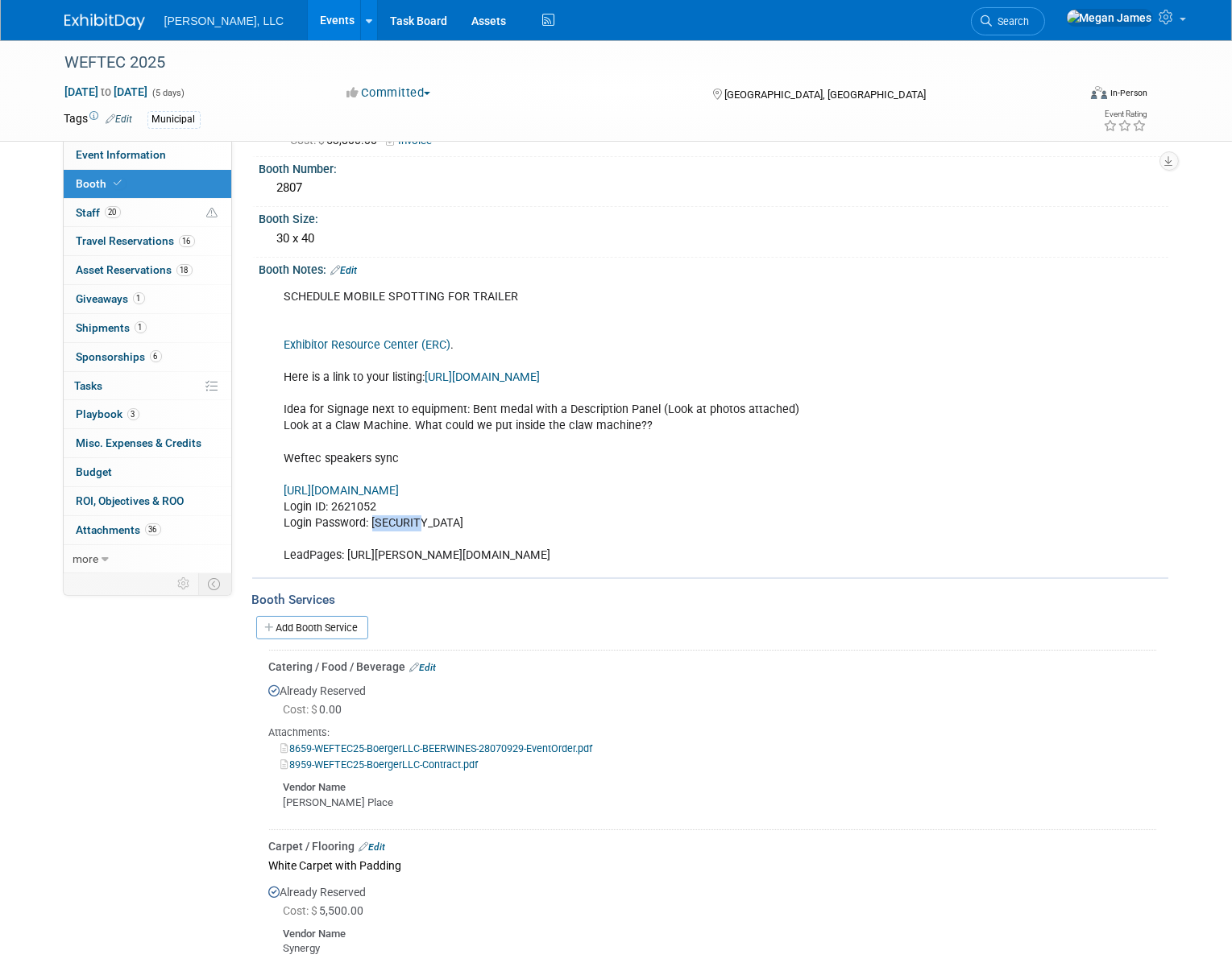
drag, startPoint x: 435, startPoint y: 523, endPoint x: 370, endPoint y: 522, distance: 65.0
click at [370, 522] on div "SCHEDULE MOBILE SPOTTING FOR TRAILER Exhibitor Resource Center (ERC) . Here is …" at bounding box center [632, 426] width 719 height 291
copy div "EUjkS8St"
click at [400, 490] on link "https://weftec25.exh.mapyourshow.com/7_0/boothsales/customer_login.cfm" at bounding box center [342, 491] width 115 height 14
click at [308, 19] on link "Events" at bounding box center [337, 20] width 59 height 40
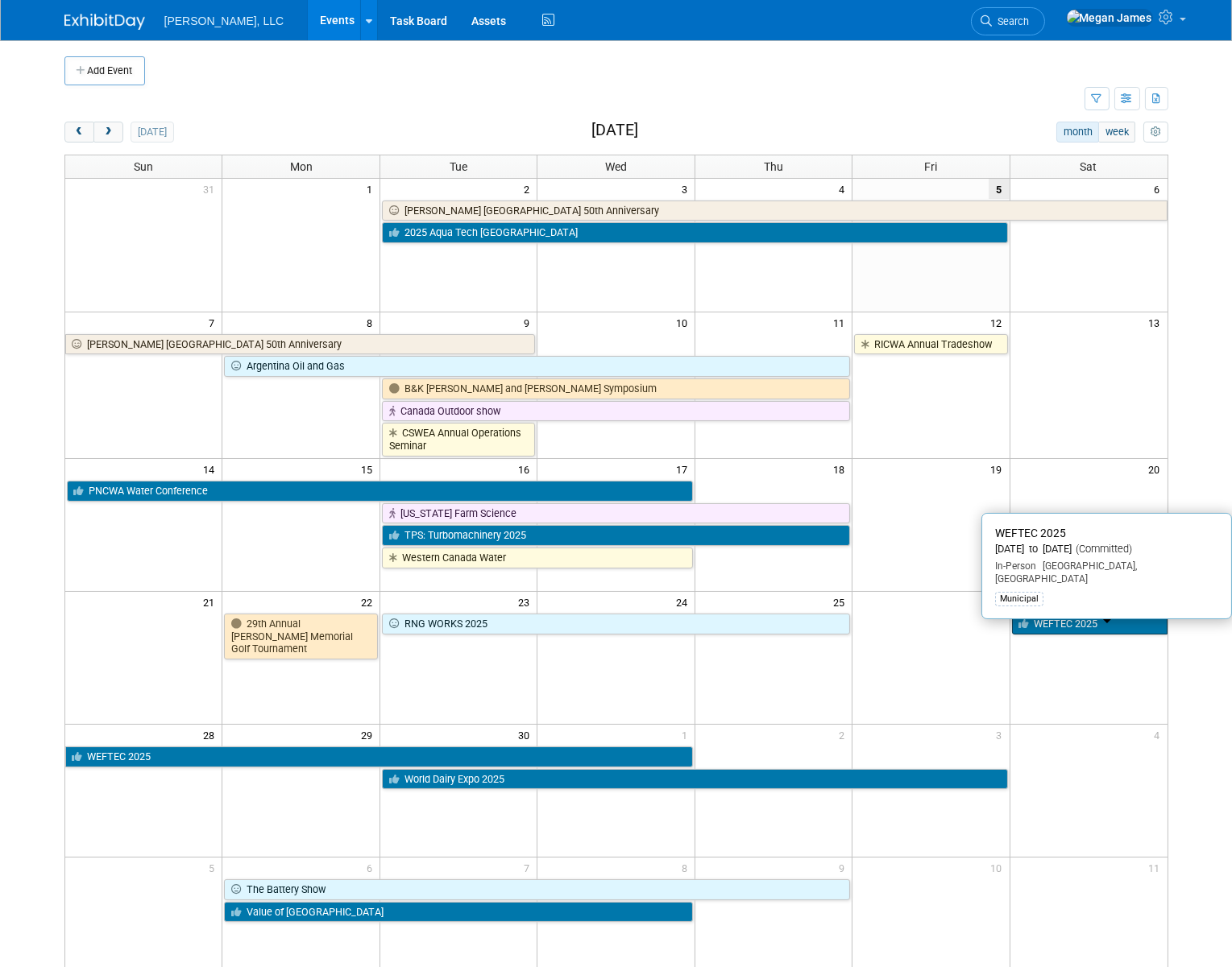
click at [1057, 623] on link "WEFTEC 2025" at bounding box center [1090, 623] width 156 height 21
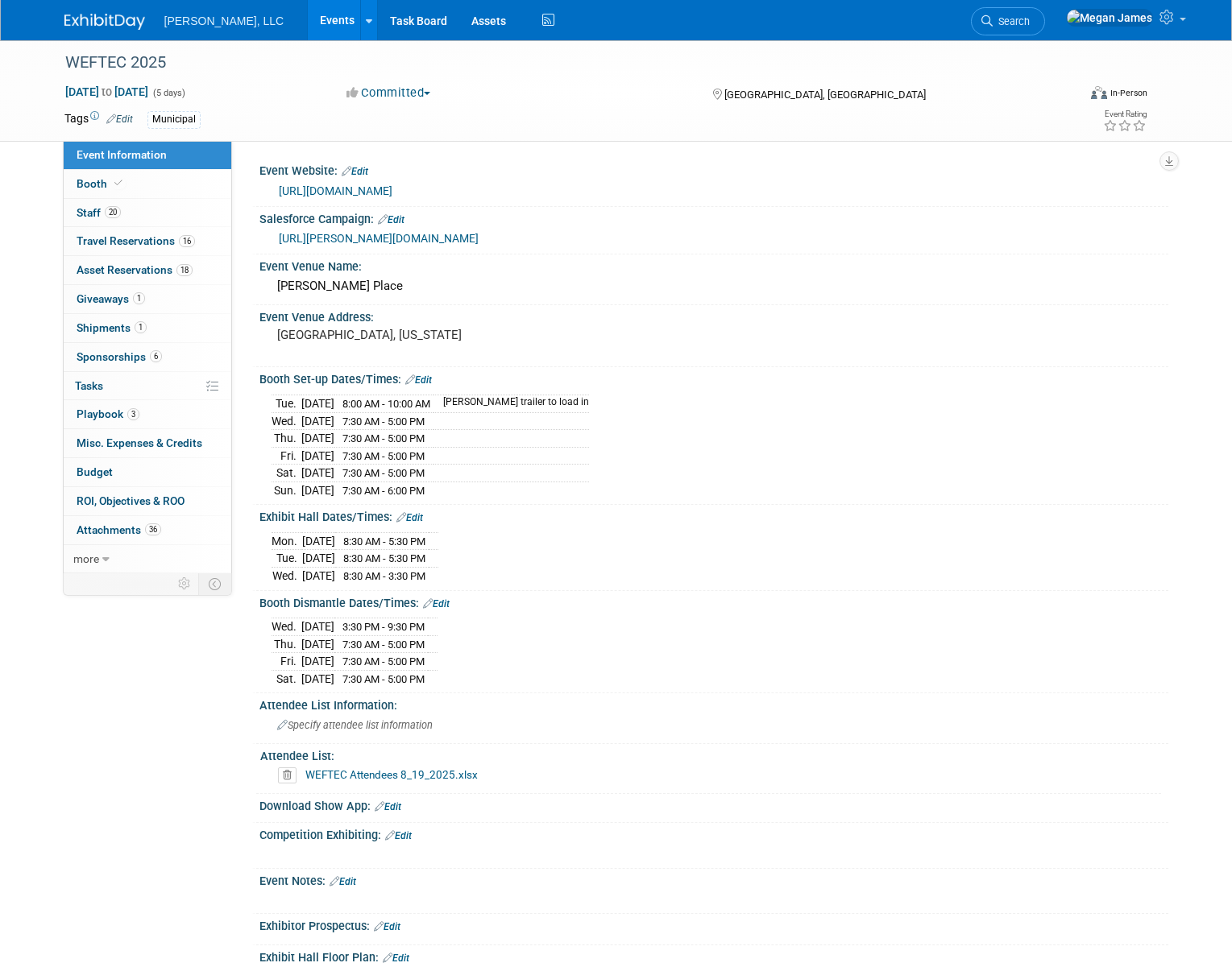
select select "Municipal"
click at [212, 177] on link "Booth" at bounding box center [148, 184] width 168 height 28
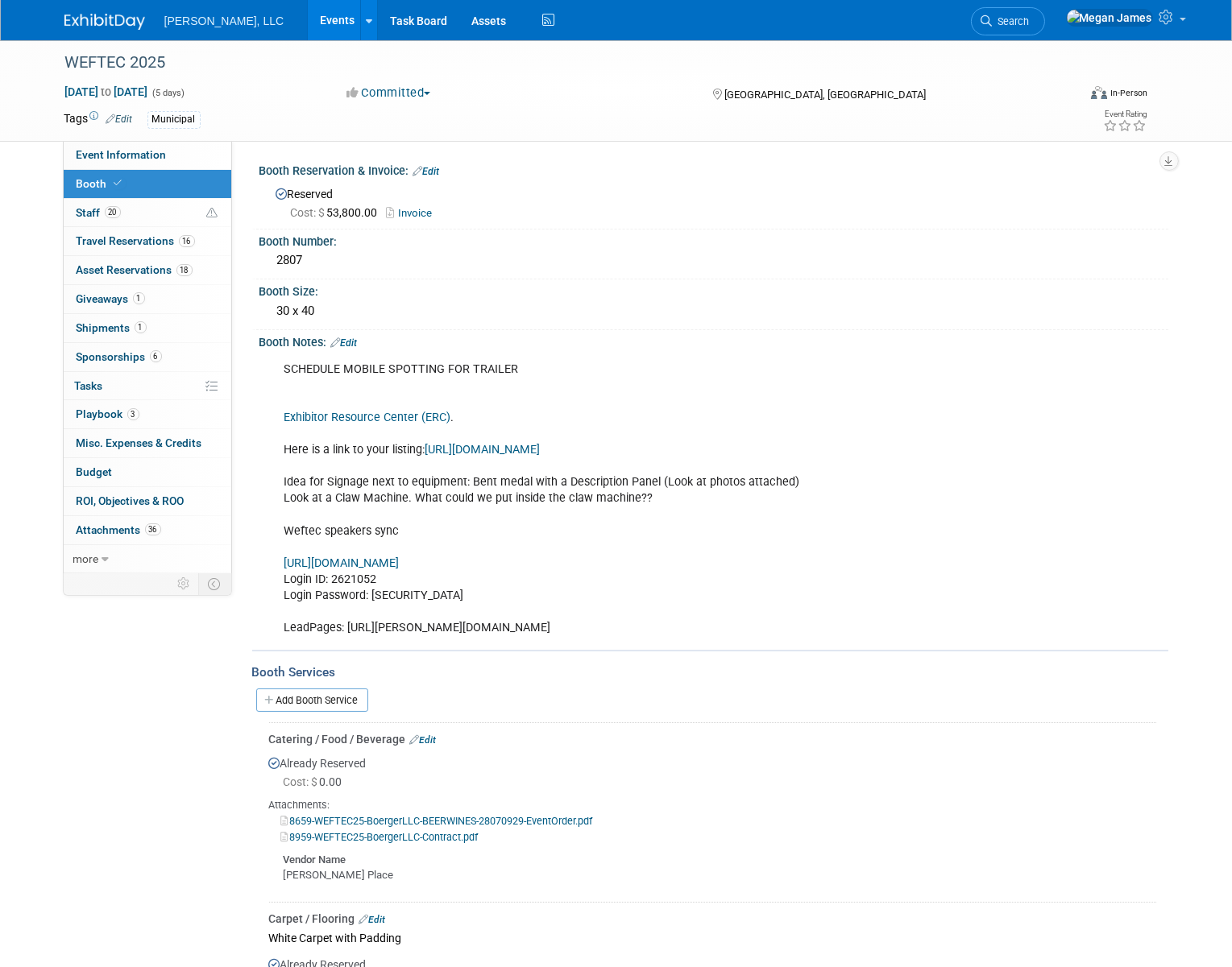
click at [608, 393] on div "SCHEDULE MOBILE SPOTTING FOR TRAILER Exhibitor Resource Center (ERC) . Here is …" at bounding box center [632, 498] width 719 height 291
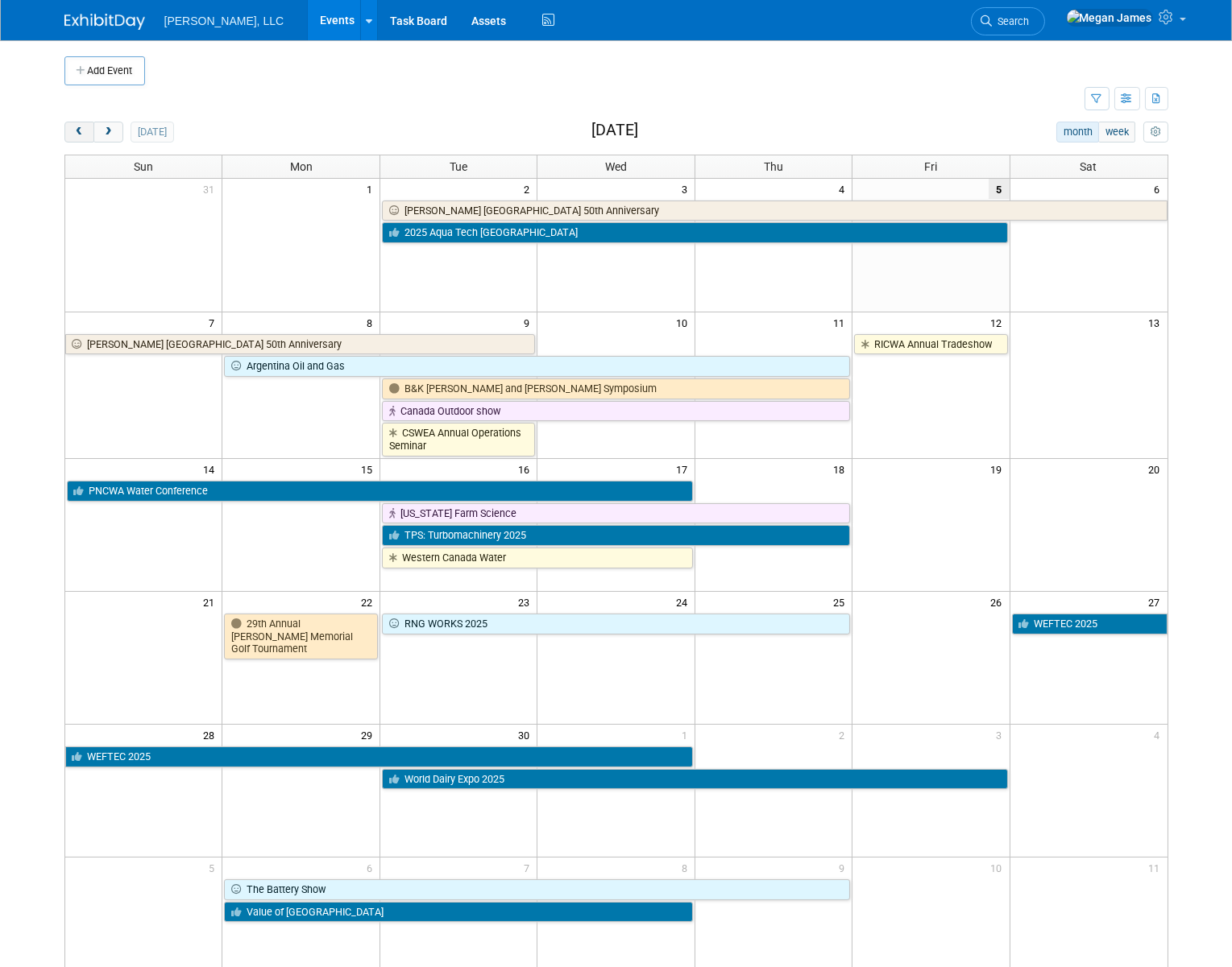
click at [78, 135] on span "prev" at bounding box center [79, 132] width 12 height 10
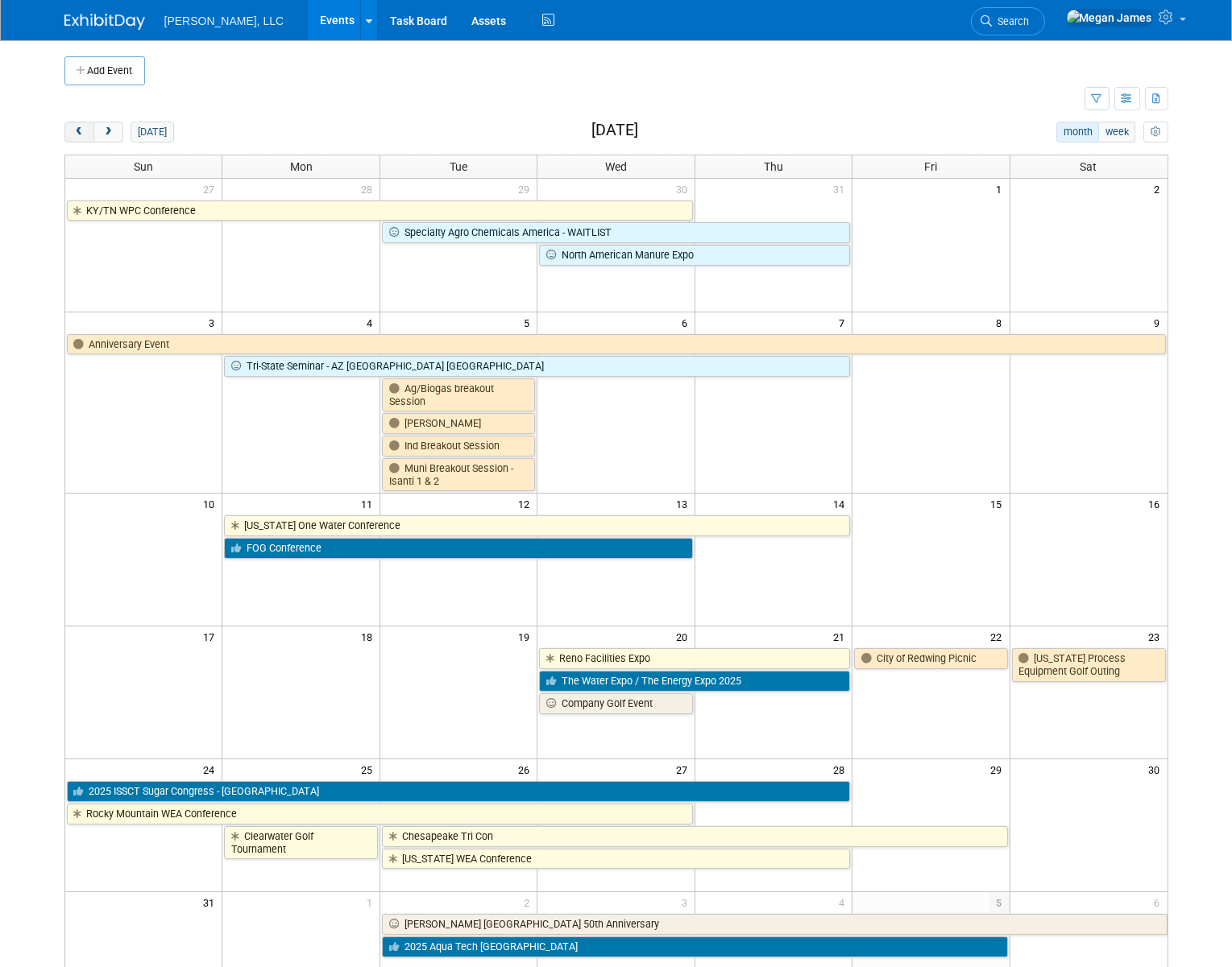
click at [78, 136] on span "prev" at bounding box center [79, 132] width 12 height 10
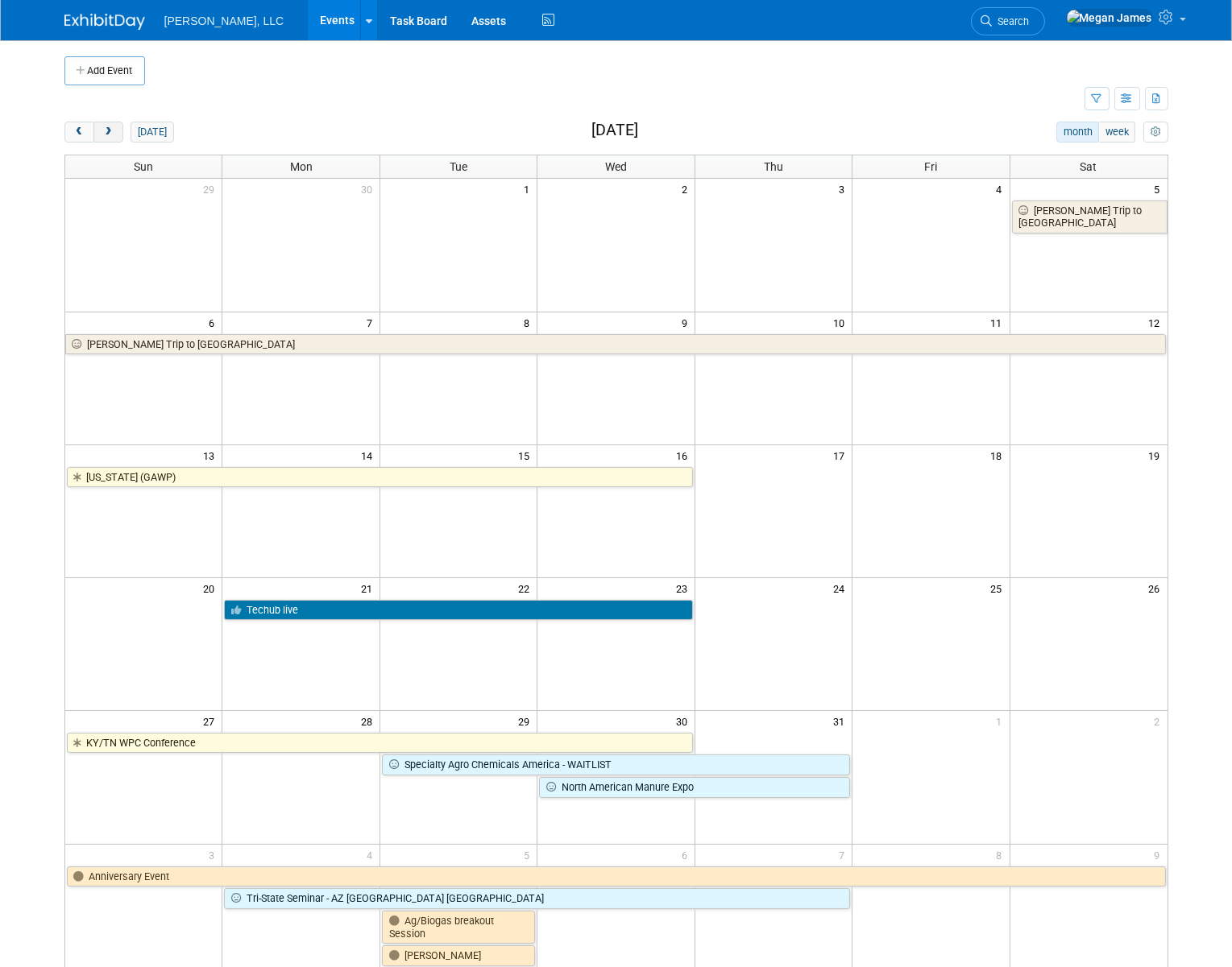
click at [97, 135] on button "next" at bounding box center [109, 132] width 30 height 21
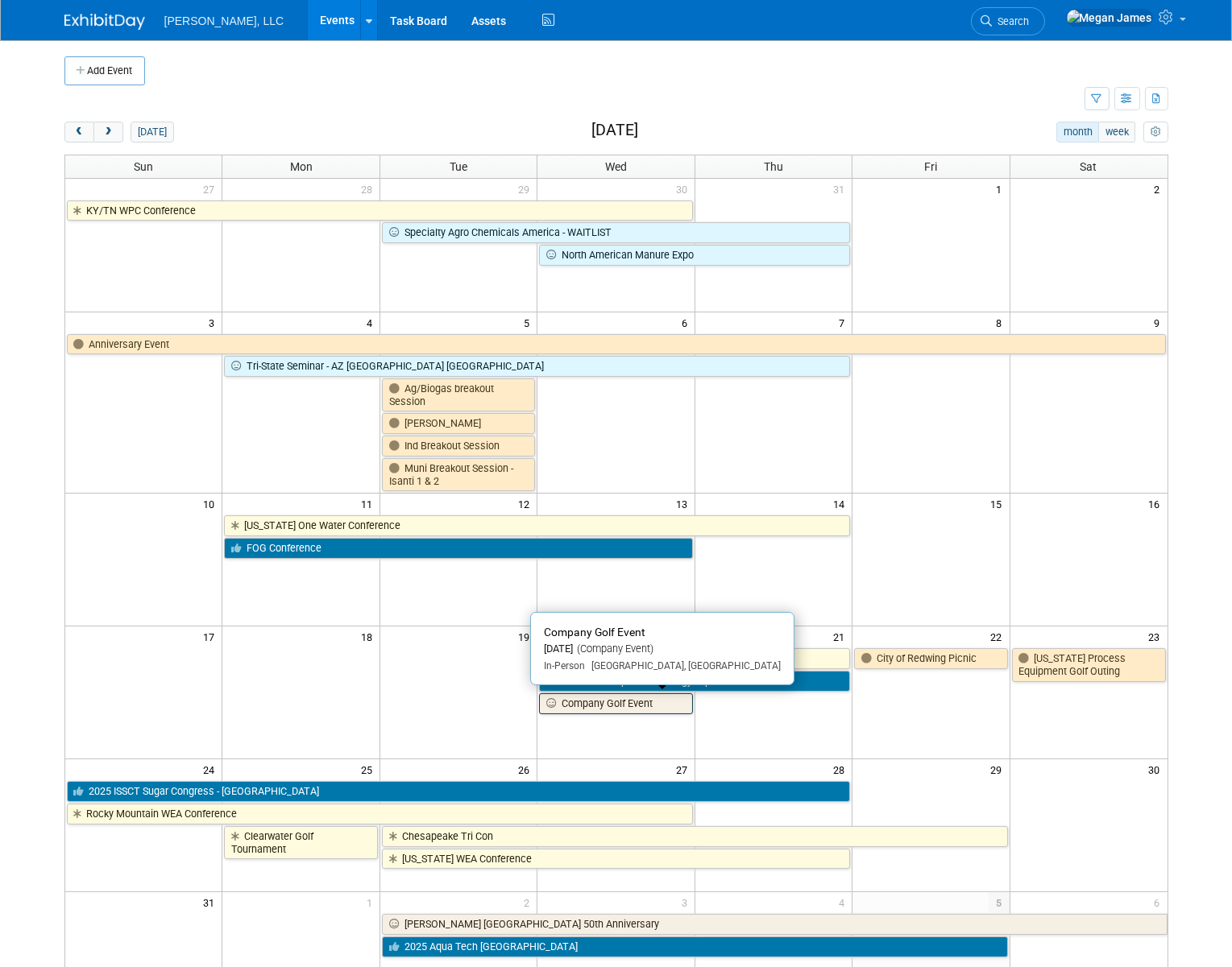
click at [617, 709] on link "Company Golf Event" at bounding box center [615, 703] width 153 height 21
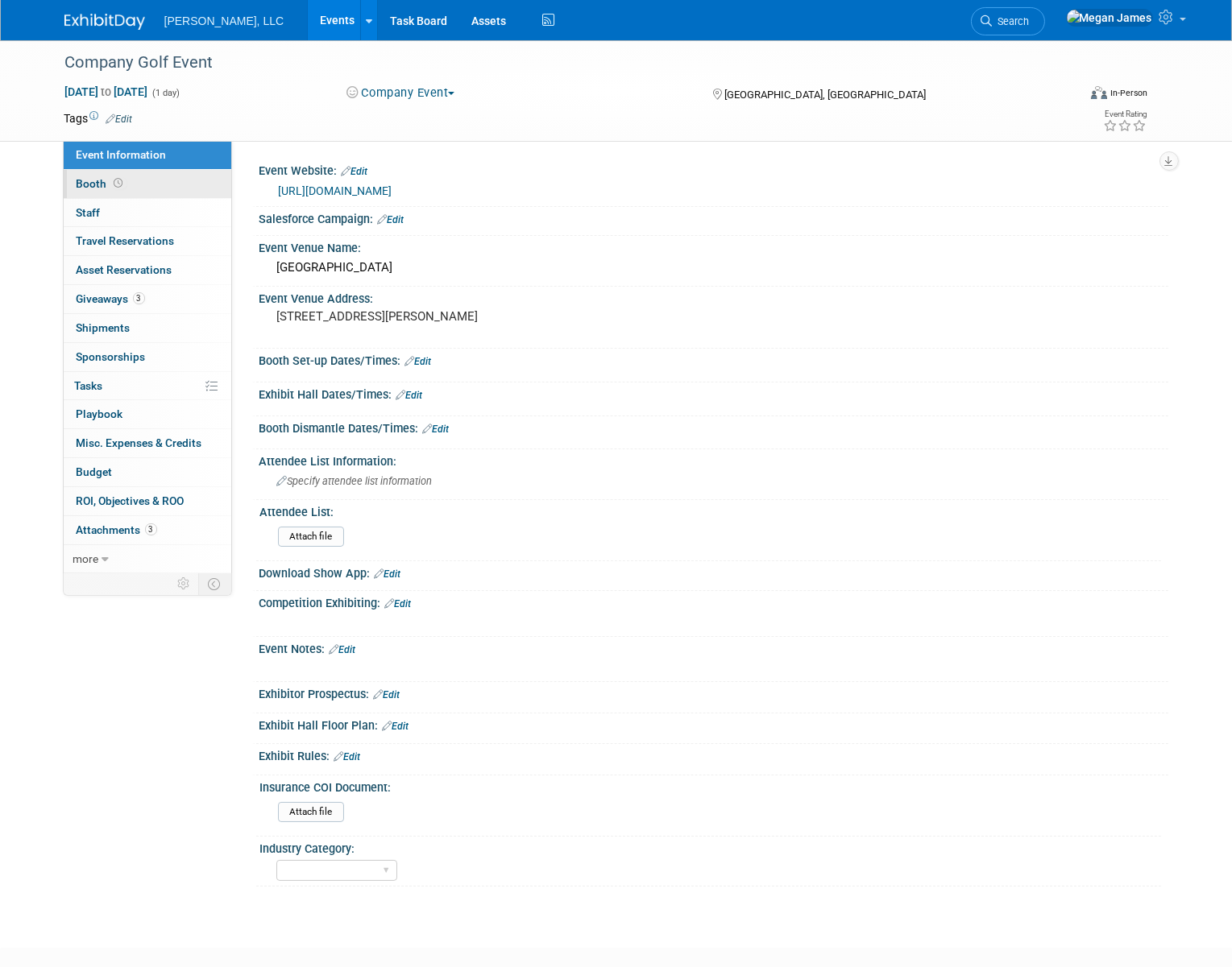
click at [185, 175] on link "Booth" at bounding box center [148, 184] width 168 height 28
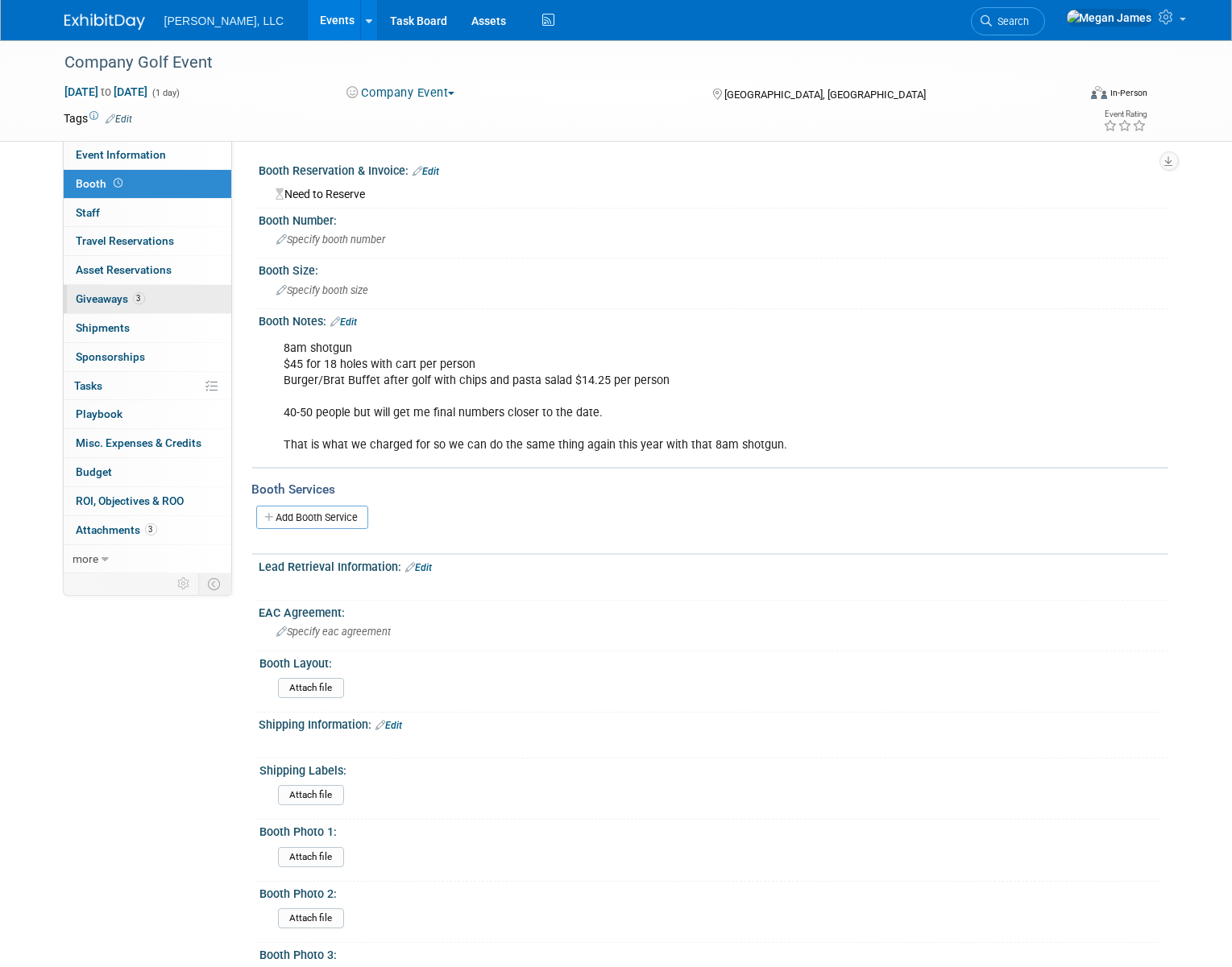
click at [177, 293] on link "3 Giveaways 3" at bounding box center [148, 299] width 168 height 28
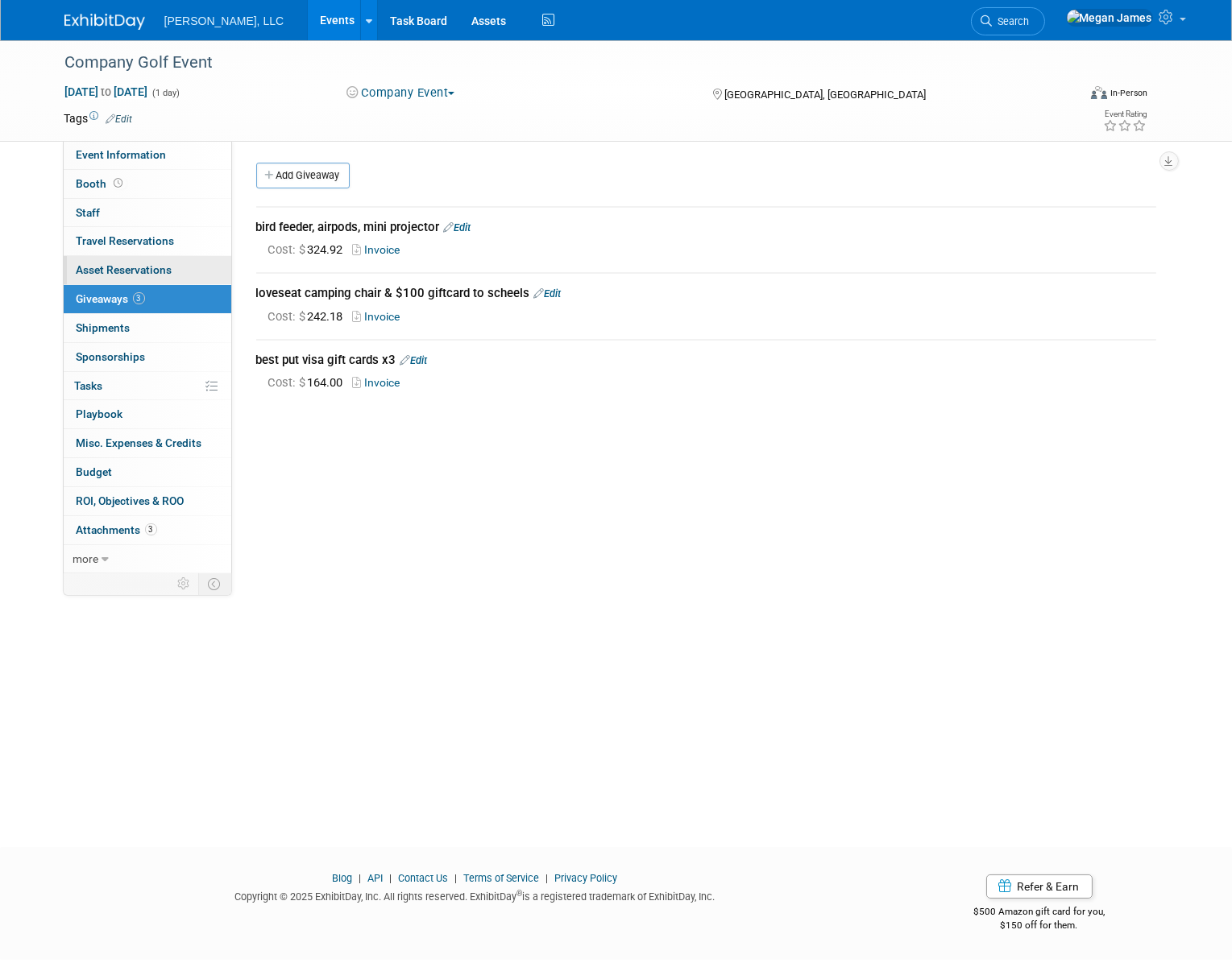
click at [177, 264] on link "0 Asset Reservations 0" at bounding box center [148, 270] width 168 height 28
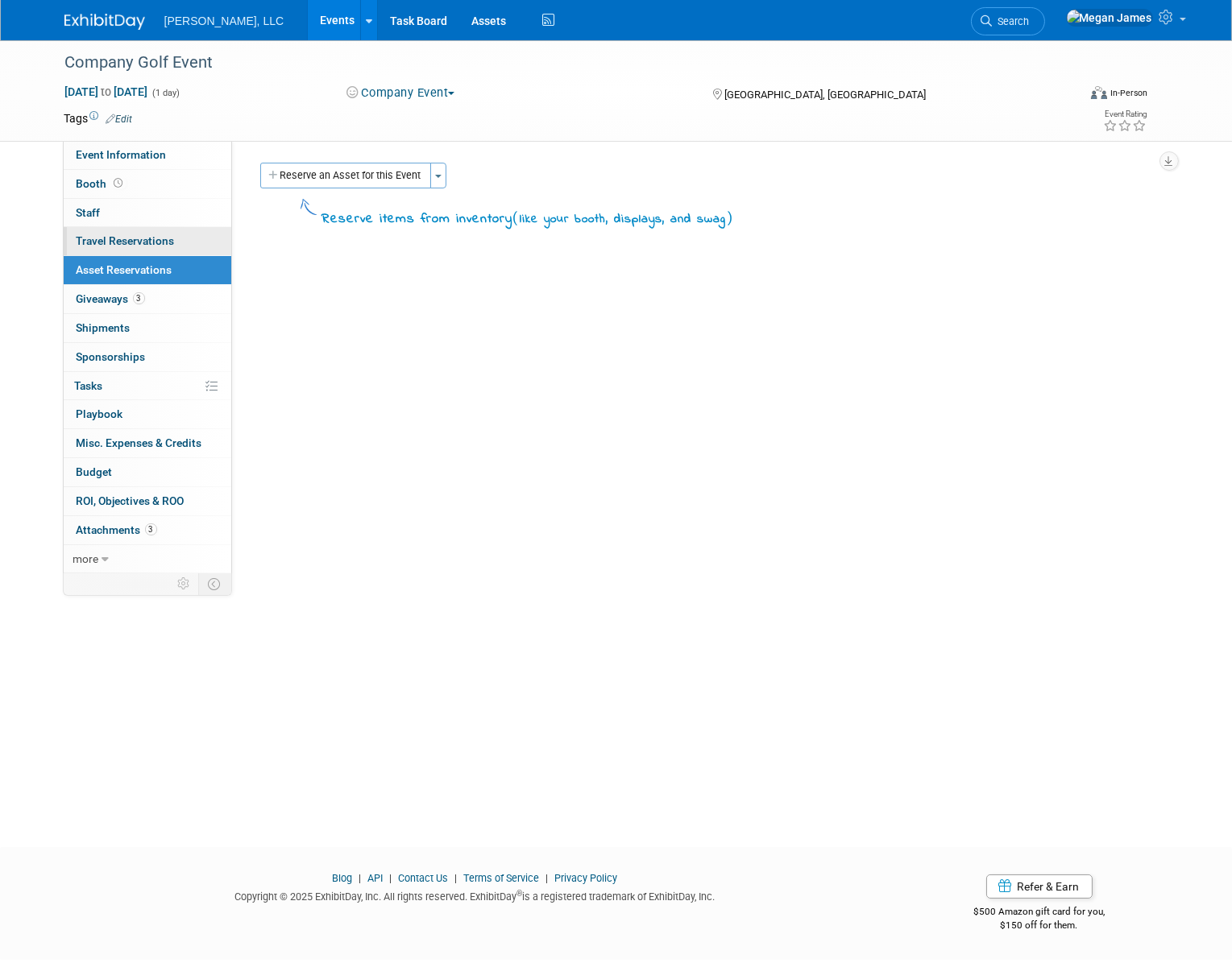
click at [172, 240] on link "0 Travel Reservations 0" at bounding box center [148, 241] width 168 height 28
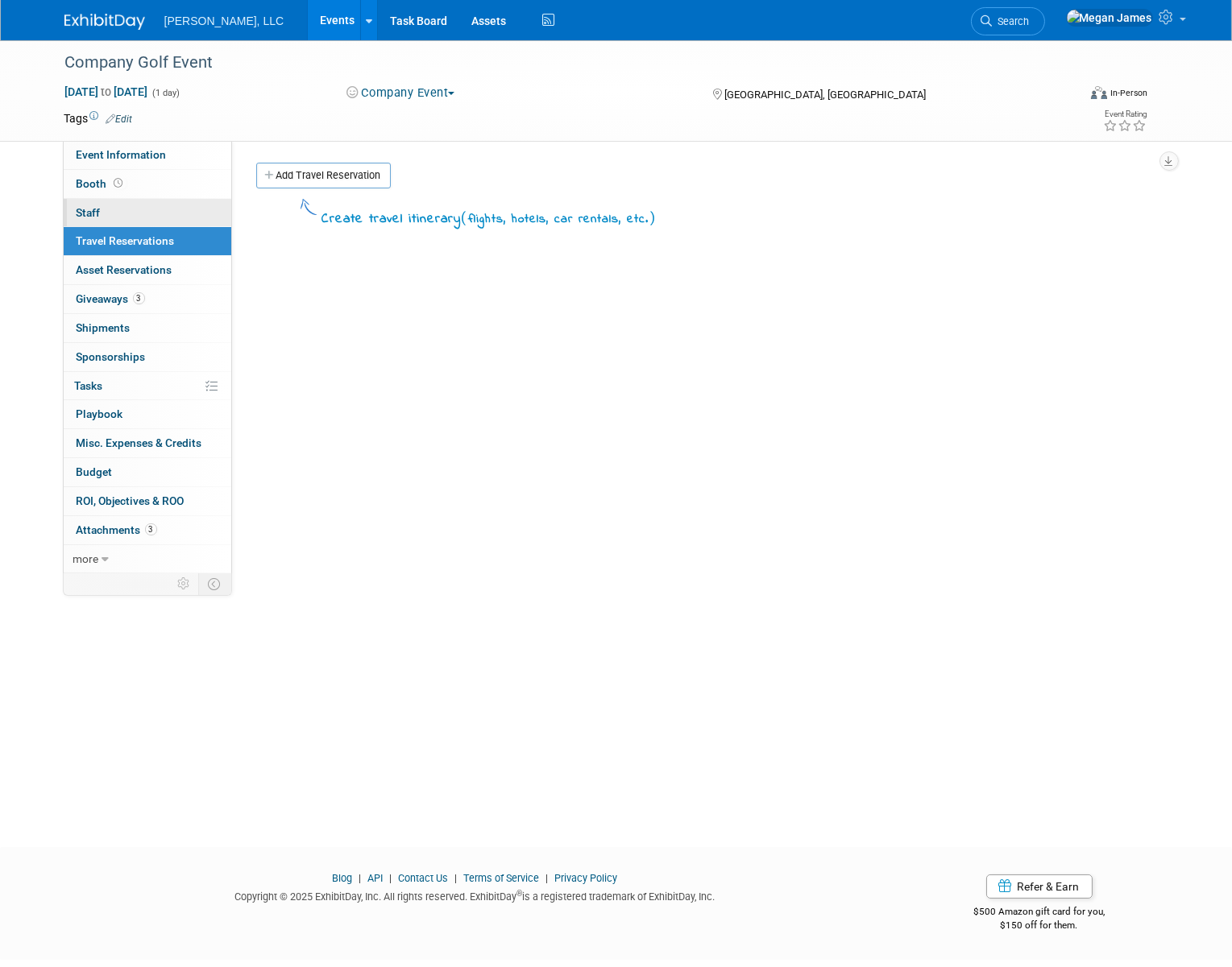
click at [176, 215] on link "0 Staff 0" at bounding box center [148, 213] width 168 height 28
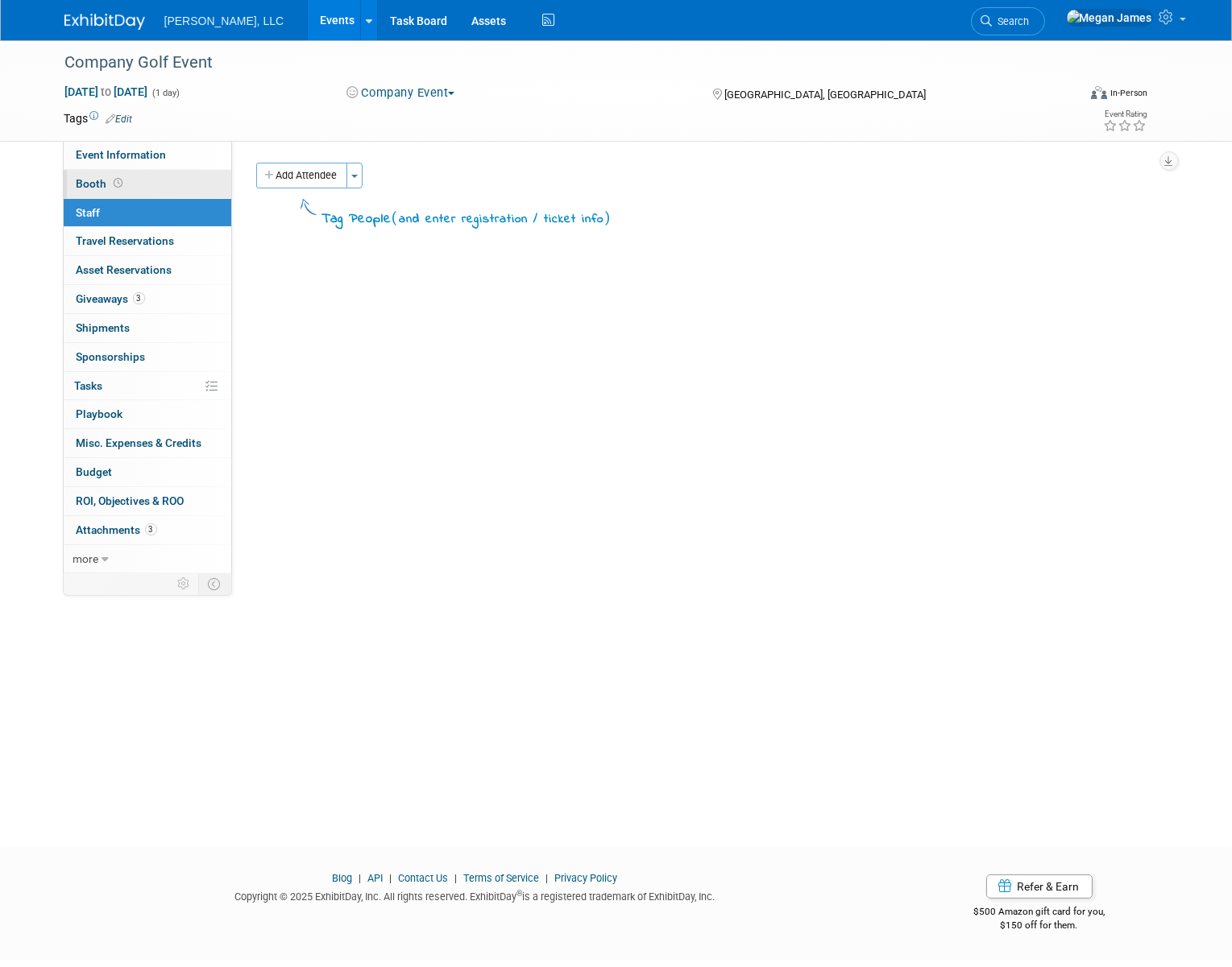
click at [185, 181] on link "Booth" at bounding box center [148, 184] width 168 height 28
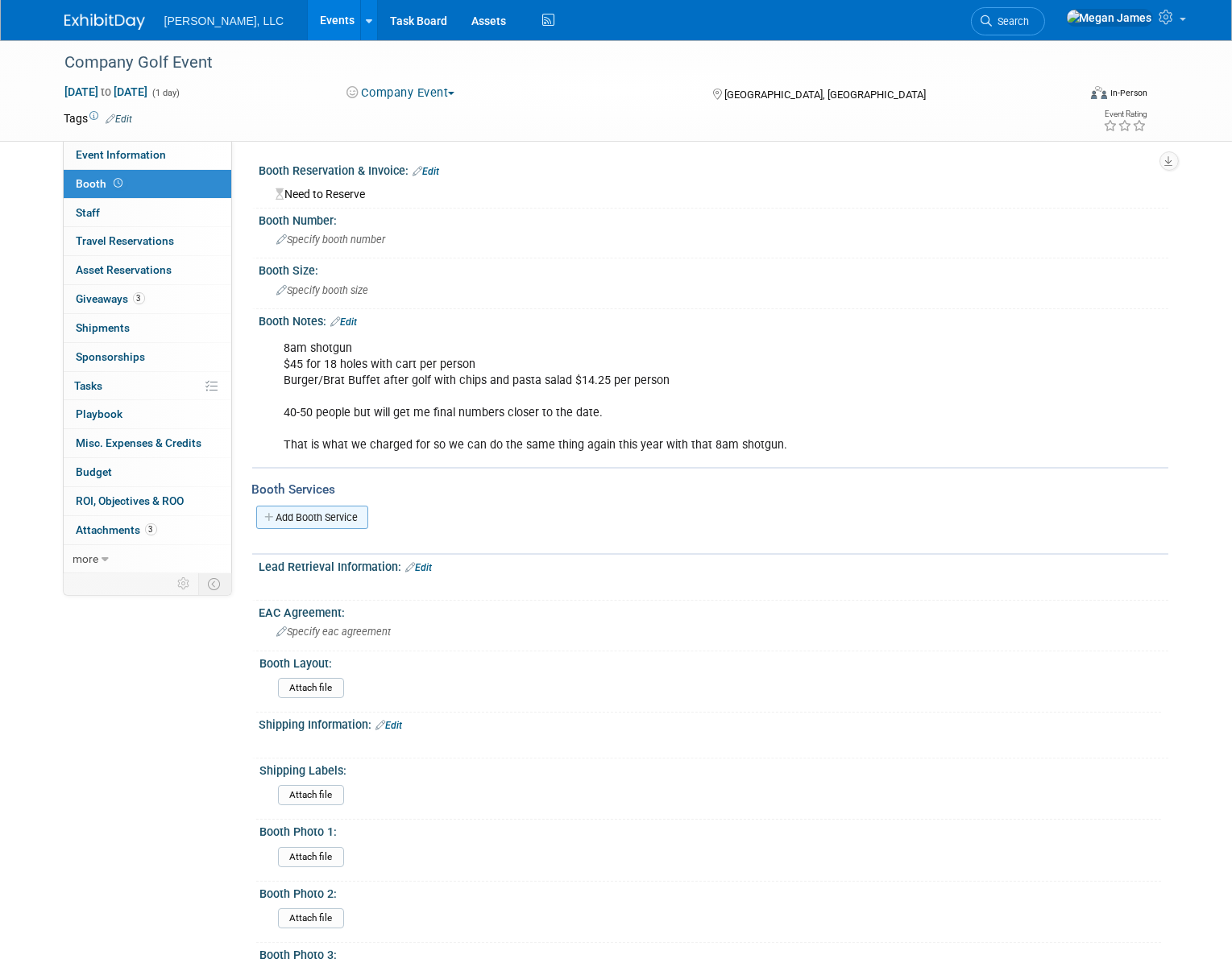
click at [331, 511] on link "Add Booth Service" at bounding box center [312, 516] width 112 height 23
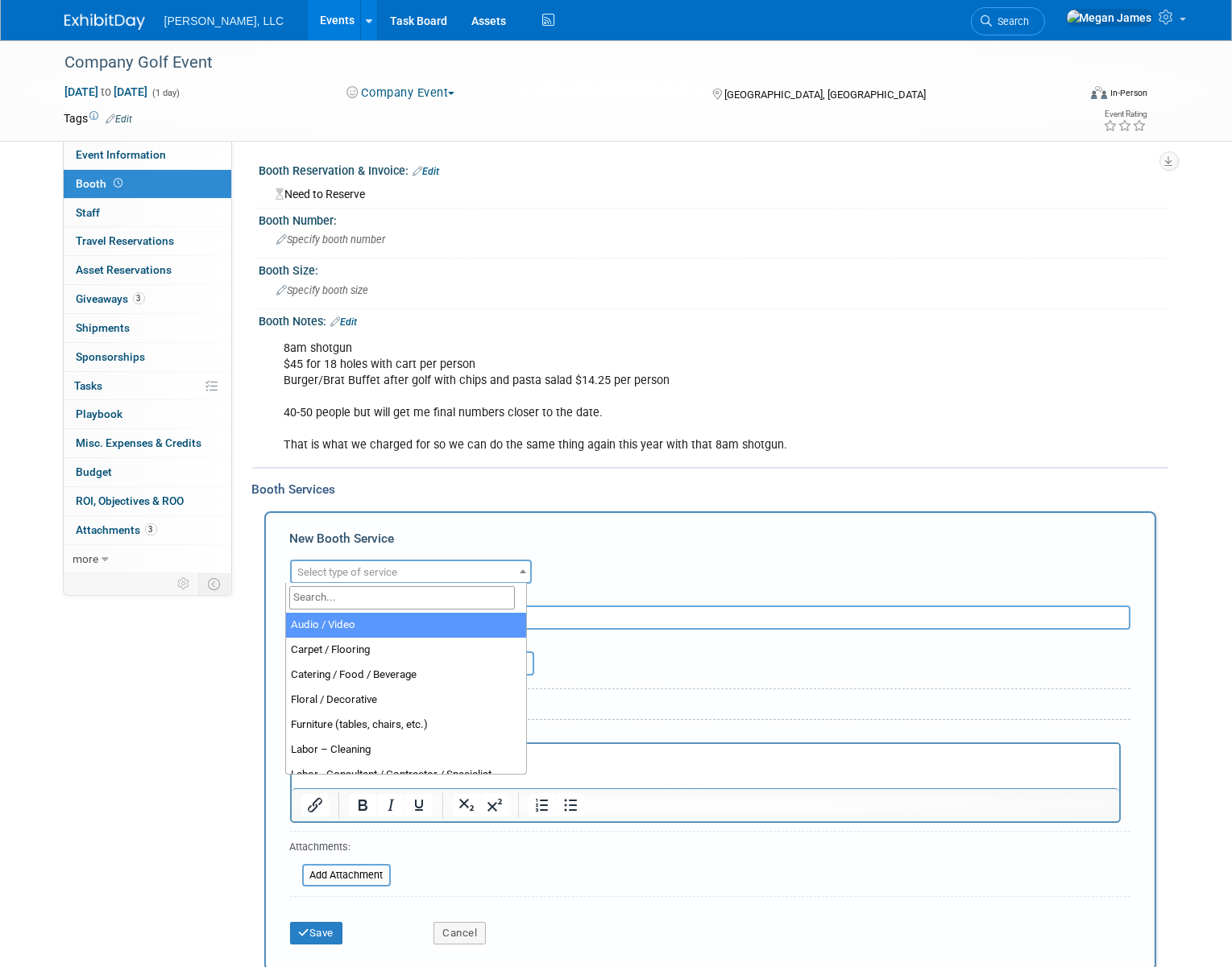
click at [425, 578] on span "Select type of service" at bounding box center [411, 572] width 239 height 23
click at [418, 595] on input "search" at bounding box center [402, 597] width 226 height 23
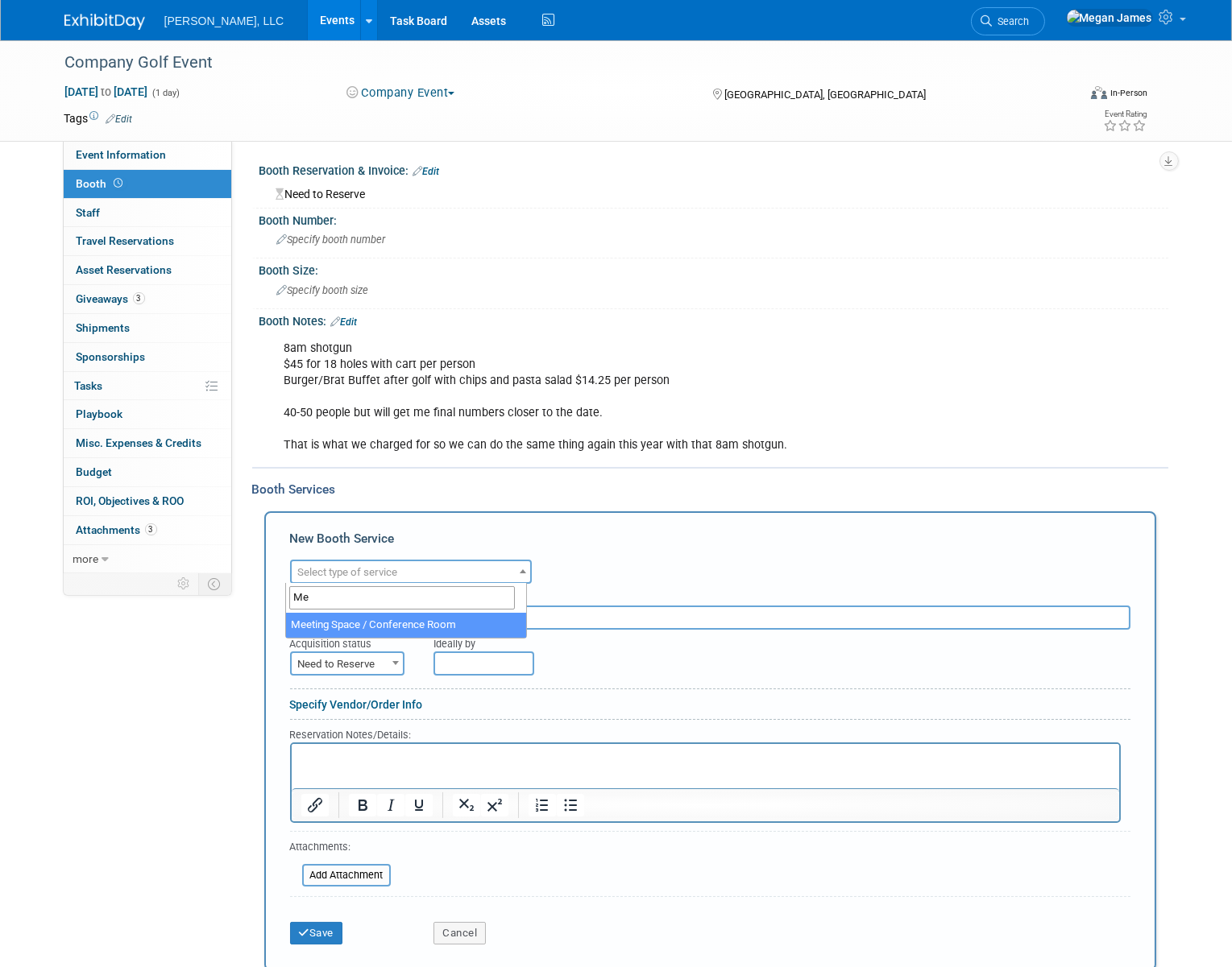
type input "M"
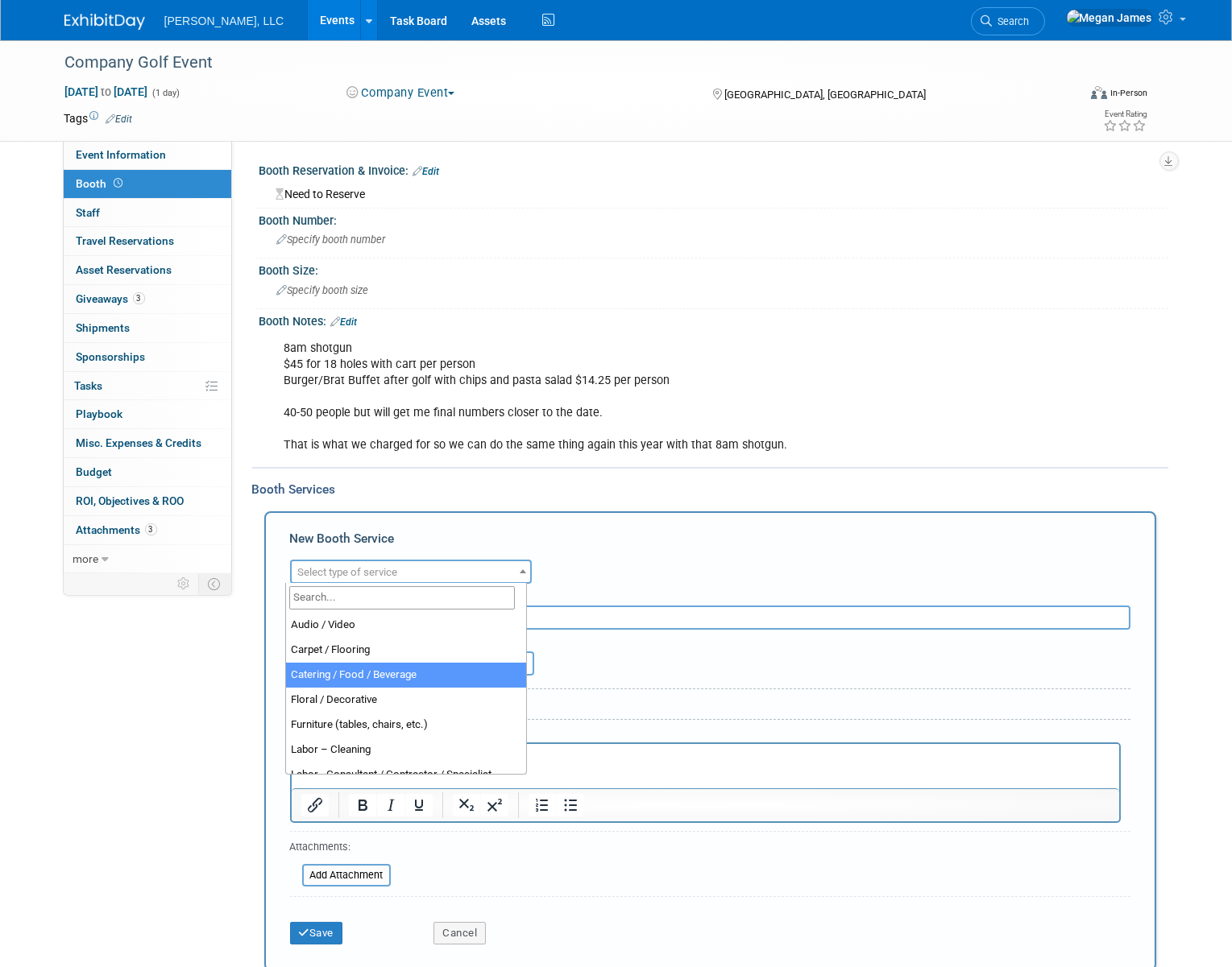
select select "22"
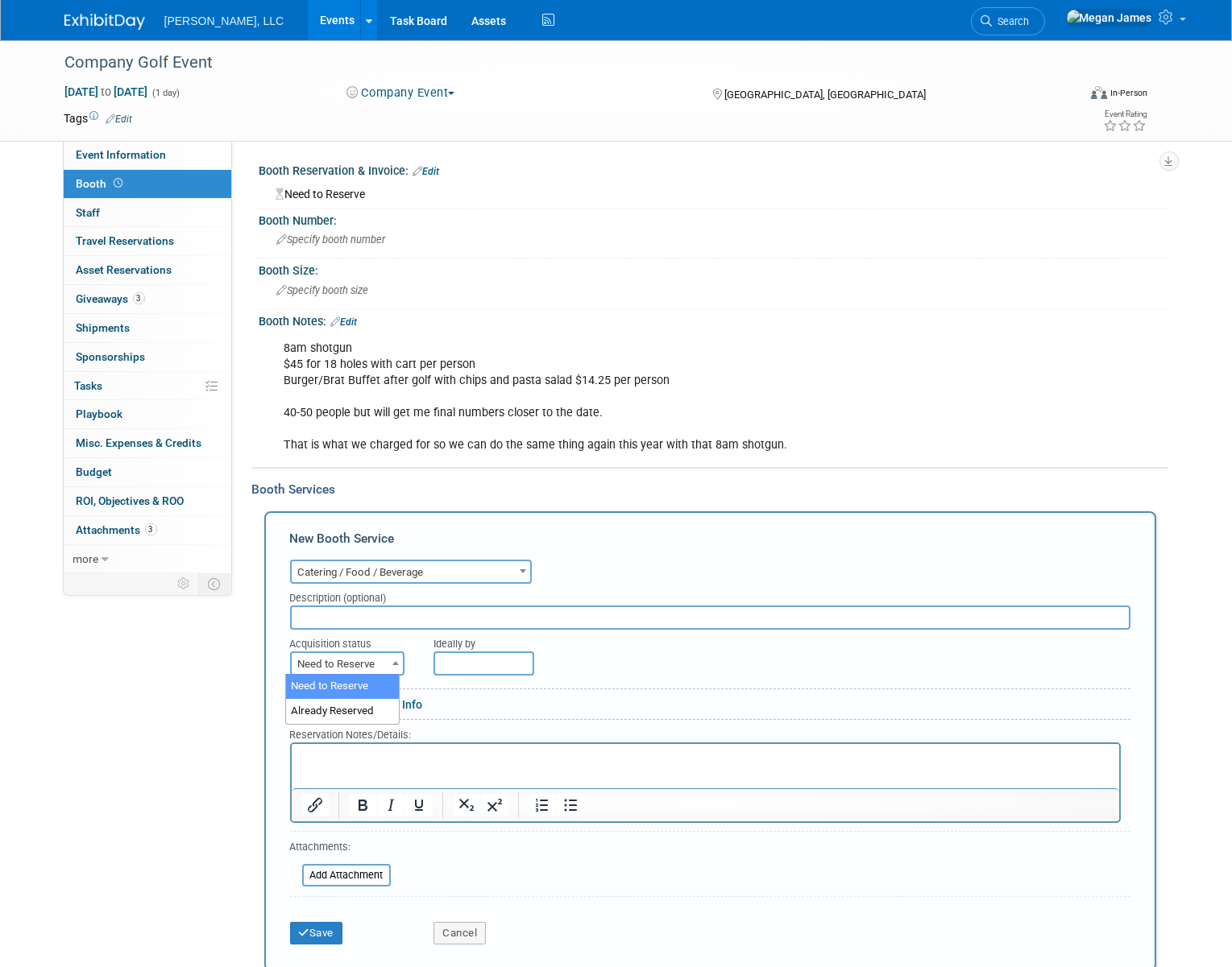
click at [369, 661] on span "Need to Reserve" at bounding box center [347, 664] width 111 height 23
drag, startPoint x: 371, startPoint y: 717, endPoint x: 517, endPoint y: 715, distance: 146.0
select select "2"
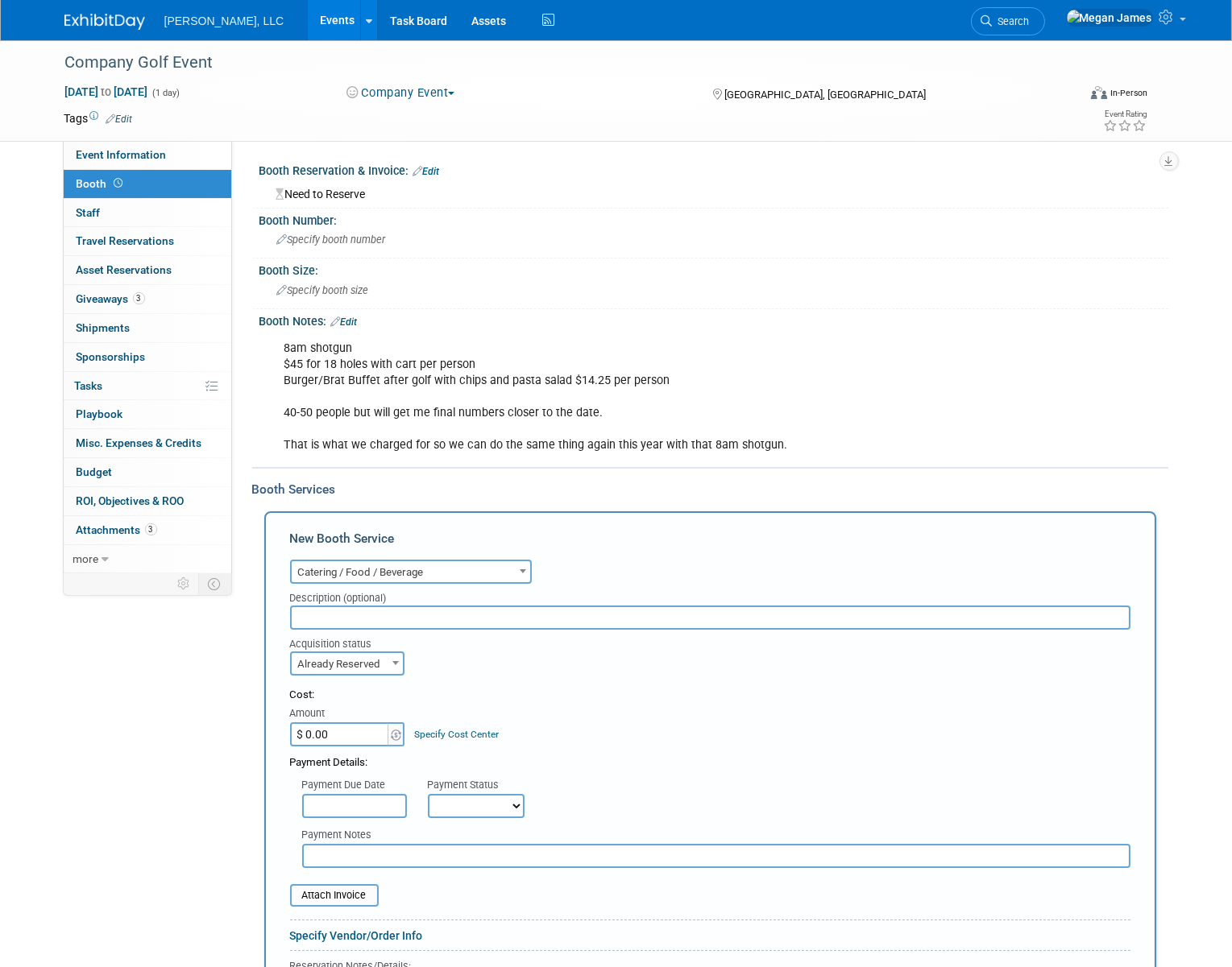
click at [553, 711] on div "Cost: Amount $ 0.00 Specify Cost Center Cost Center -- Not Specified --" at bounding box center [709, 717] width 840 height 59
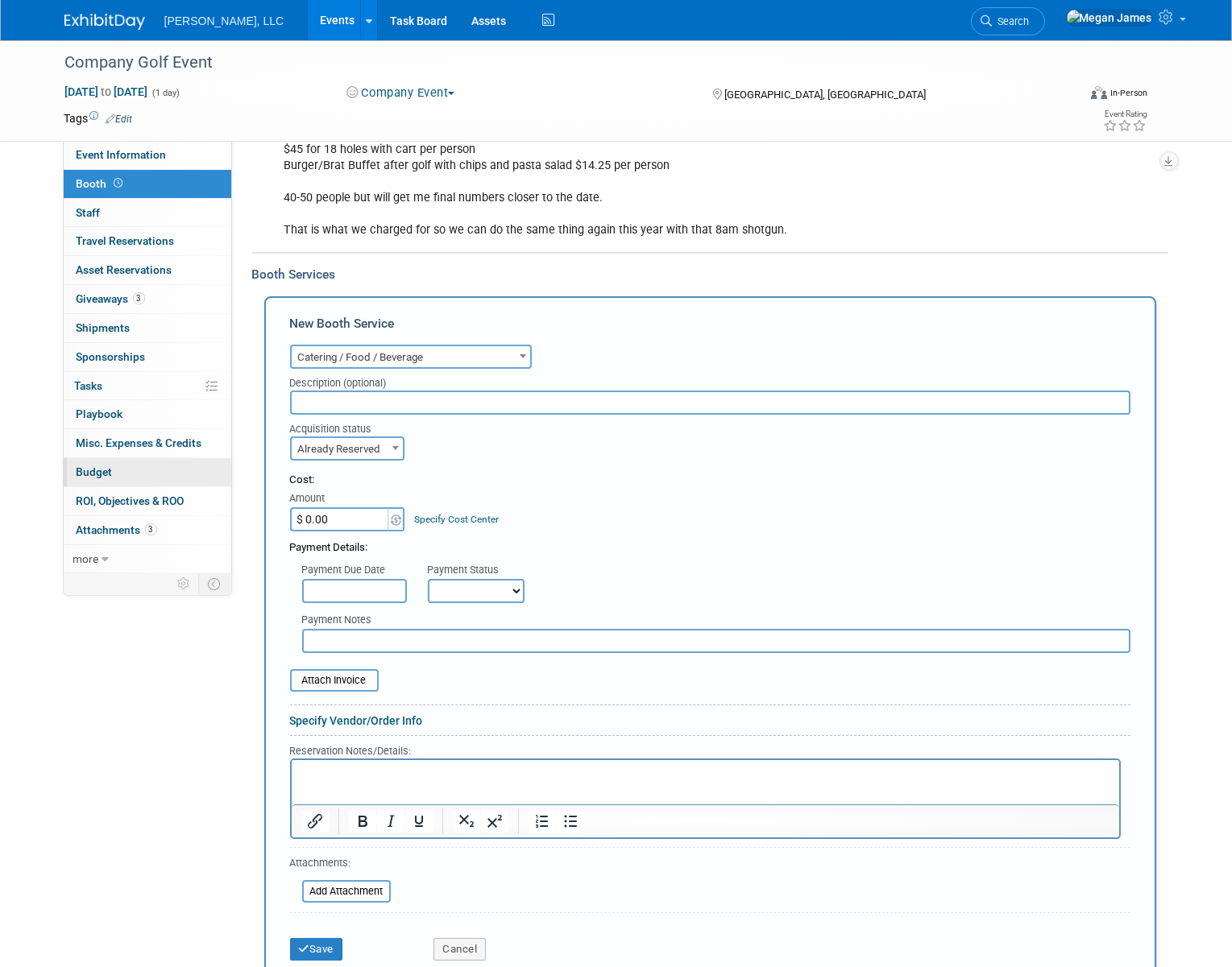
scroll to position [219, 0]
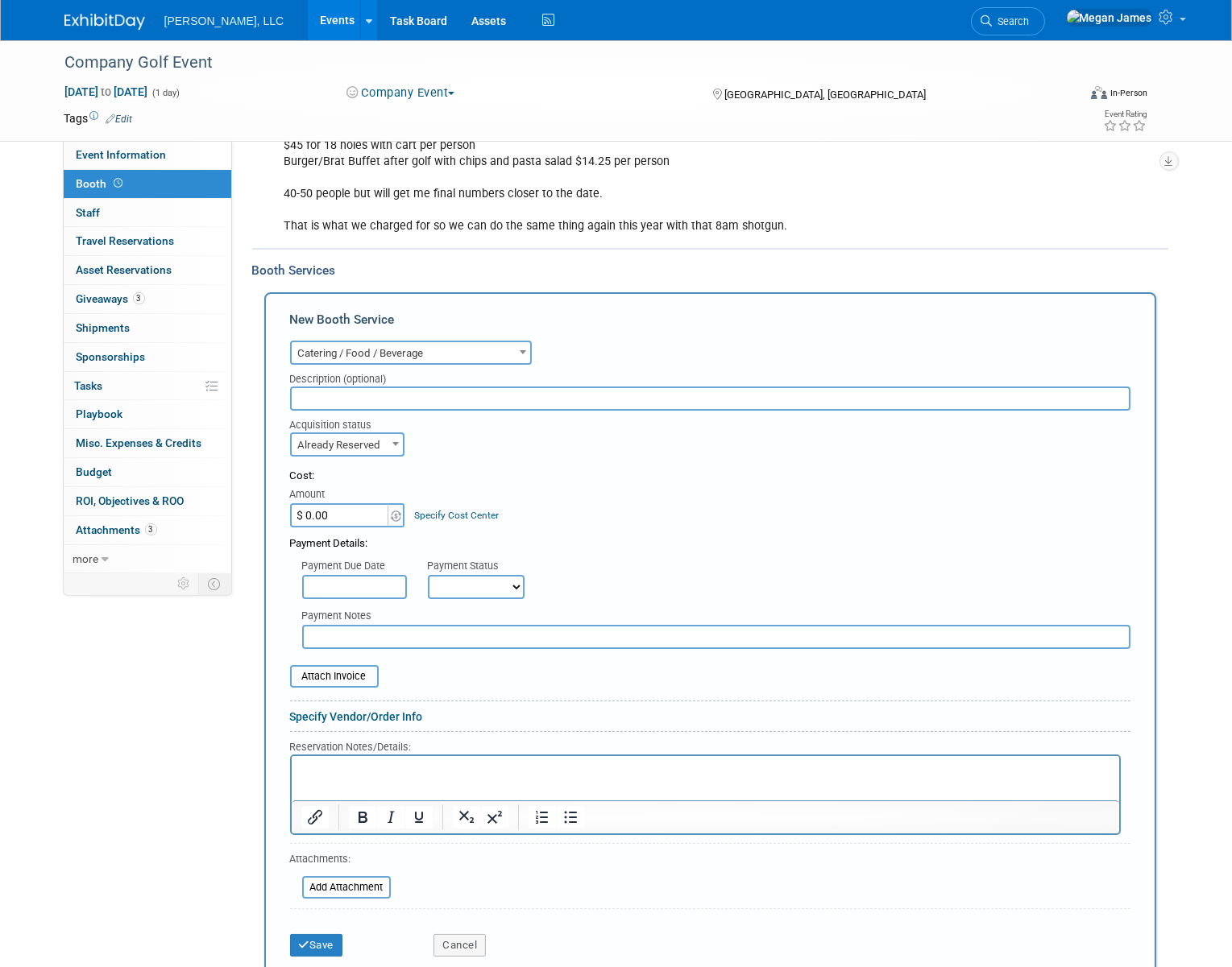
click at [327, 513] on input "$ 0.00" at bounding box center [340, 515] width 101 height 24
type input "$ 4,739.43"
click at [398, 778] on html at bounding box center [704, 767] width 827 height 22
click at [317, 934] on button "Save" at bounding box center [316, 945] width 53 height 23
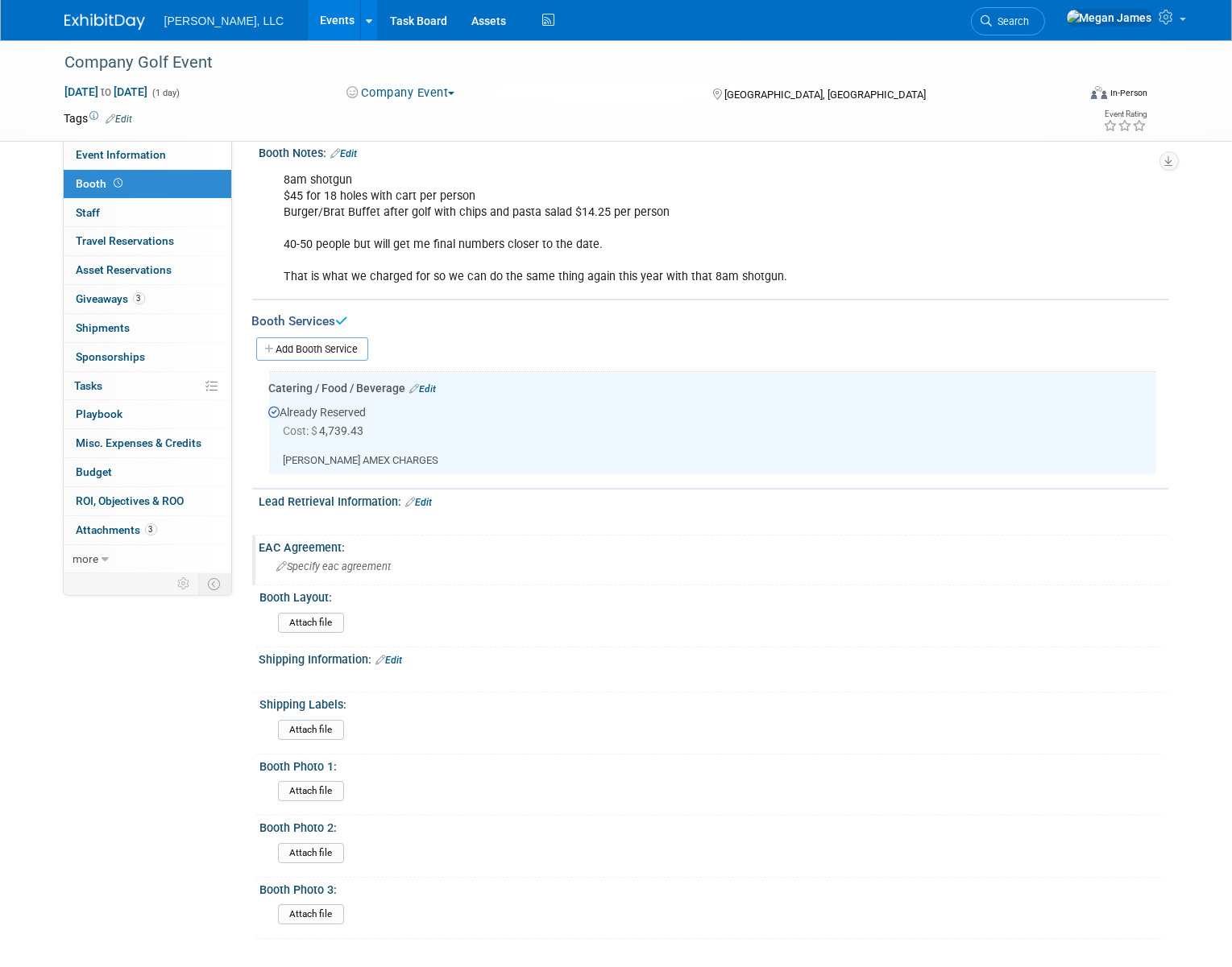
scroll to position [0, 0]
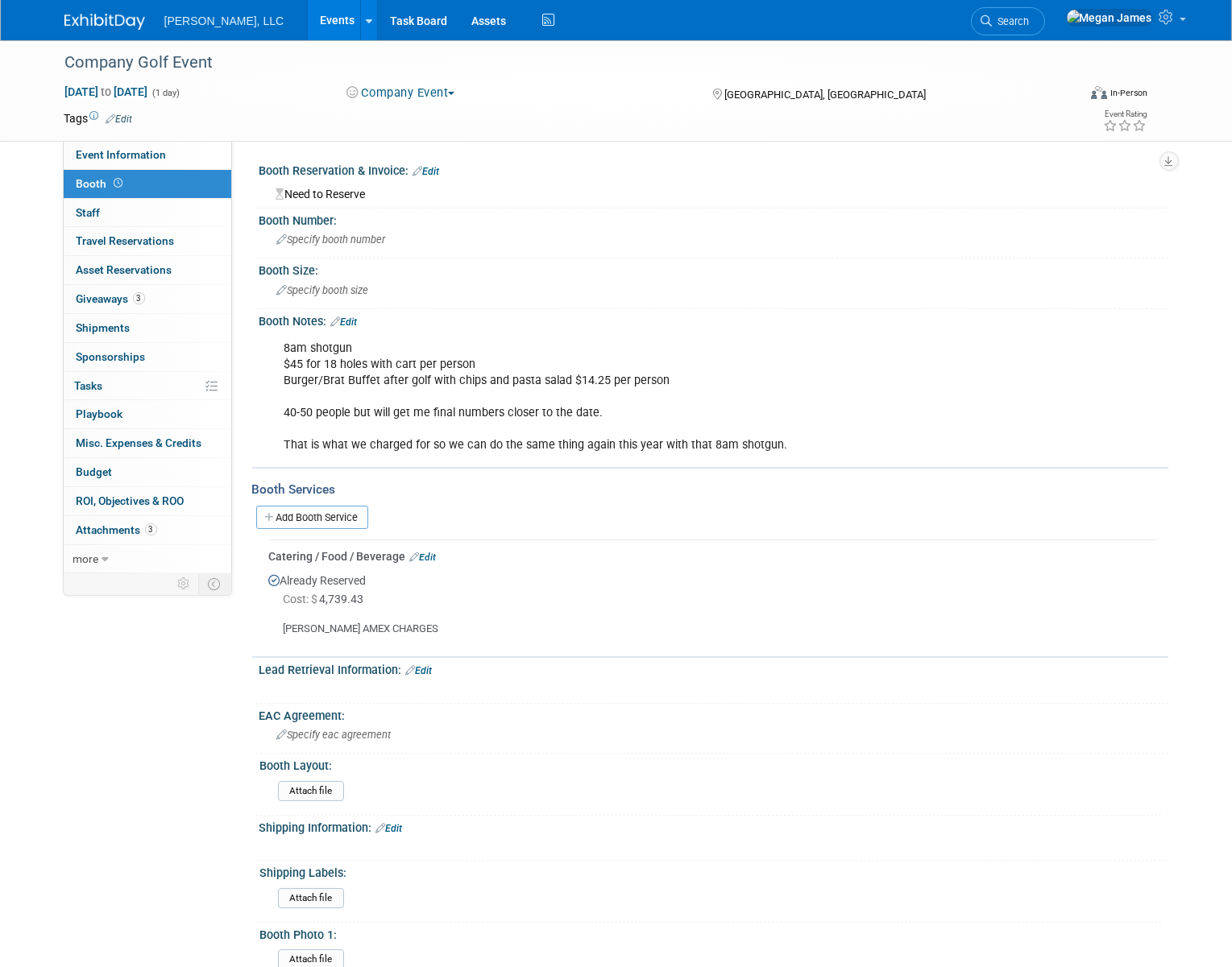
click at [308, 19] on link "Events" at bounding box center [337, 20] width 59 height 40
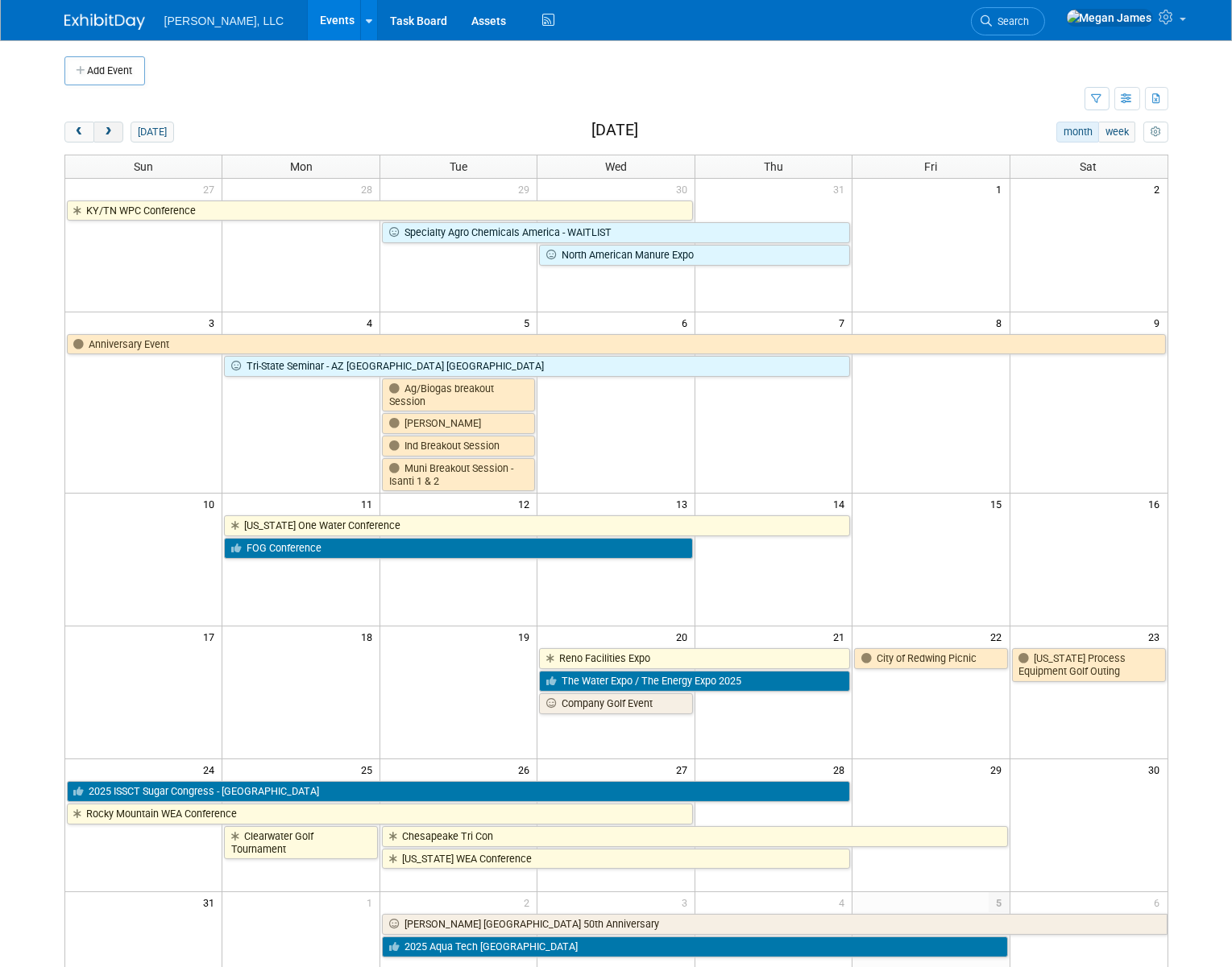
click at [112, 131] on button "next" at bounding box center [109, 132] width 30 height 21
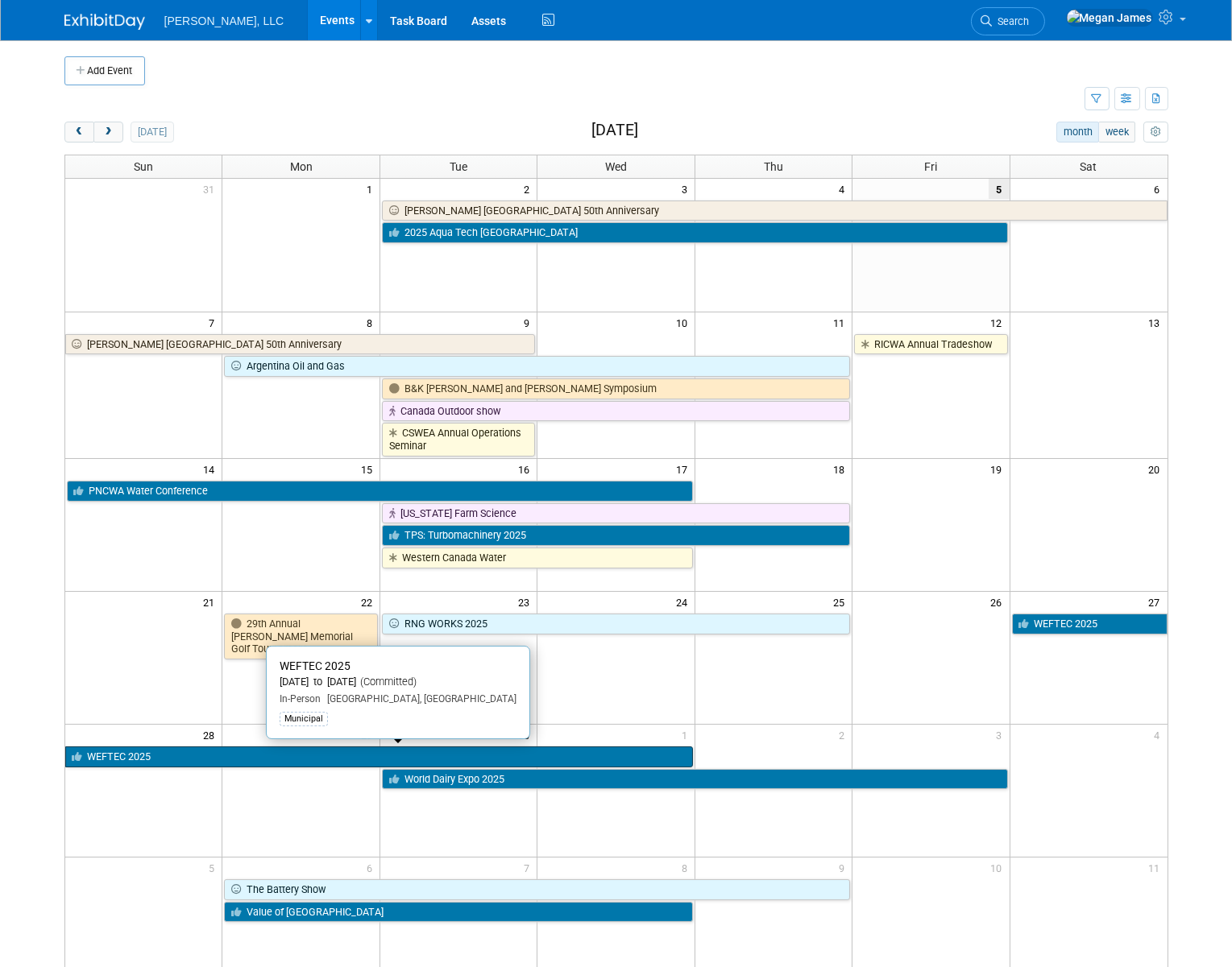
click at [185, 753] on link "WEFTEC 2025" at bounding box center [379, 756] width 627 height 21
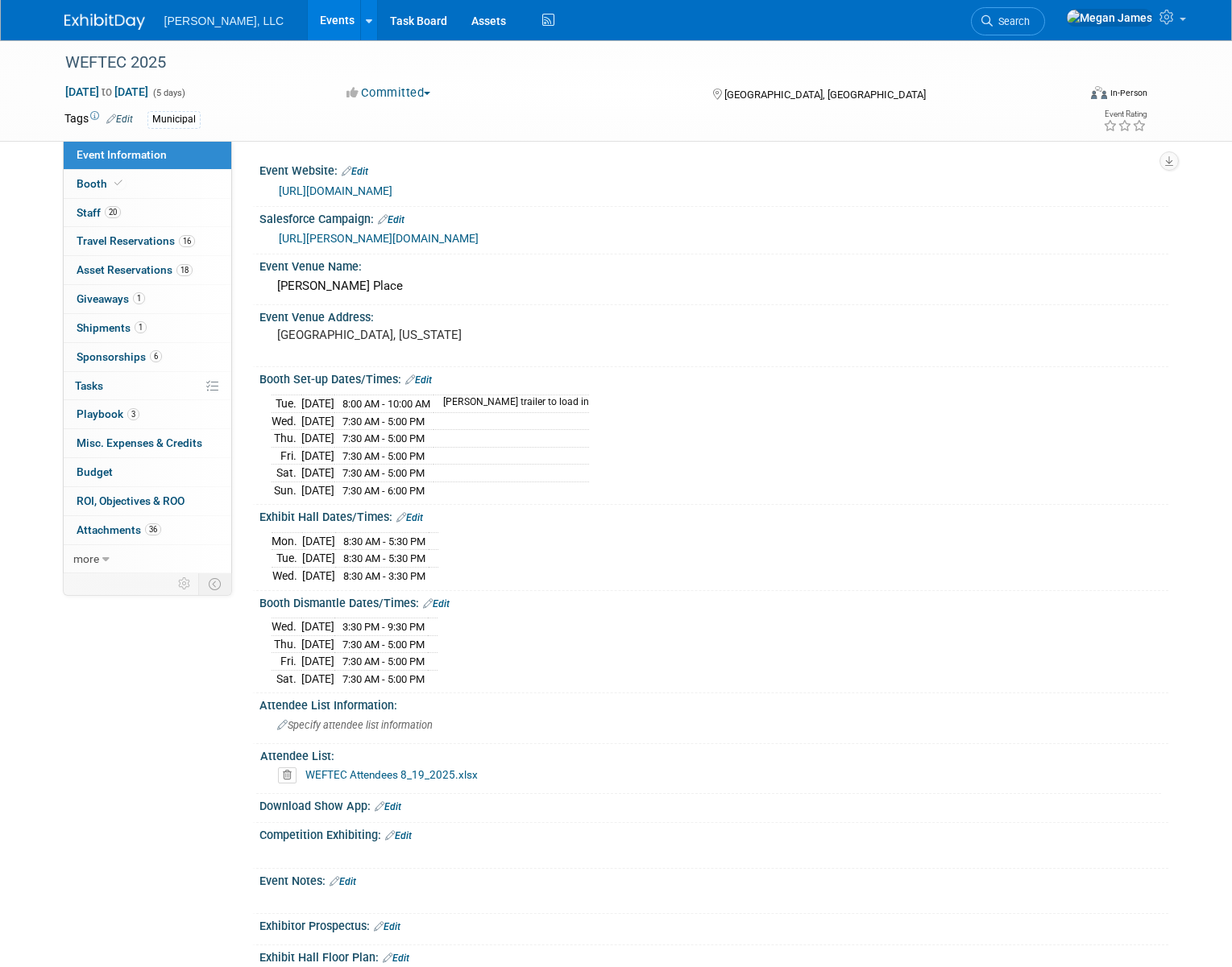
select select "Municipal"
click at [201, 239] on link "16 Travel Reservations 16" at bounding box center [148, 241] width 168 height 28
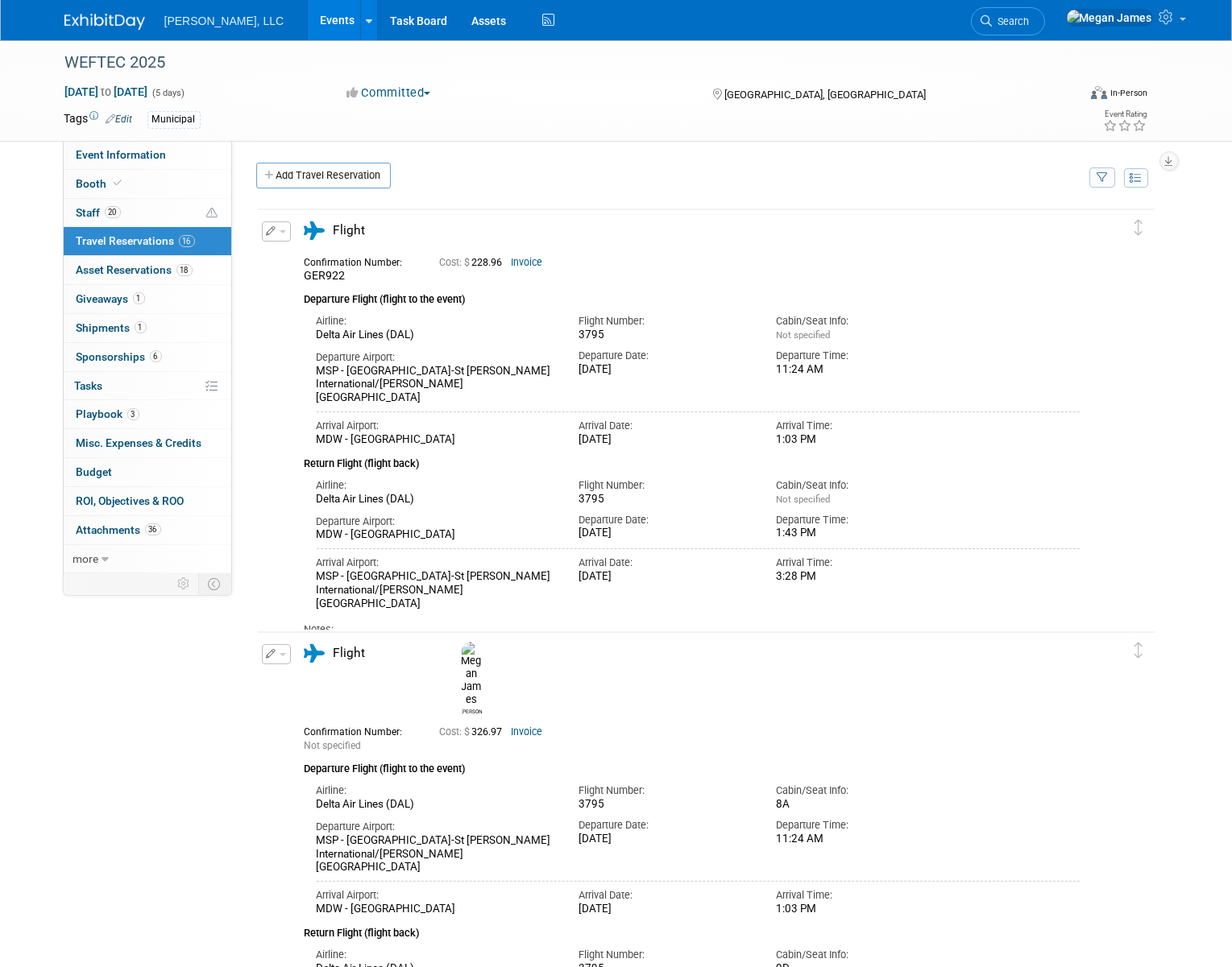
click at [521, 264] on link "Invoice" at bounding box center [527, 262] width 31 height 11
